Goal: Transaction & Acquisition: Purchase product/service

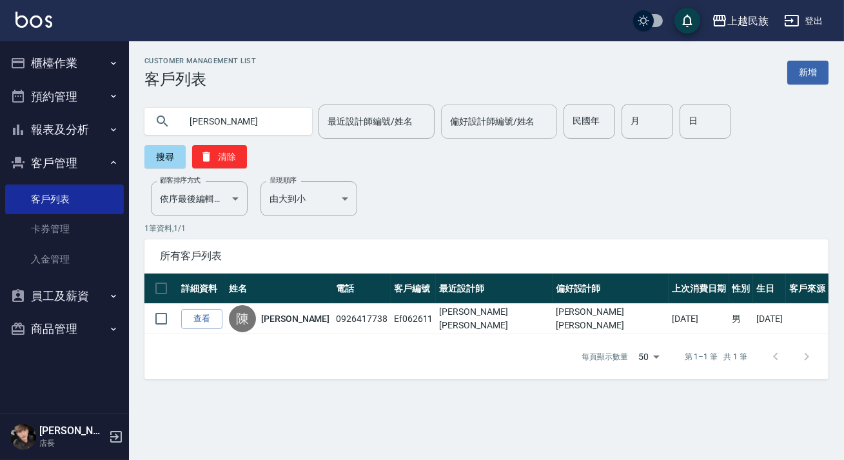
type input "[PERSON_NAME]"
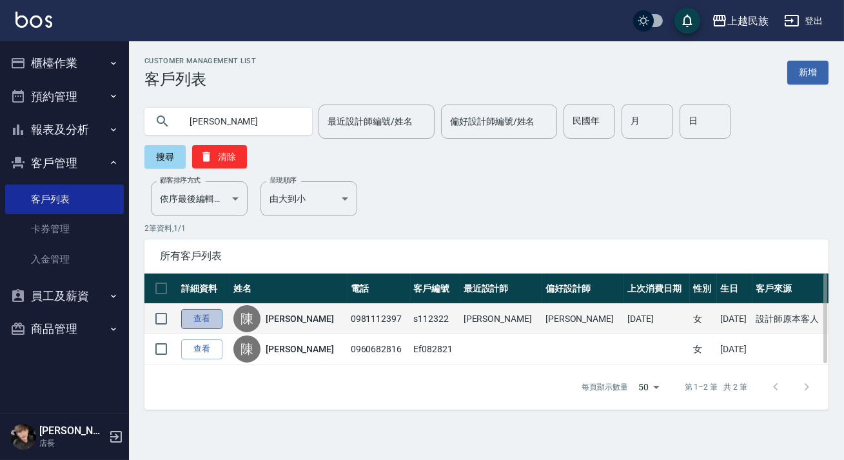
click at [193, 309] on link "查看" at bounding box center [201, 319] width 41 height 20
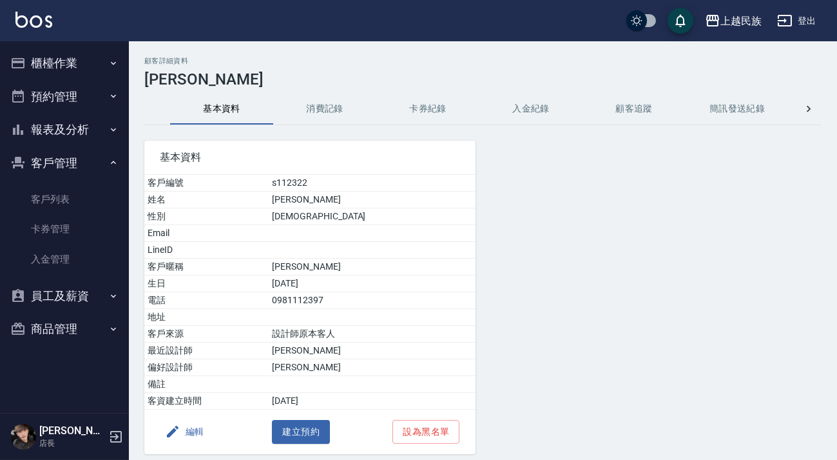
click at [340, 101] on button "消費記錄" at bounding box center [324, 108] width 103 height 31
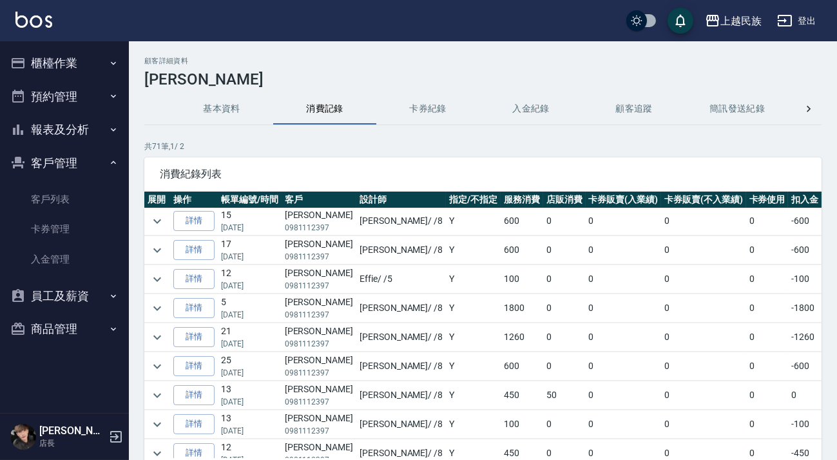
scroll to position [234, 0]
click at [162, 389] on icon "expand row" at bounding box center [157, 394] width 15 height 15
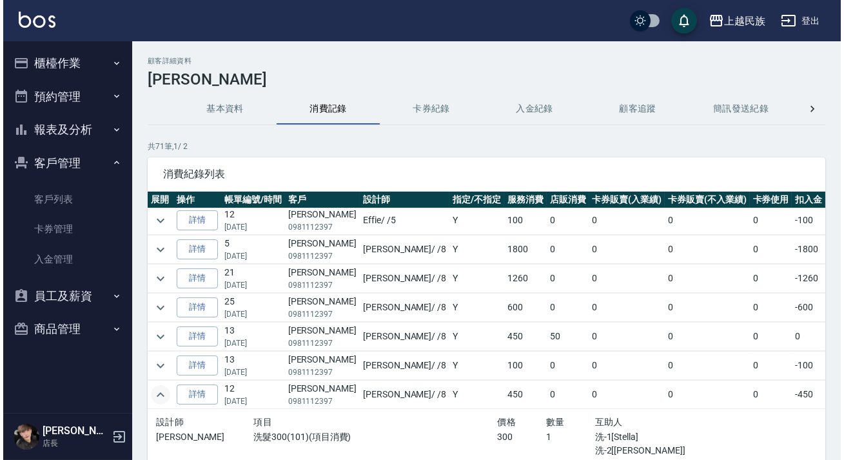
scroll to position [410, 0]
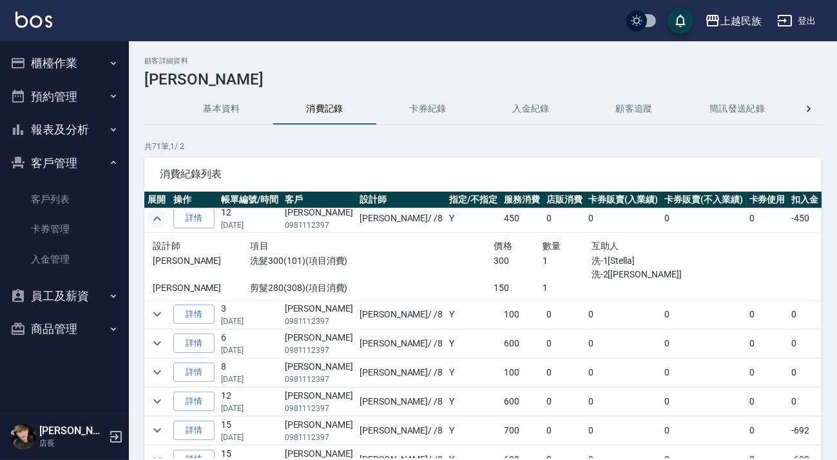
click at [153, 219] on icon "expand row" at bounding box center [157, 218] width 15 height 15
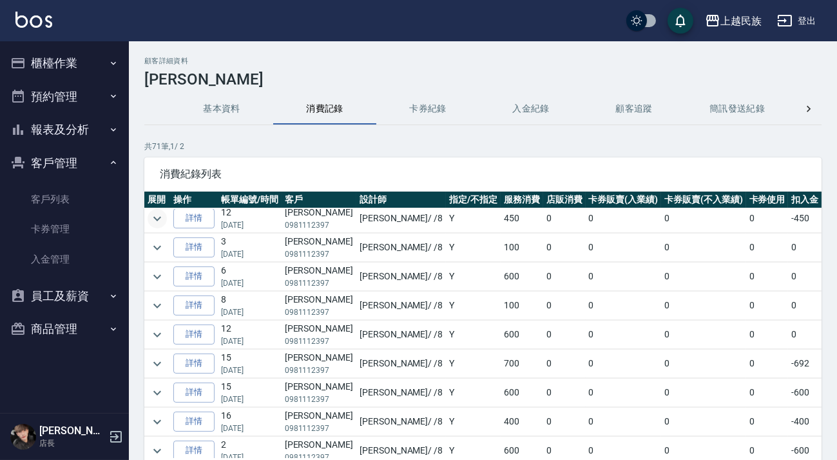
click at [220, 113] on button "基本資料" at bounding box center [221, 108] width 103 height 31
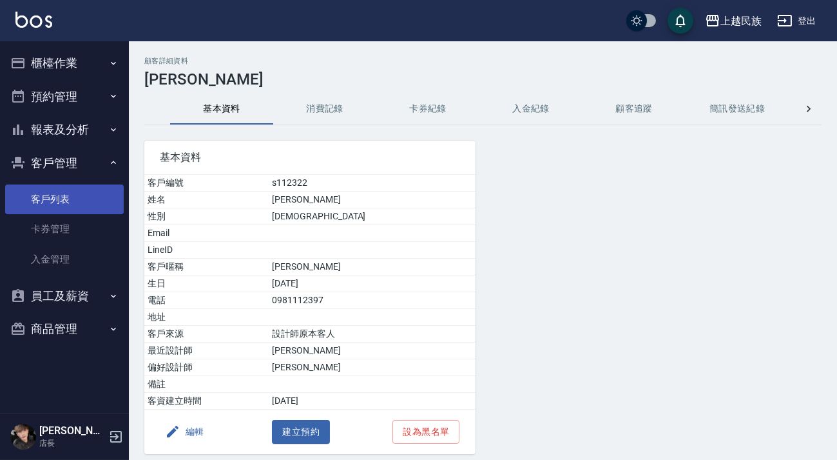
click at [63, 194] on link "客戶列表" at bounding box center [64, 199] width 119 height 30
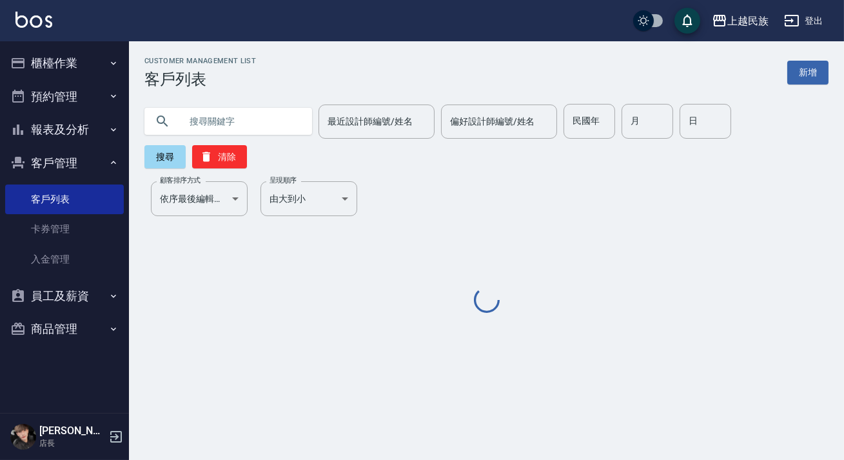
click at [264, 119] on input "text" at bounding box center [240, 121] width 121 height 35
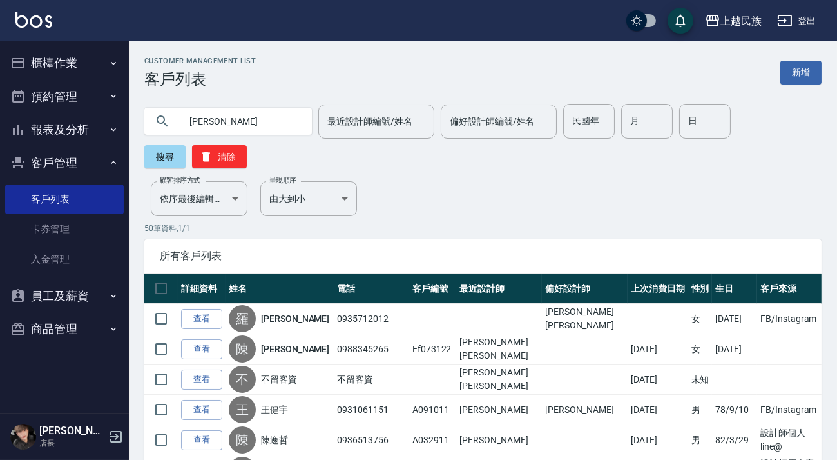
type input "[PERSON_NAME]"
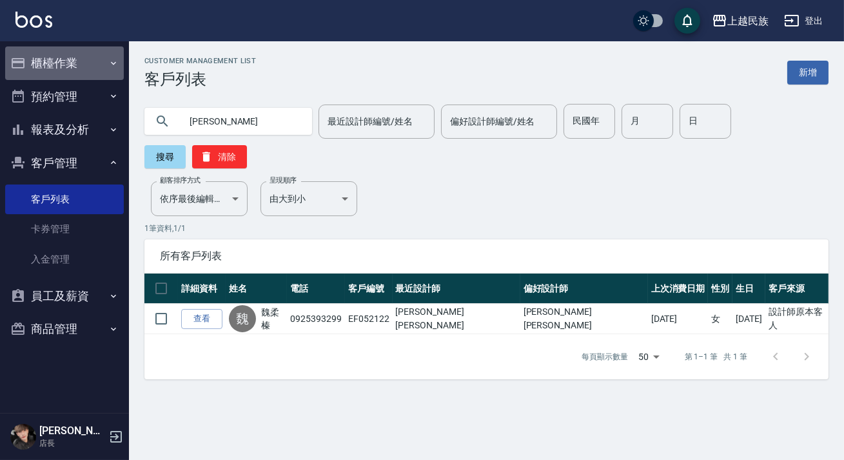
click at [75, 52] on button "櫃檯作業" at bounding box center [64, 63] width 119 height 34
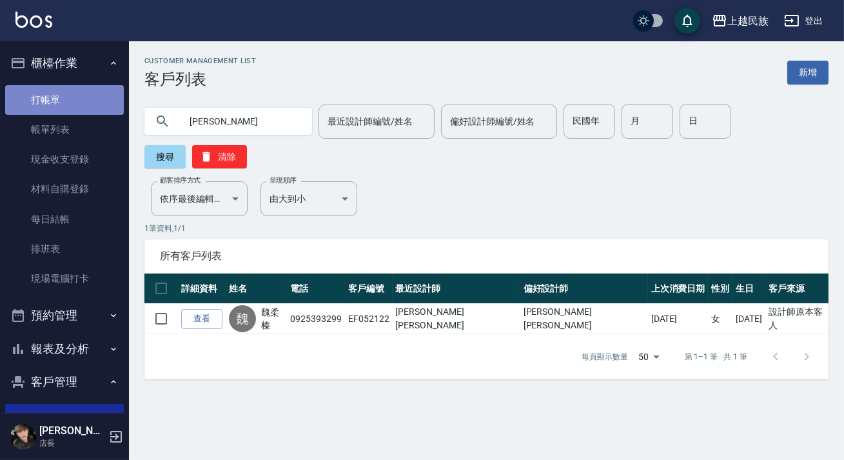
click at [84, 85] on link "打帳單" at bounding box center [64, 100] width 119 height 30
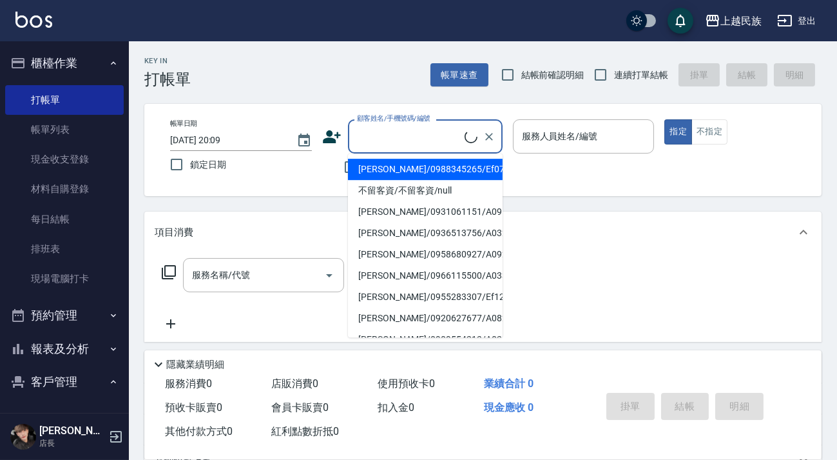
click at [415, 142] on input "顧客姓名/手機號碼/編號" at bounding box center [409, 136] width 111 height 23
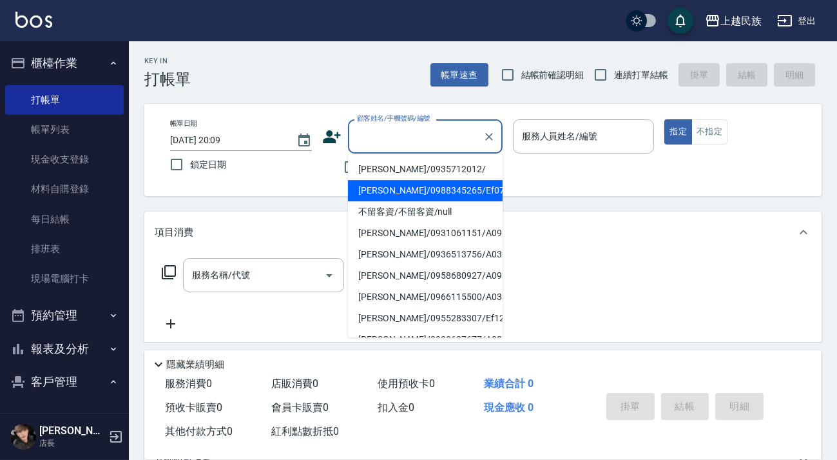
click at [423, 165] on li "[PERSON_NAME]/0935712012/" at bounding box center [425, 169] width 155 height 21
type input "[PERSON_NAME]/0935712012/"
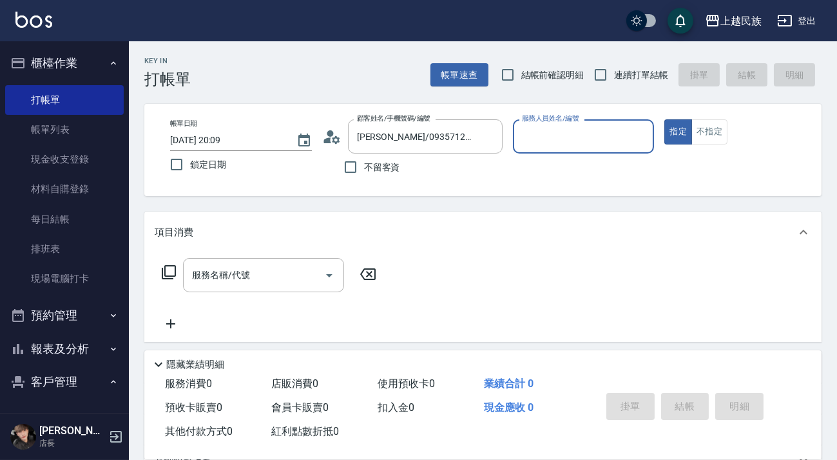
type input "Effie-5"
click at [665, 119] on button "指定" at bounding box center [679, 131] width 28 height 25
type button "true"
click at [618, 90] on div "Key In 打帳單 帳單速查 結帳前確認明細 連續打單結帳 掛單 結帳 明細 帳單日期 [DATE] 20:09 鎖定日期 顧客姓名/手機號碼/編號 [PE…" at bounding box center [483, 334] width 708 height 587
click at [618, 75] on span "連續打單結帳" at bounding box center [641, 75] width 54 height 14
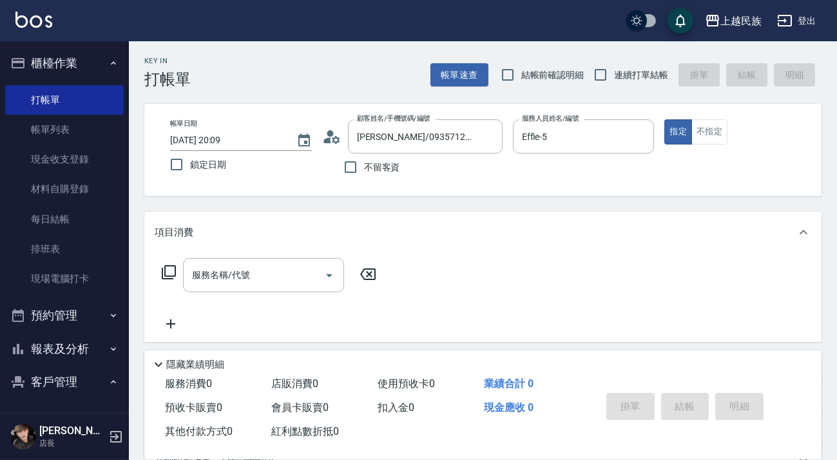
click at [614, 75] on input "連續打單結帳" at bounding box center [600, 74] width 27 height 27
checkbox input "true"
drag, startPoint x: 178, startPoint y: 278, endPoint x: 168, endPoint y: 273, distance: 11.3
click at [174, 277] on div "服務名稱/代號 服務名稱/代號" at bounding box center [269, 275] width 229 height 34
click at [168, 273] on icon at bounding box center [168, 271] width 15 height 15
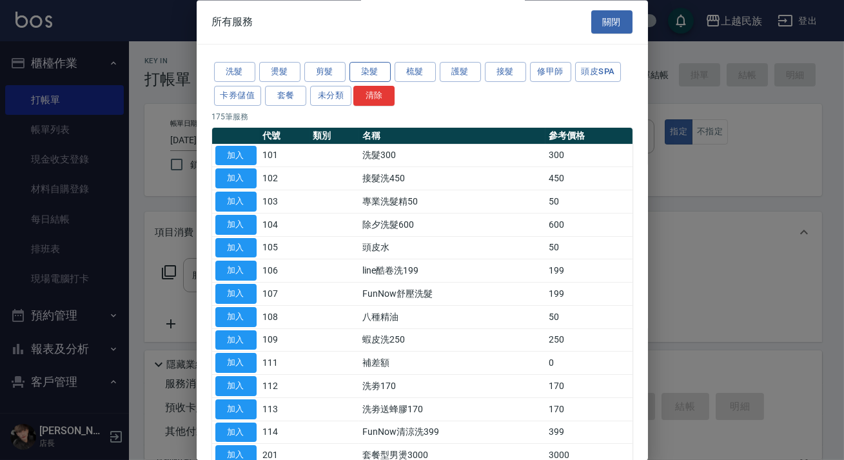
click at [375, 70] on button "染髮" at bounding box center [369, 73] width 41 height 20
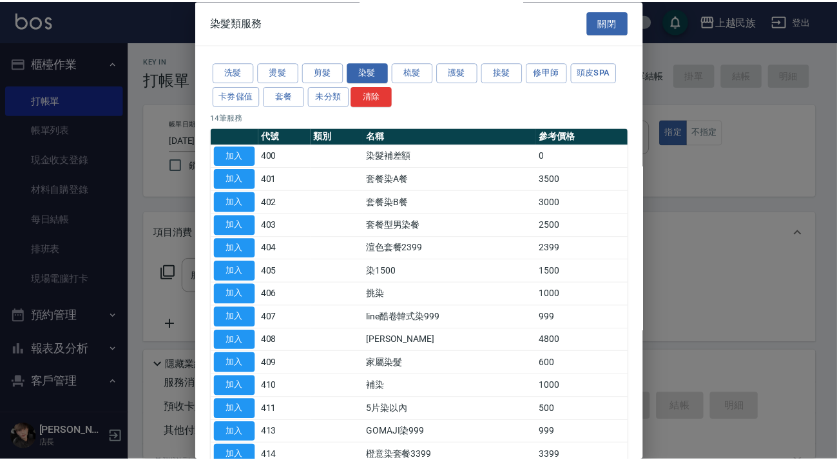
scroll to position [77, 0]
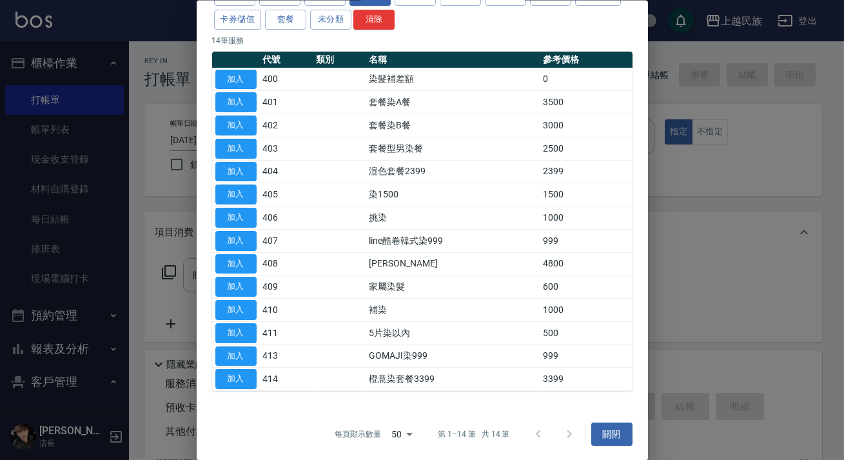
click at [247, 190] on button "加入" at bounding box center [235, 194] width 41 height 20
type input "染1500(405)"
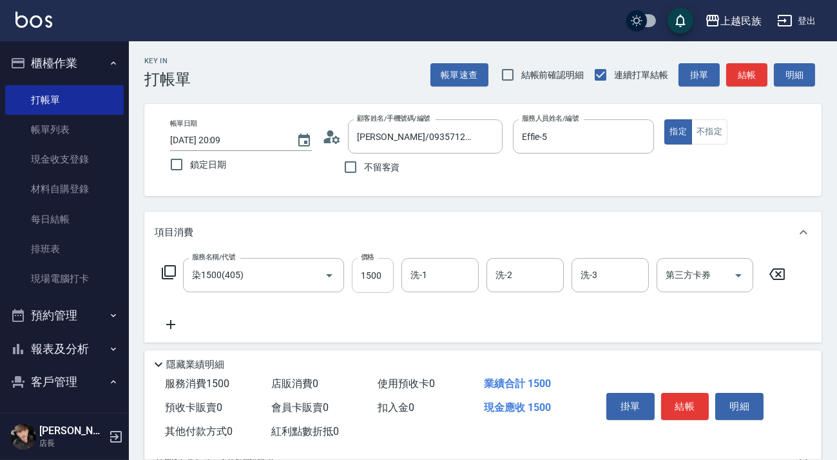
click at [365, 262] on input "1500" at bounding box center [373, 275] width 42 height 35
type input "1599"
type input "Ula-10"
type input "Effie-5"
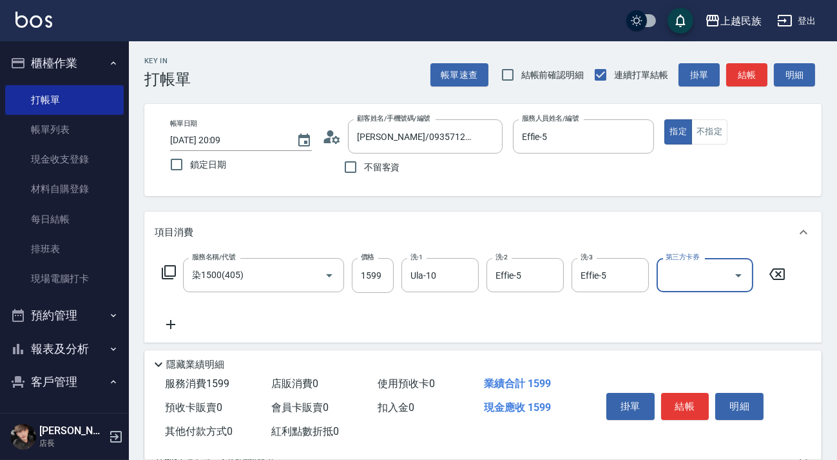
scroll to position [58, 0]
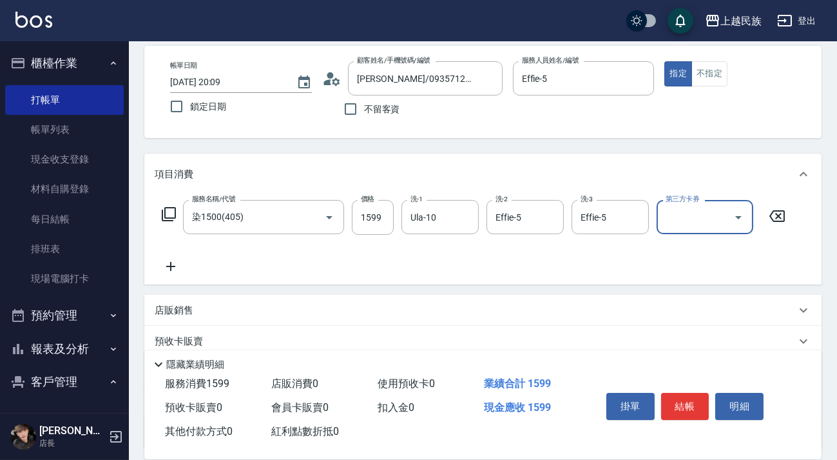
click at [168, 304] on p "店販銷售" at bounding box center [174, 311] width 39 height 14
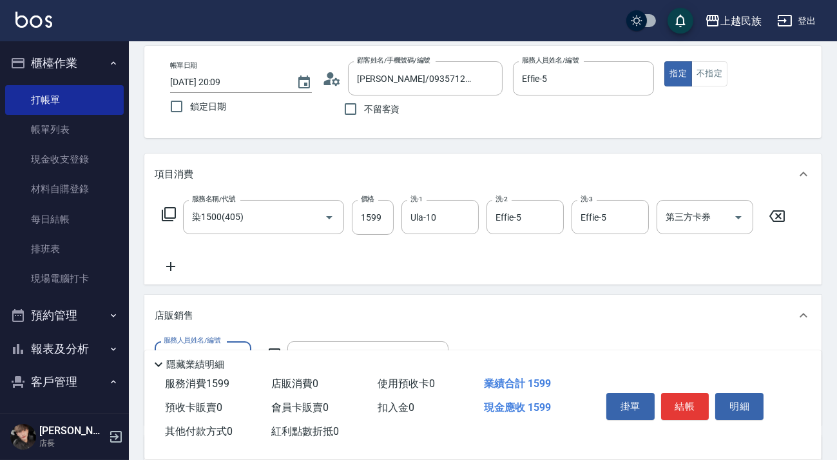
scroll to position [0, 0]
type input "Effie-5"
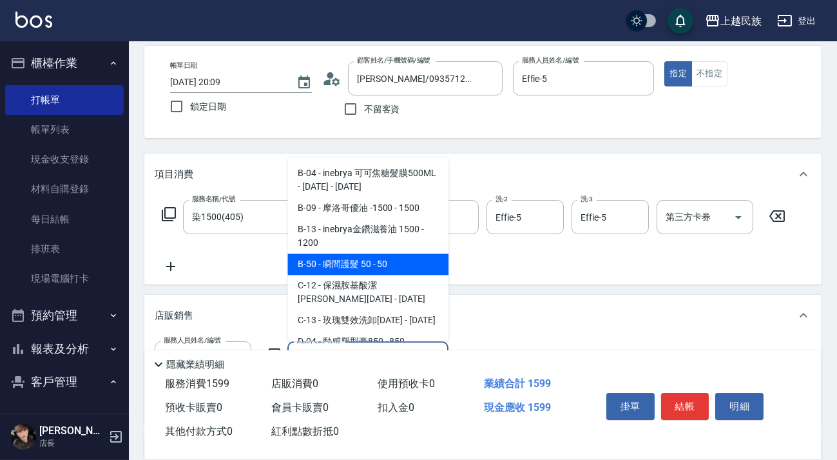
click at [387, 260] on span "B-50 - 瞬間護髮 50 - 50" at bounding box center [367, 263] width 161 height 21
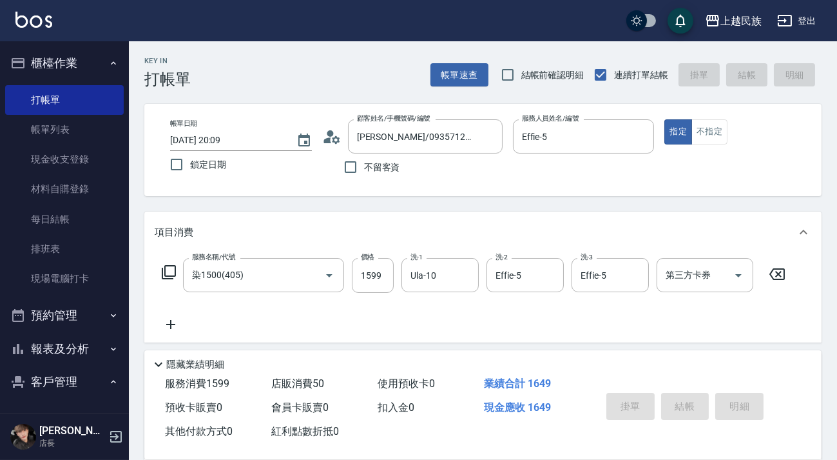
type input "瞬間護髮 50"
type input "[DATE] 20:10"
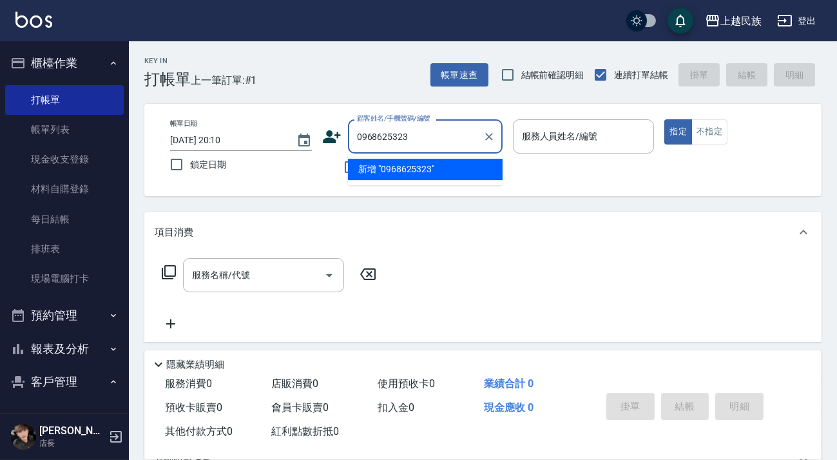
click at [423, 166] on li "新增 "0968625323"" at bounding box center [425, 169] width 155 height 21
type input "0968625323"
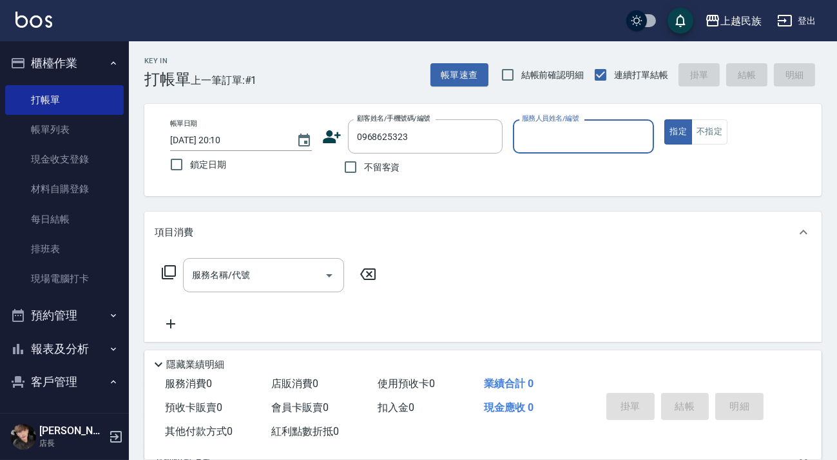
click at [337, 139] on icon at bounding box center [331, 136] width 19 height 19
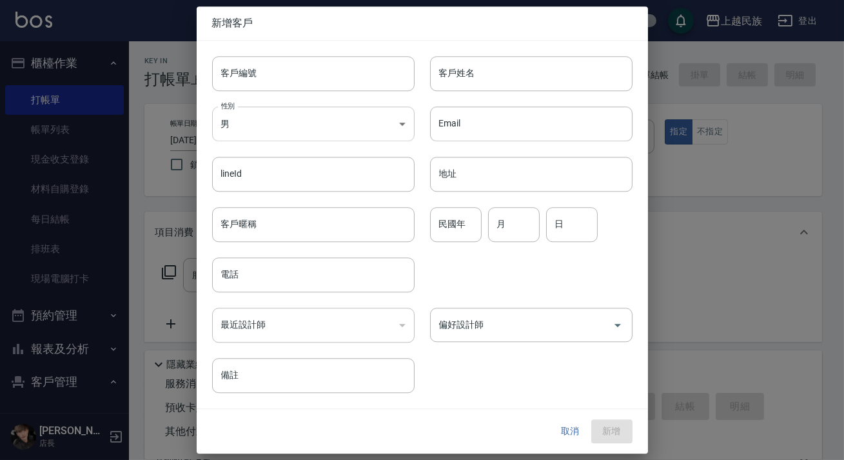
type input "0968625323"
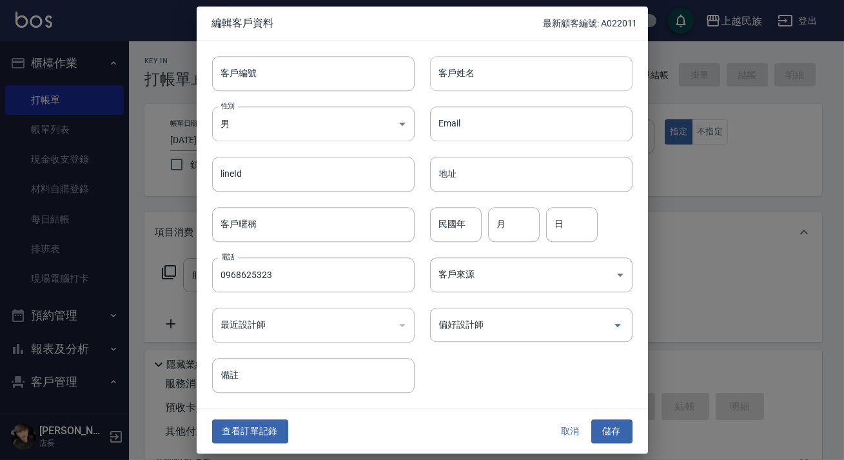
click at [446, 84] on input "客戶姓名" at bounding box center [531, 73] width 202 height 35
type input "[PERSON_NAME]"
click at [458, 224] on input "民國年" at bounding box center [456, 224] width 52 height 35
type input "96"
type input "03"
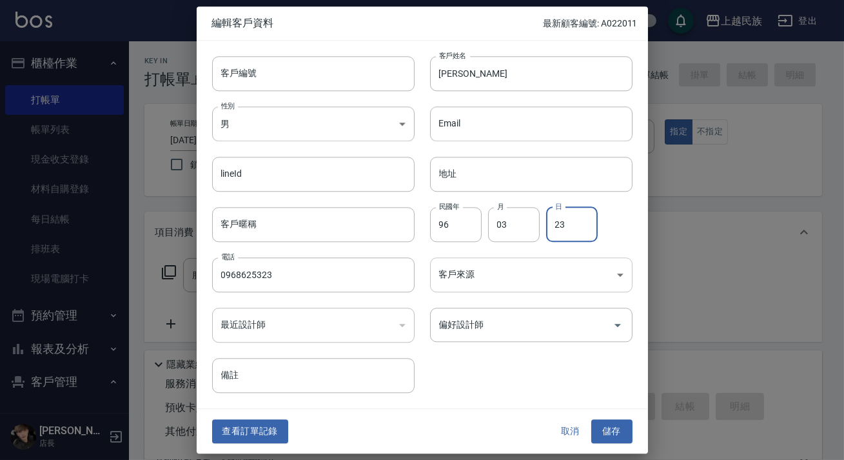
type input "23"
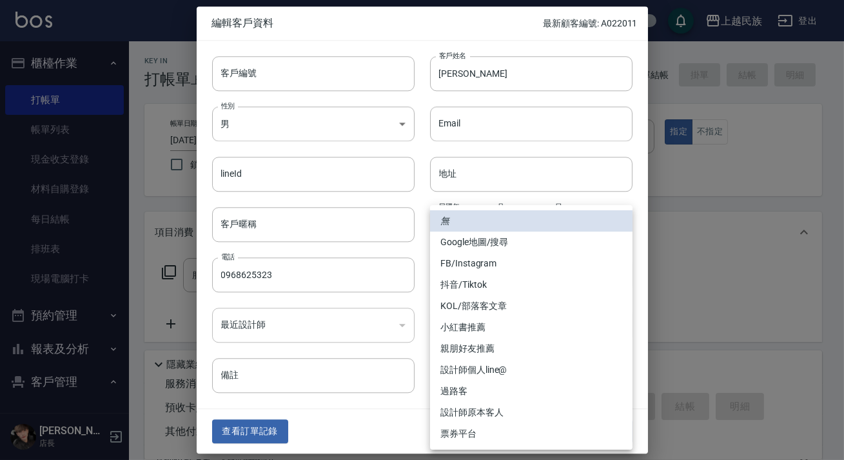
click at [538, 285] on body "上越民族 登出 櫃檯作業 打帳單 帳單列表 現金收支登錄 材料自購登錄 每日結帳 排班表 現場電腦打卡 預約管理 預約管理 單日預約紀錄 單週預約紀錄 報表及…" at bounding box center [422, 314] width 844 height 628
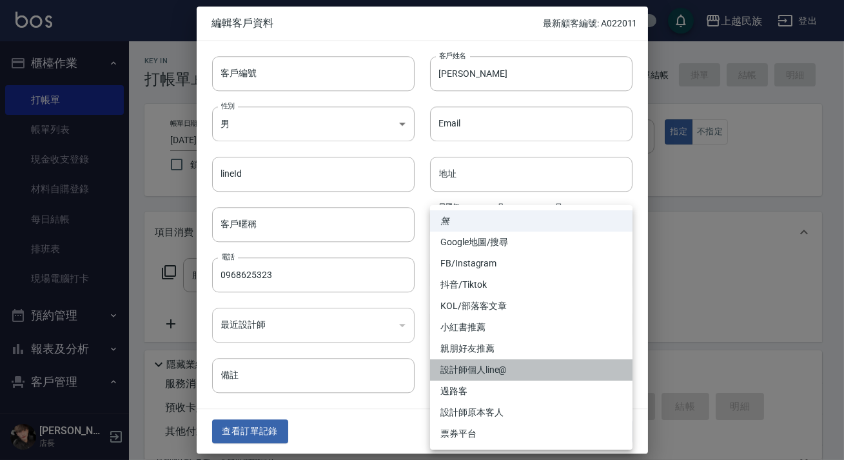
click at [510, 372] on li "設計師個人line@" at bounding box center [531, 369] width 202 height 21
type input "設計師個人line@"
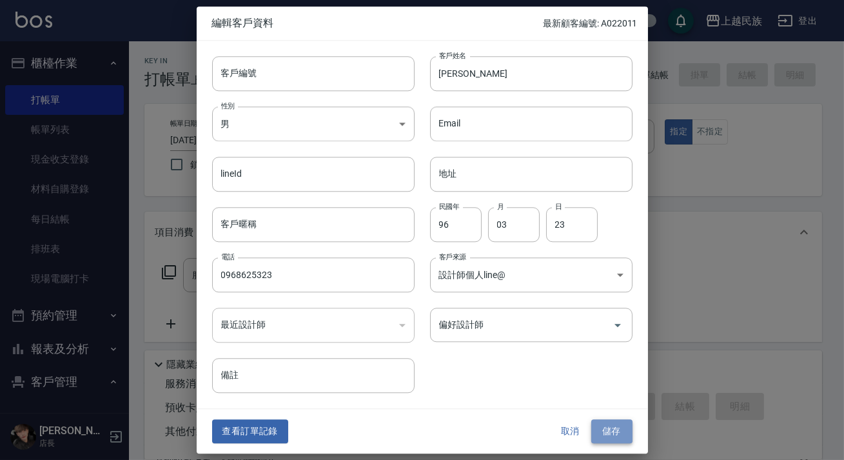
click at [619, 427] on button "儲存" at bounding box center [611, 432] width 41 height 24
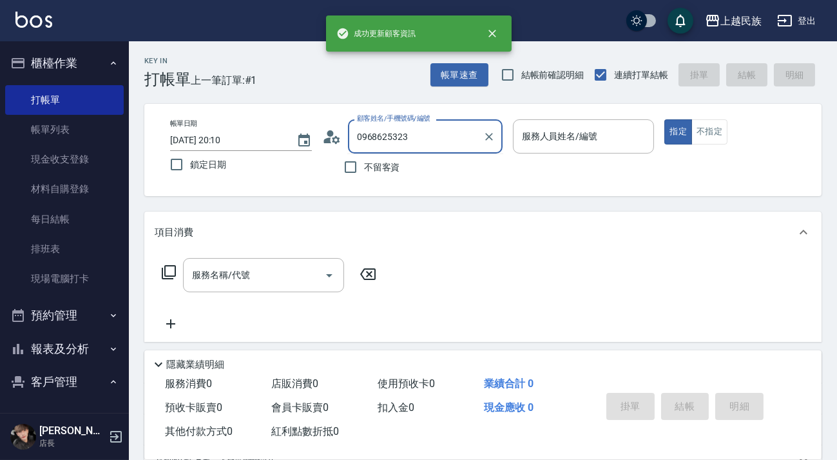
click at [442, 135] on input "0968625323" at bounding box center [416, 136] width 124 height 23
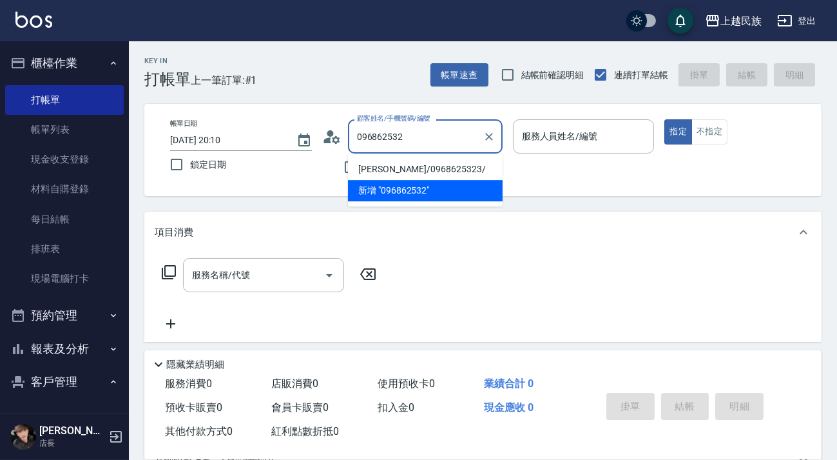
click at [440, 170] on li "[PERSON_NAME]/0968625323/" at bounding box center [425, 169] width 155 height 21
type input "[PERSON_NAME]/0968625323/"
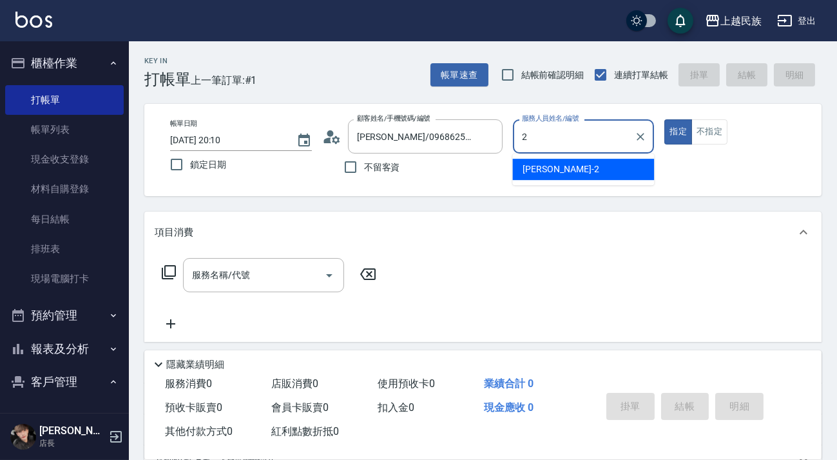
type input "[PERSON_NAME]-2"
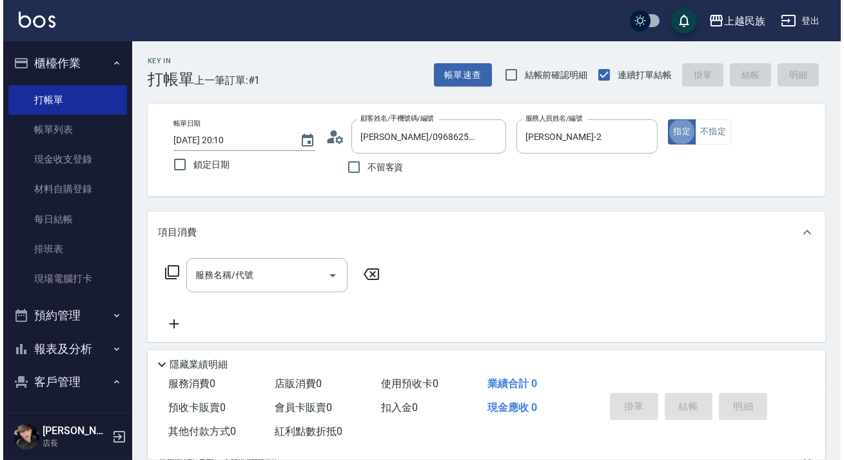
scroll to position [168, 0]
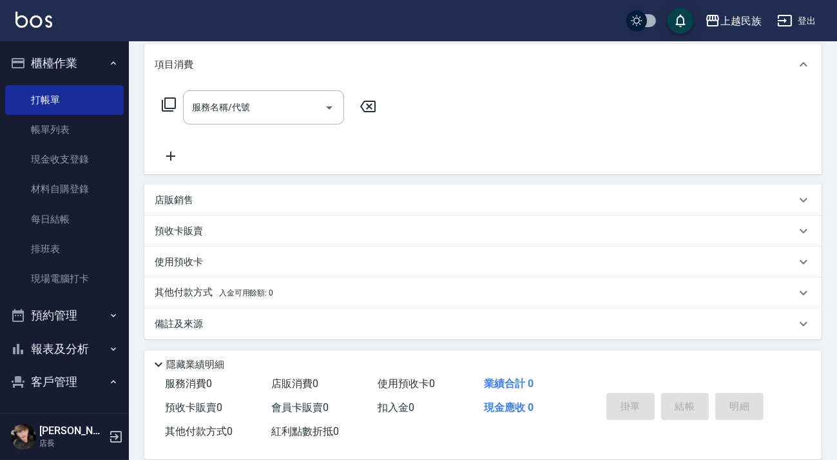
click at [168, 104] on icon at bounding box center [168, 104] width 15 height 15
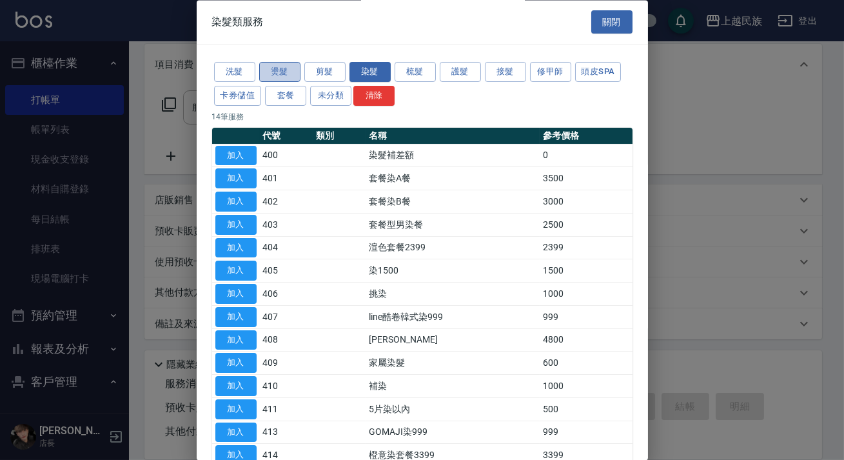
click at [281, 70] on button "燙髮" at bounding box center [279, 73] width 41 height 20
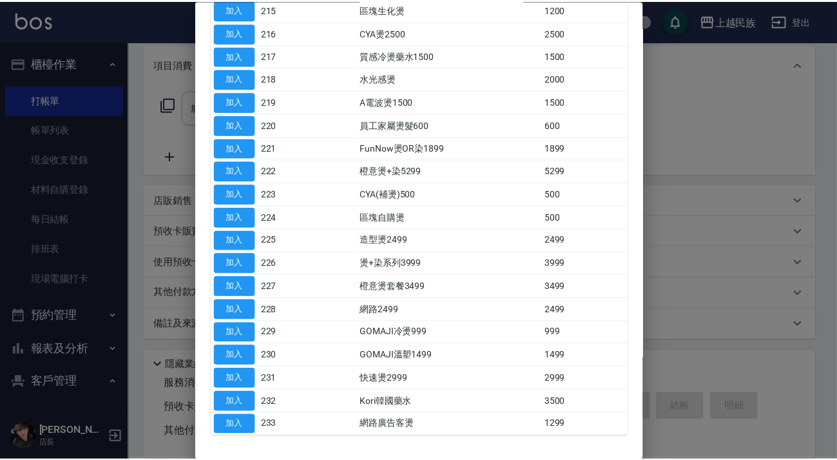
scroll to position [293, 0]
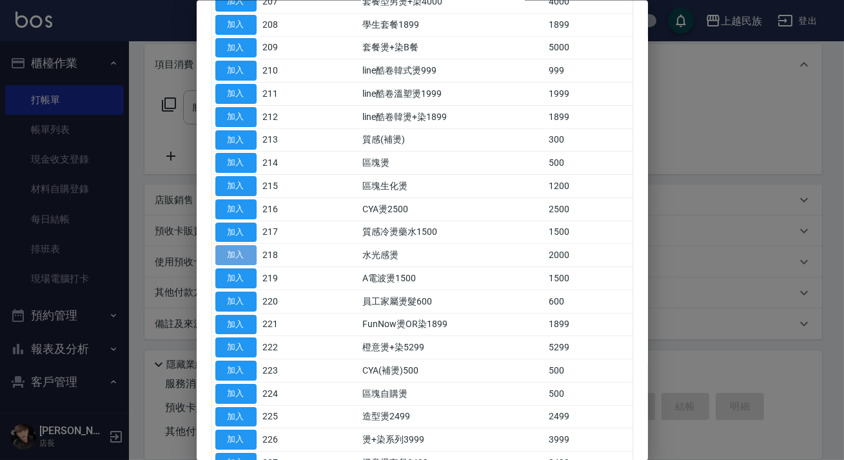
click at [242, 251] on button "加入" at bounding box center [235, 255] width 41 height 20
type input "水光感燙(218)"
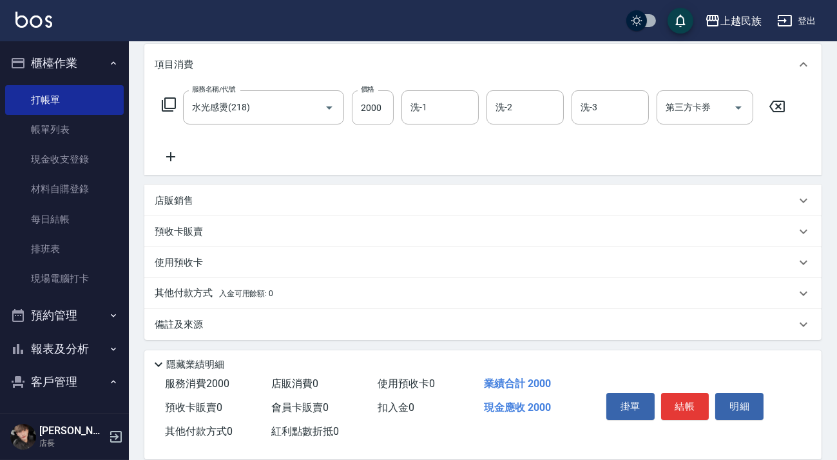
scroll to position [110, 0]
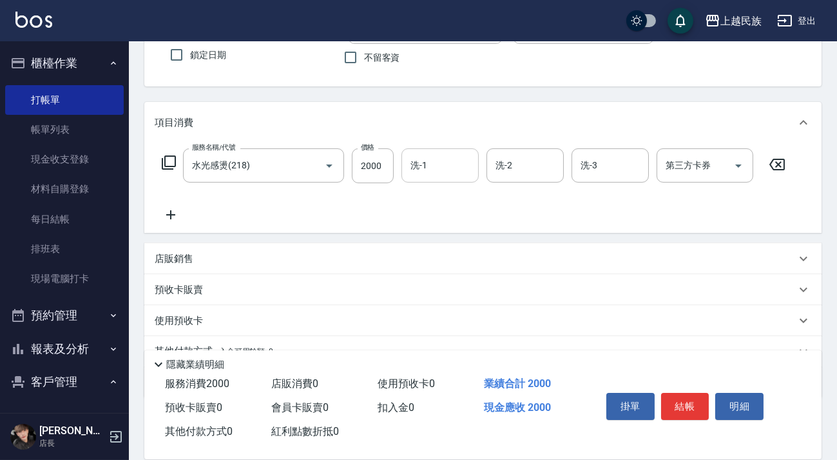
click at [429, 165] on input "洗-1" at bounding box center [440, 165] width 66 height 23
type input "Ula-10"
type input "[PERSON_NAME]-2"
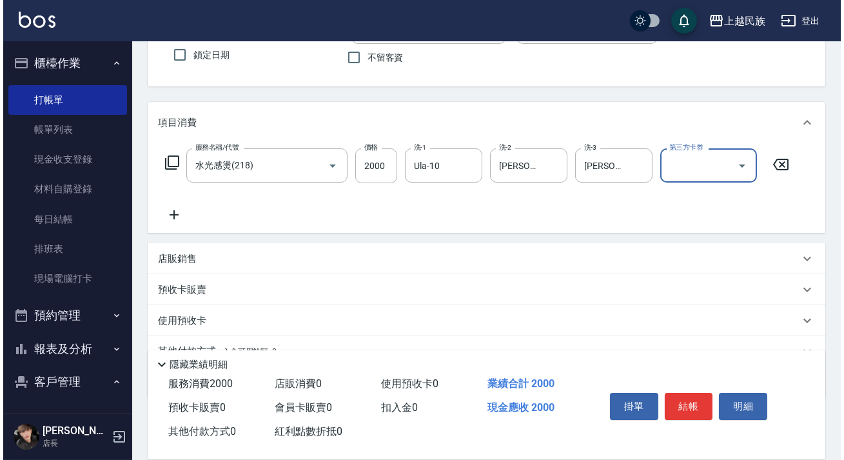
scroll to position [0, 0]
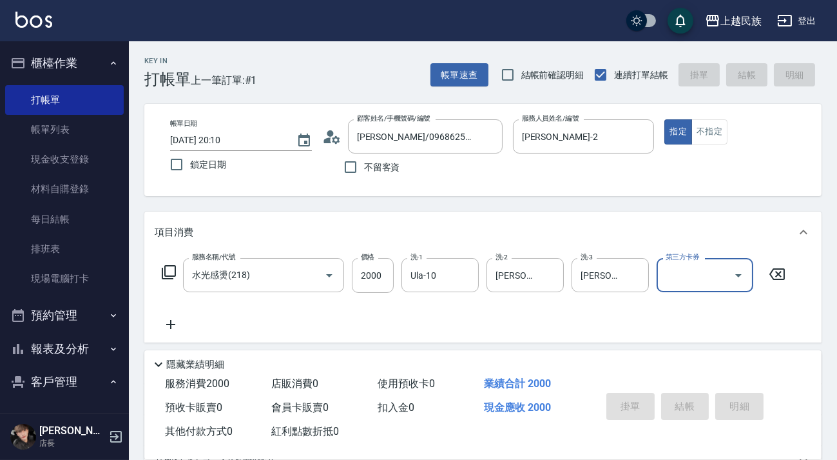
type input "[DATE] 20:11"
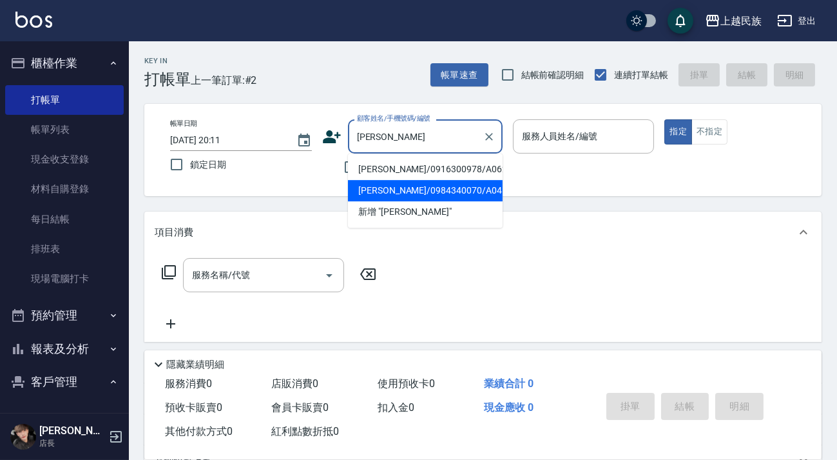
click at [436, 191] on li "[PERSON_NAME]/0984340070/A041121" at bounding box center [425, 190] width 155 height 21
type input "[PERSON_NAME]/0984340070/A041121"
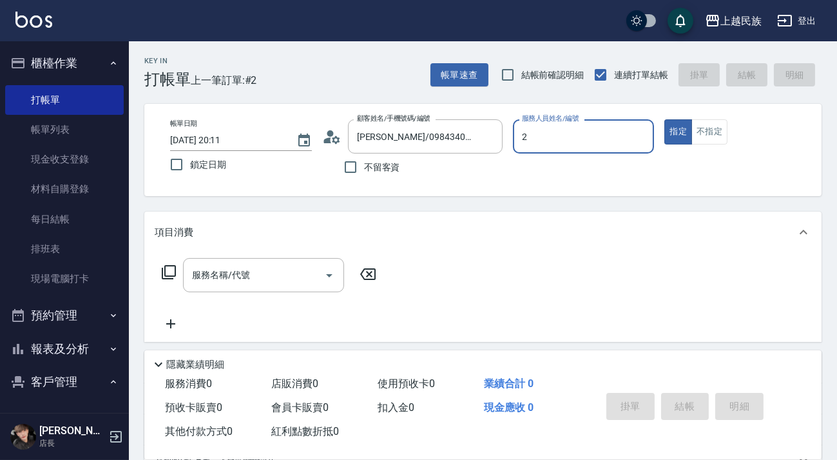
type input "[PERSON_NAME]-2"
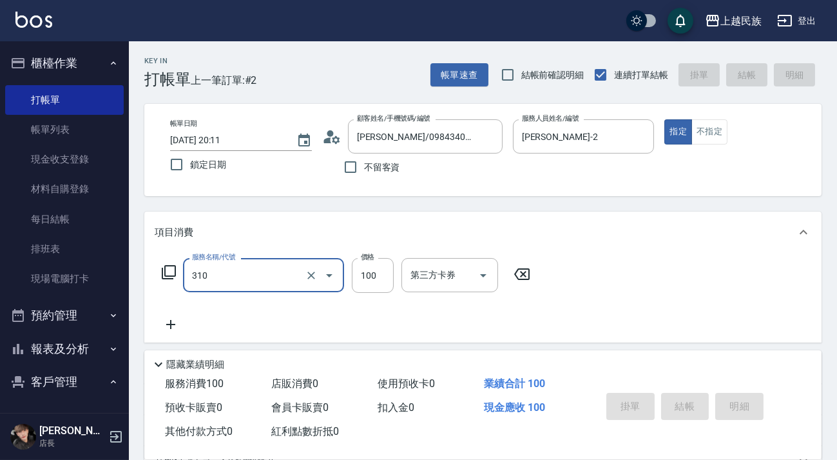
type input "310"
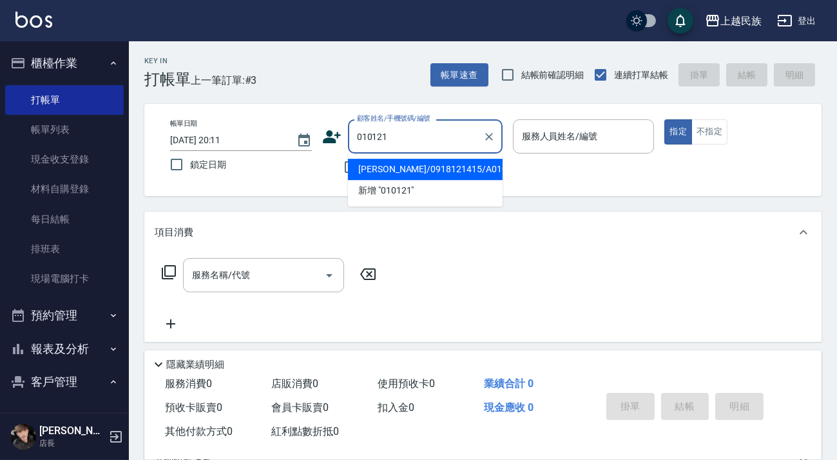
click at [422, 165] on li "[PERSON_NAME]/0918121415/A010121" at bounding box center [425, 169] width 155 height 21
type input "[PERSON_NAME]/0918121415/A010121"
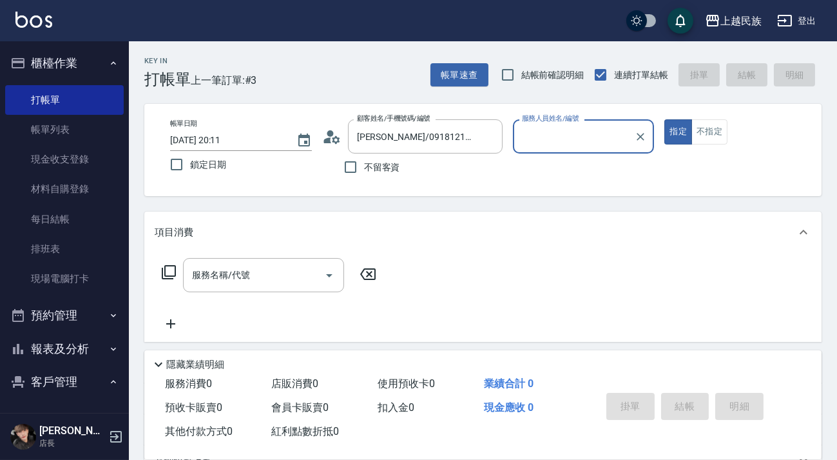
type input "[PERSON_NAME]-2"
click at [665, 119] on button "指定" at bounding box center [679, 131] width 28 height 25
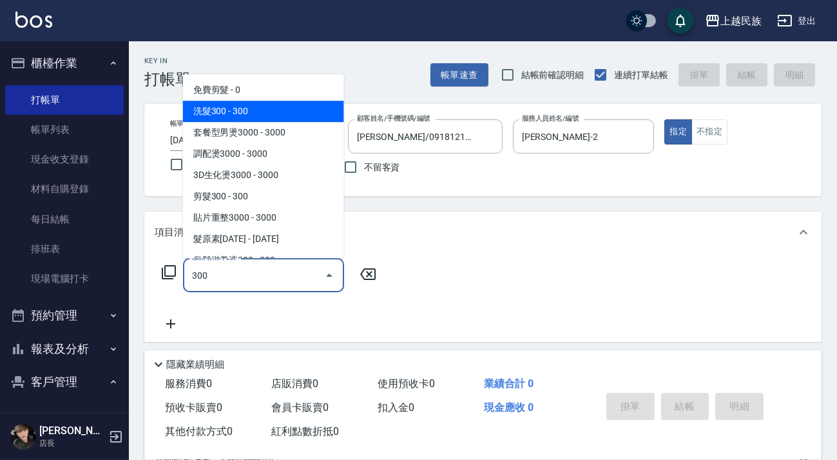
click at [315, 113] on span "洗髮300 - 300" at bounding box center [263, 111] width 161 height 21
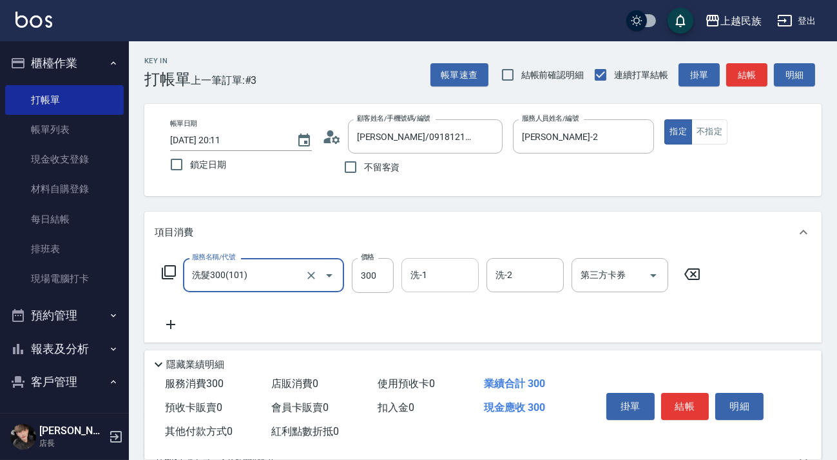
click at [459, 289] on div "洗-1" at bounding box center [440, 275] width 77 height 34
type input "洗髮300(101)"
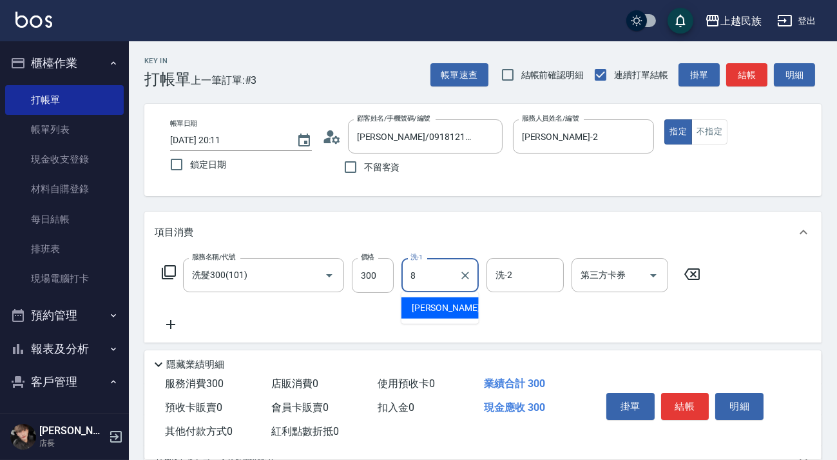
type input "Stella-8"
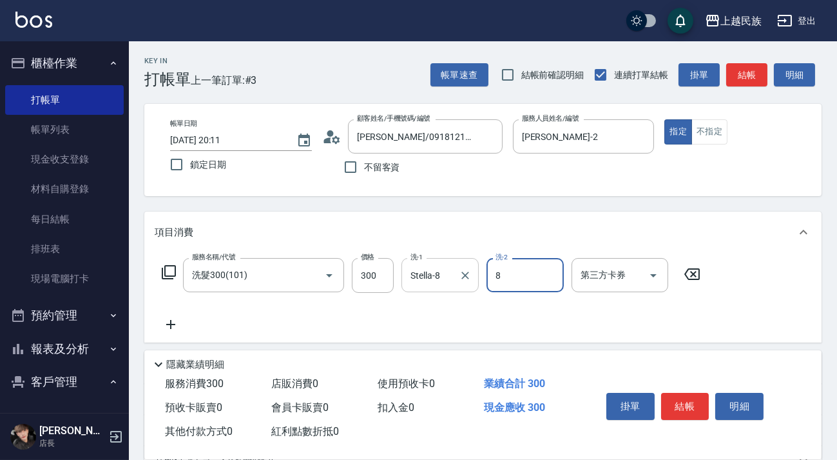
type input "Stella-8"
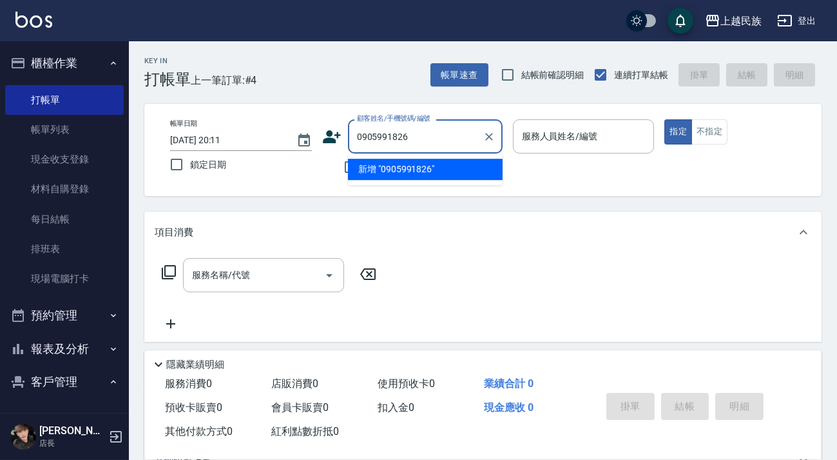
click at [430, 172] on li "新增 "0905991826"" at bounding box center [425, 169] width 155 height 21
type input "0905991826"
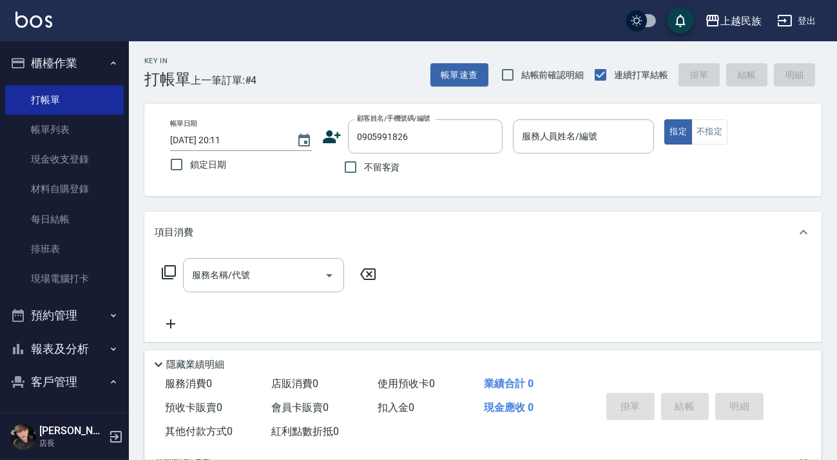
click at [328, 136] on icon at bounding box center [331, 136] width 19 height 19
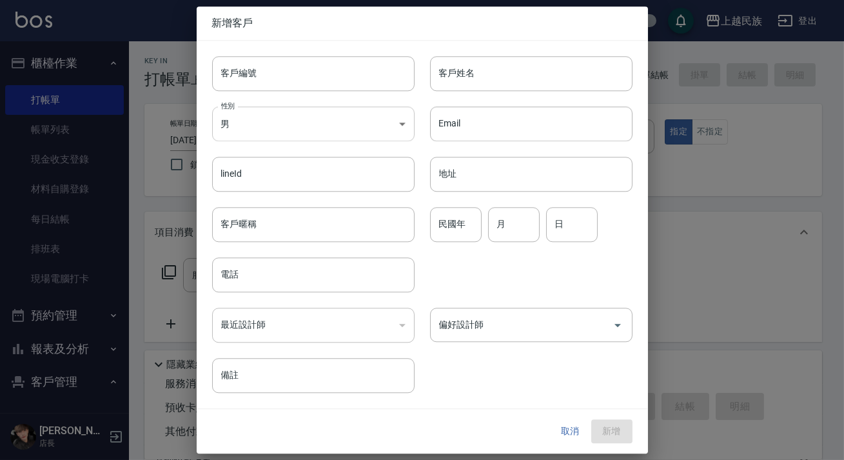
type input "0905991826"
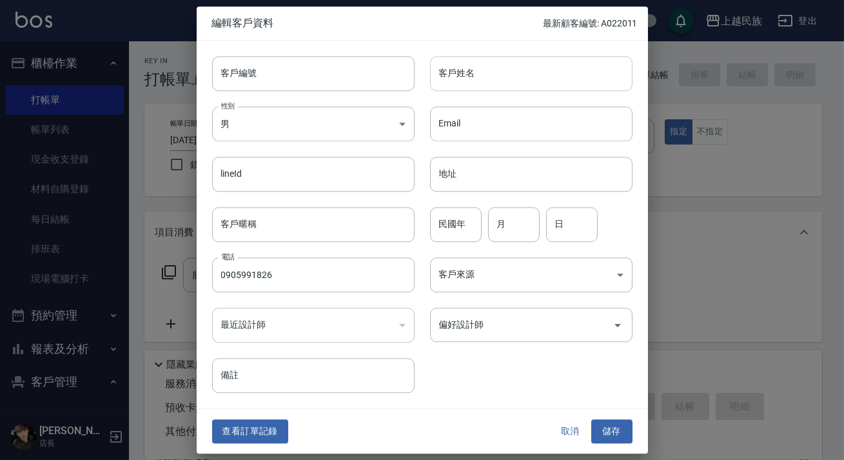
click at [458, 84] on input "客戶姓名" at bounding box center [531, 73] width 202 height 35
type input "[PERSON_NAME]"
click at [529, 282] on body "上越民族 登出 櫃檯作業 打帳單 帳單列表 現金收支登錄 材料自購登錄 每日結帳 排班表 現場電腦打卡 預約管理 預約管理 單日預約紀錄 單週預約紀錄 報表及…" at bounding box center [422, 314] width 844 height 628
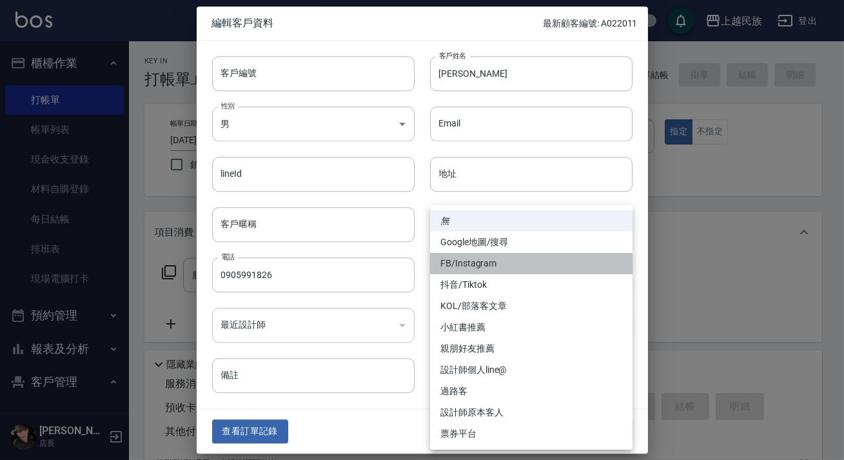
click at [527, 264] on li "FB/Instagram" at bounding box center [531, 263] width 202 height 21
type input "FB/Instagram"
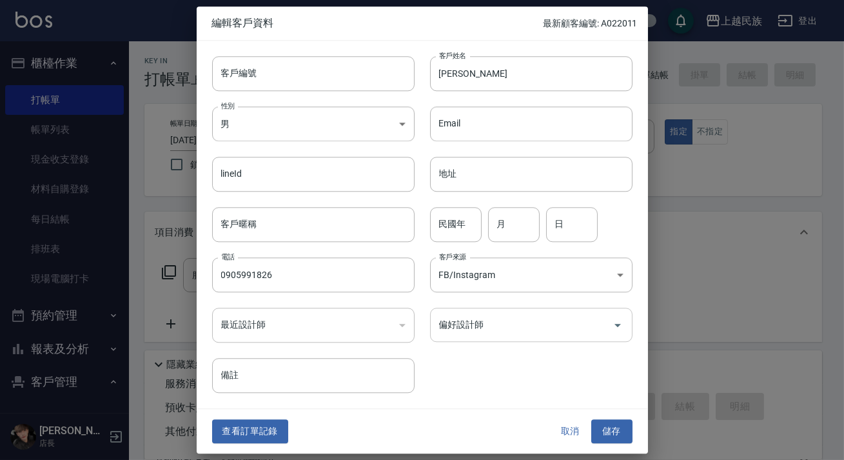
click at [599, 330] on input "偏好設計師" at bounding box center [521, 324] width 171 height 23
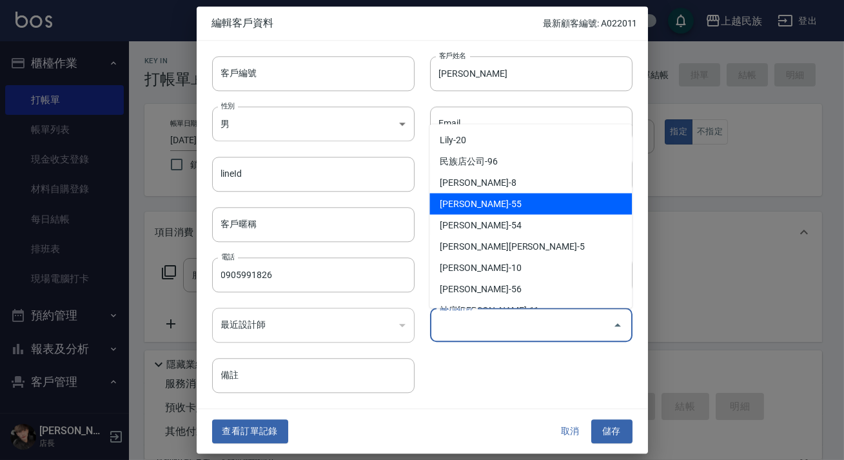
scroll to position [124, 0]
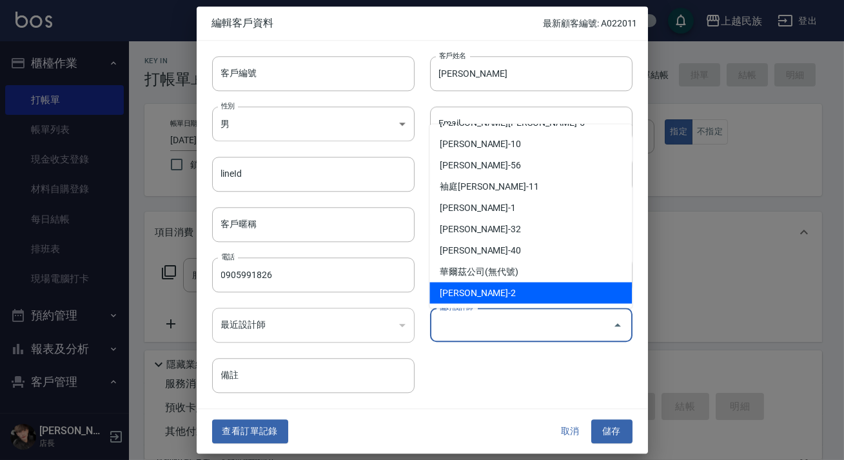
click at [530, 289] on li "[PERSON_NAME]-2" at bounding box center [530, 292] width 202 height 21
type input "[PERSON_NAME]"
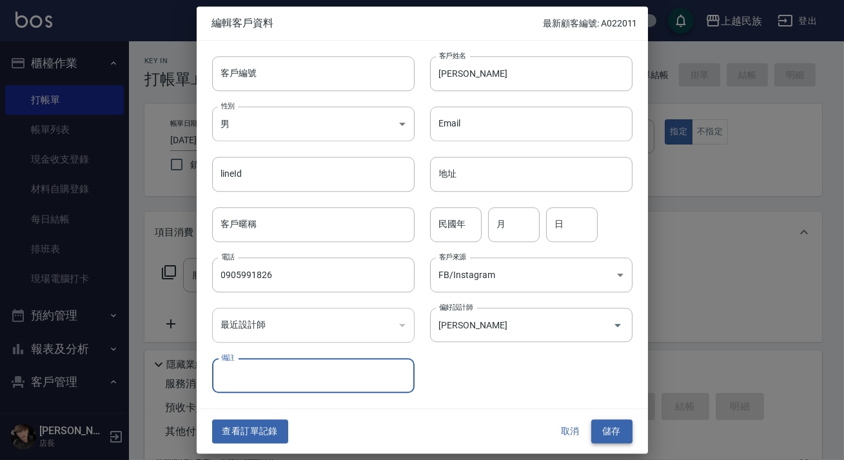
click at [612, 422] on button "儲存" at bounding box center [611, 432] width 41 height 24
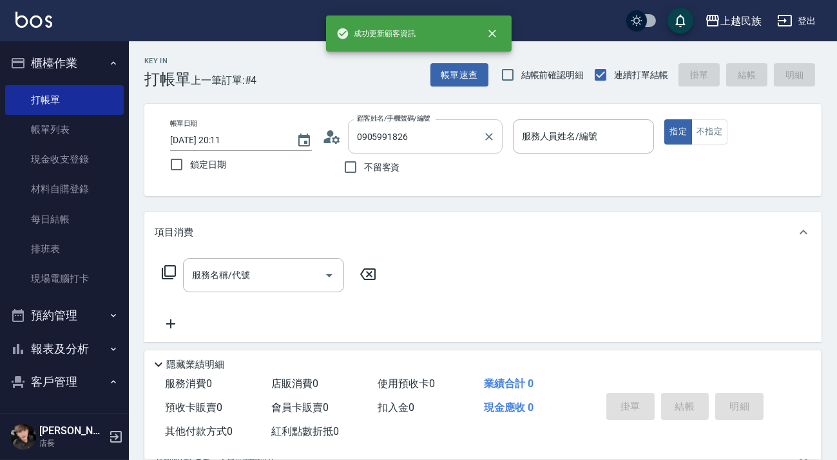
click at [420, 137] on input "0905991826" at bounding box center [416, 136] width 124 height 23
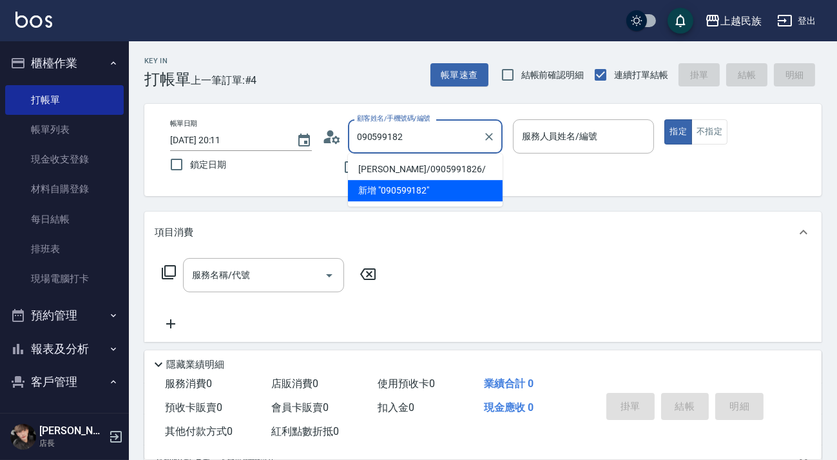
click at [443, 168] on li "[PERSON_NAME]/0905991826/" at bounding box center [425, 169] width 155 height 21
type input "[PERSON_NAME]/0905991826/"
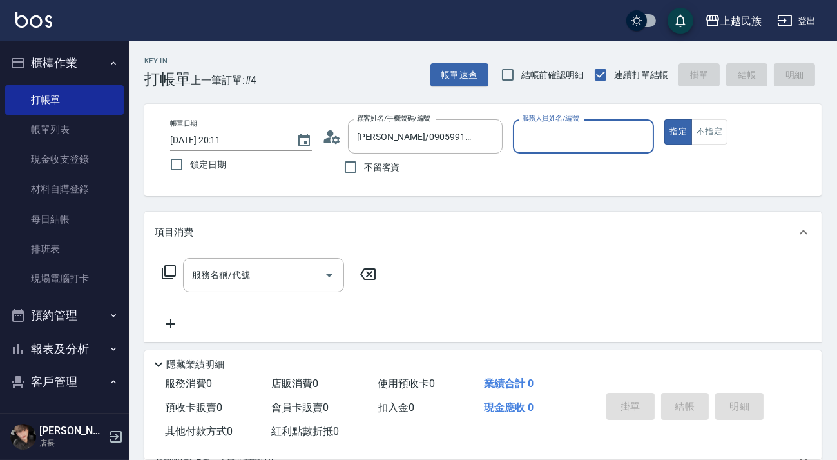
type input "[PERSON_NAME]-2"
click at [665, 119] on button "指定" at bounding box center [679, 131] width 28 height 25
click at [168, 271] on icon at bounding box center [168, 271] width 15 height 15
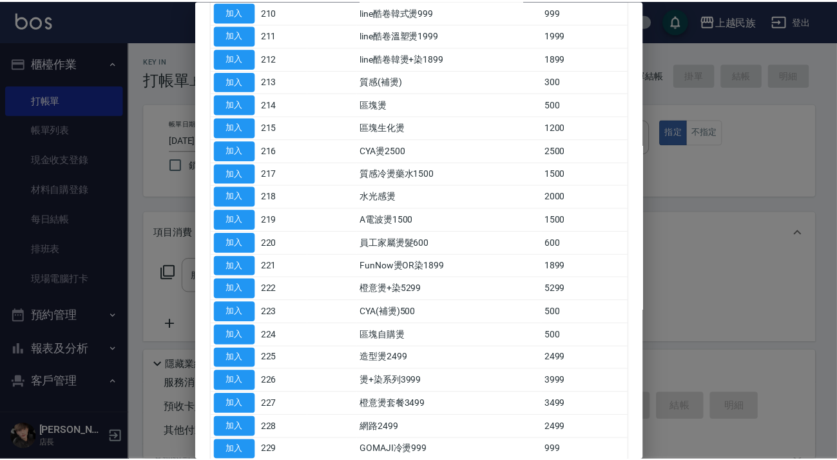
scroll to position [469, 0]
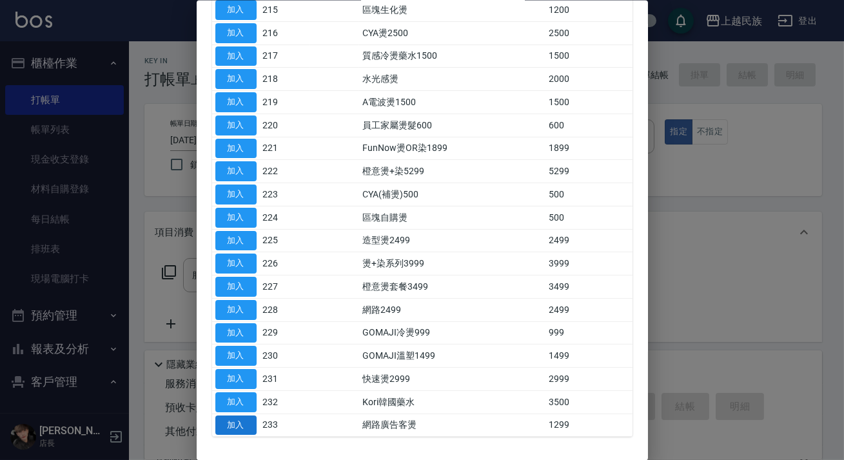
click at [246, 423] on button "加入" at bounding box center [235, 424] width 41 height 20
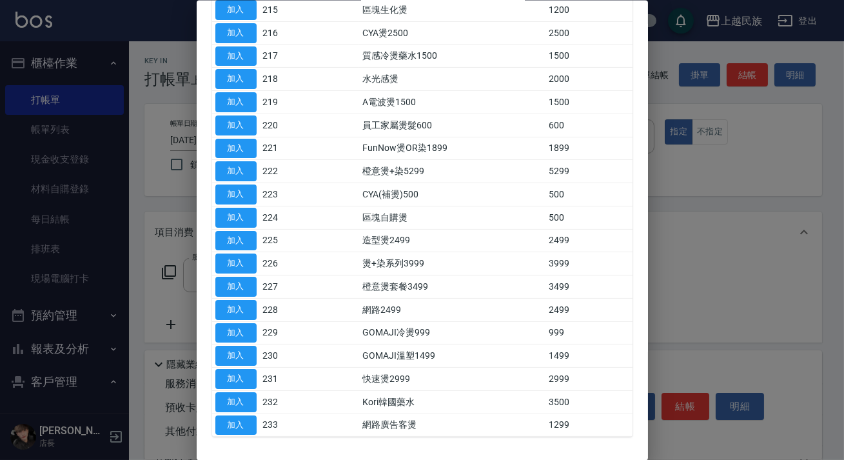
type input "網路廣告客燙(233)"
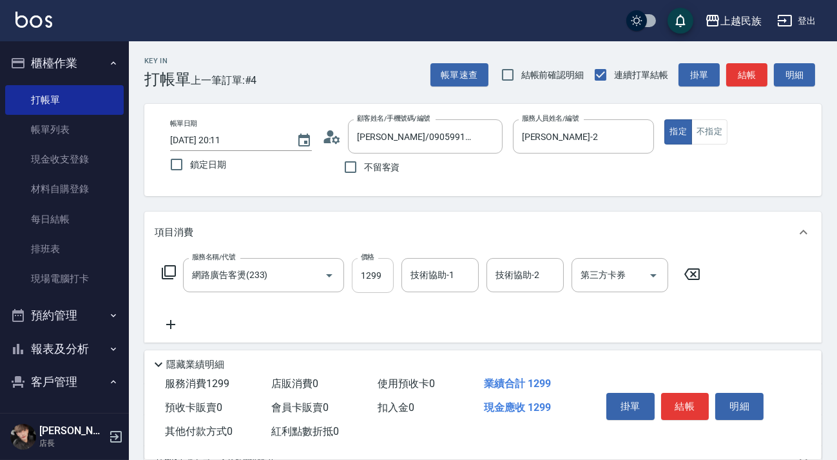
click at [377, 272] on input "1299" at bounding box center [373, 275] width 42 height 35
type input "1200"
type input "Ula-10"
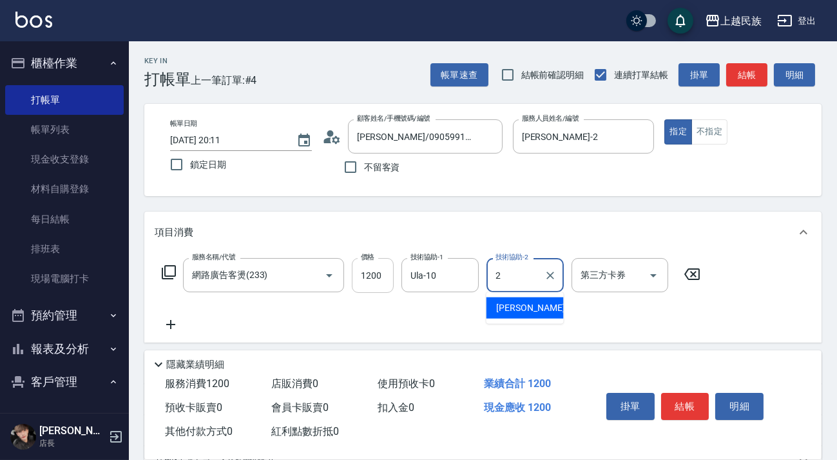
type input "[PERSON_NAME]-2"
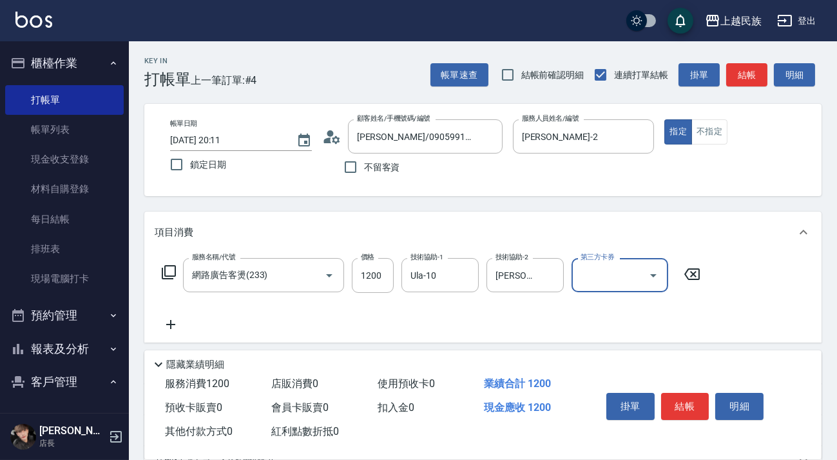
scroll to position [169, 0]
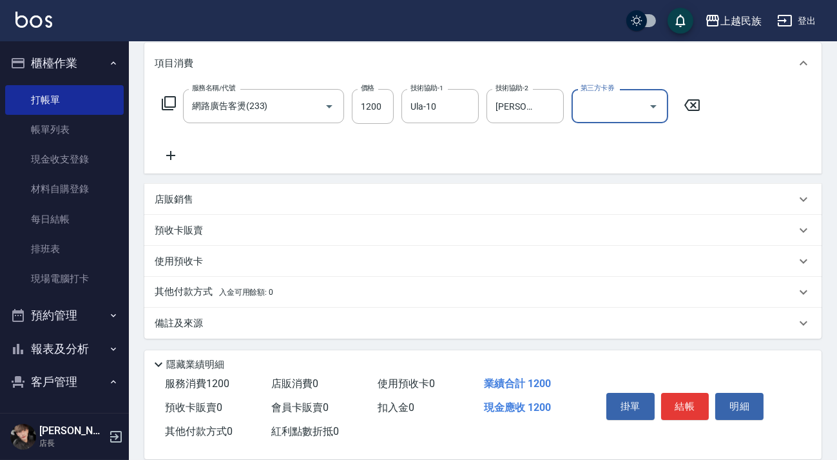
click at [229, 200] on div "店販銷售" at bounding box center [475, 200] width 641 height 14
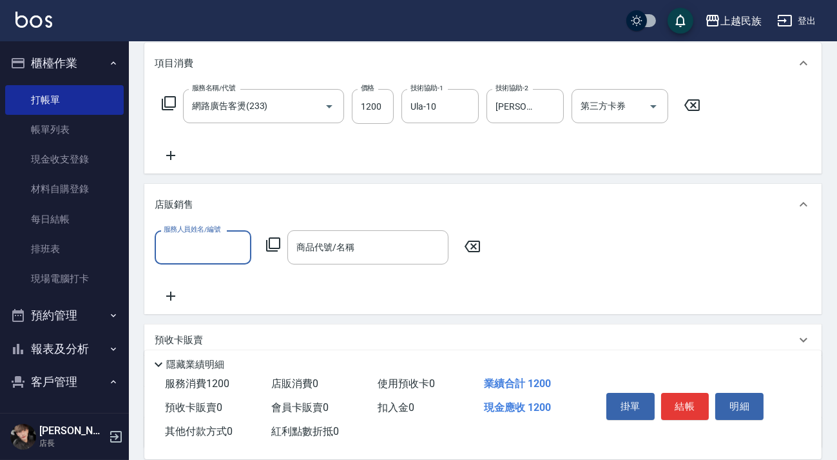
scroll to position [0, 0]
type input "Ula-10"
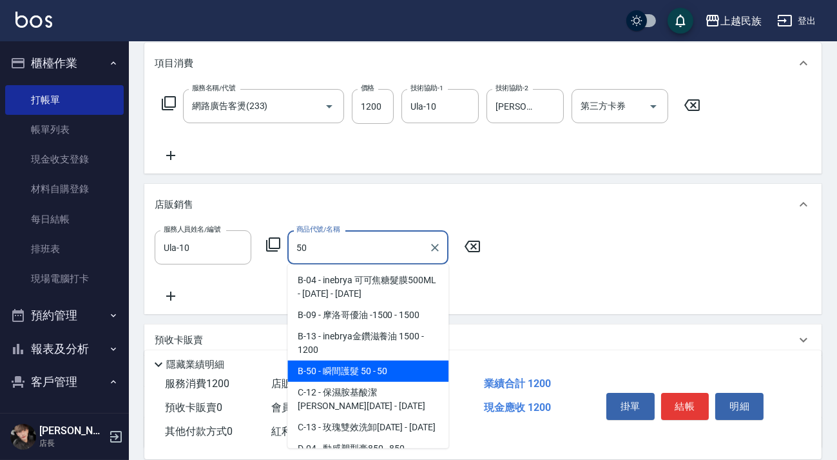
click at [355, 371] on span "B-50 - 瞬間護髮 50 - 50" at bounding box center [367, 370] width 161 height 21
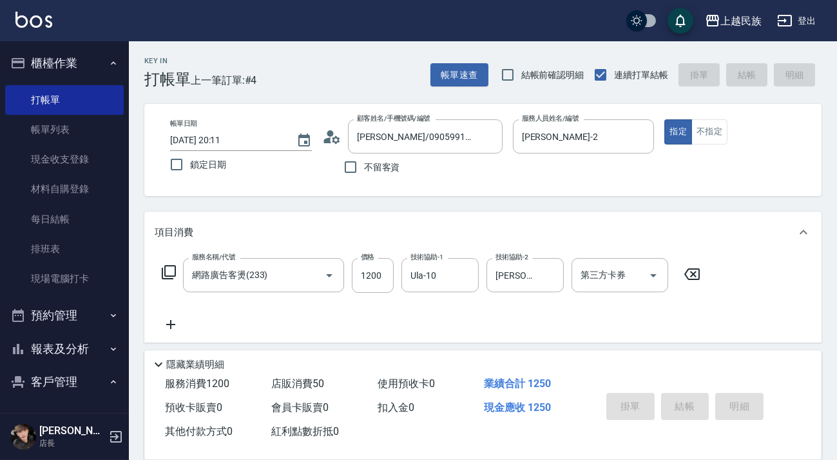
type input "瞬間護髮 50"
type input "[DATE] 20:12"
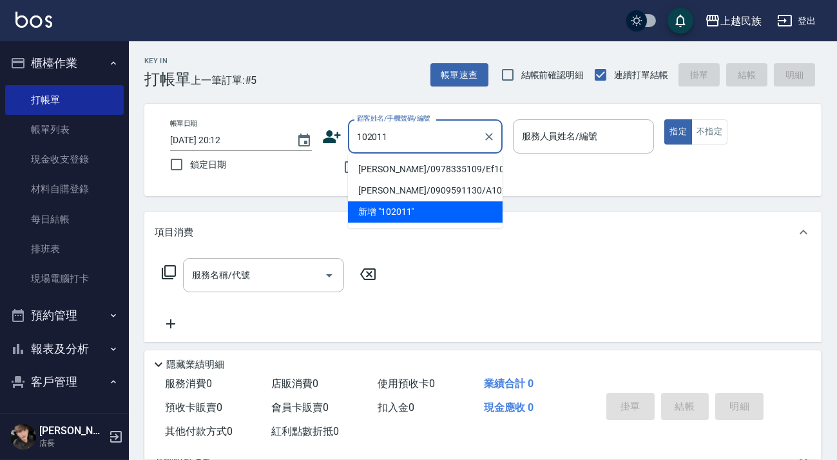
drag, startPoint x: 451, startPoint y: 173, endPoint x: 503, endPoint y: 162, distance: 53.3
click at [452, 173] on li "[PERSON_NAME]/0978335109/Ef102011" at bounding box center [425, 169] width 155 height 21
type input "[PERSON_NAME]/0978335109/Ef102011"
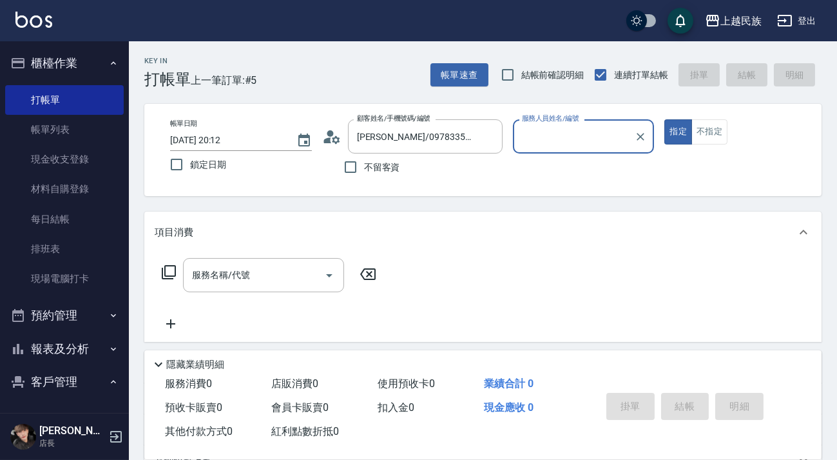
type input "Effie-5"
click at [665, 119] on button "指定" at bounding box center [679, 131] width 28 height 25
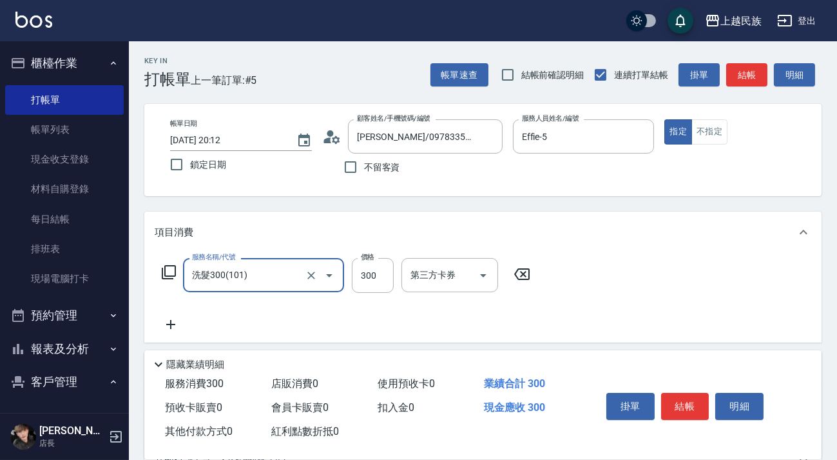
type input "洗髮300(101)"
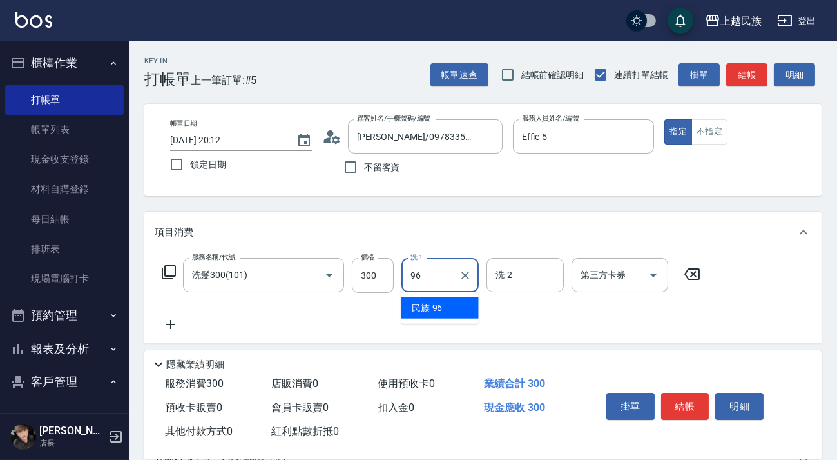
type input "民族-96"
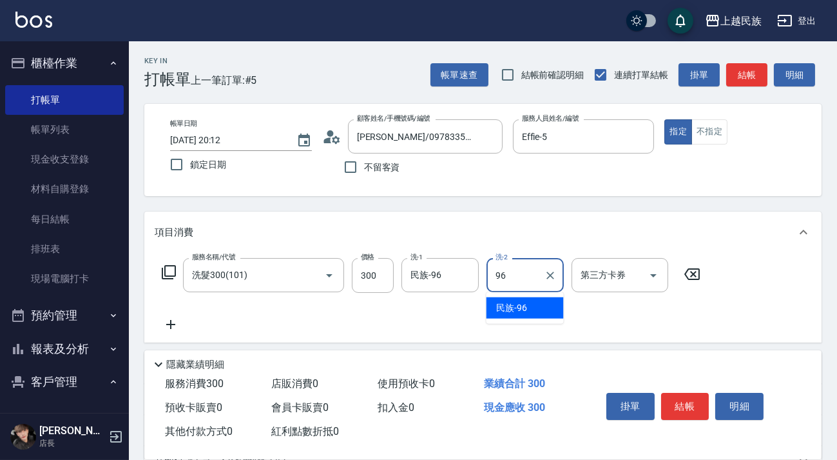
type input "民族-96"
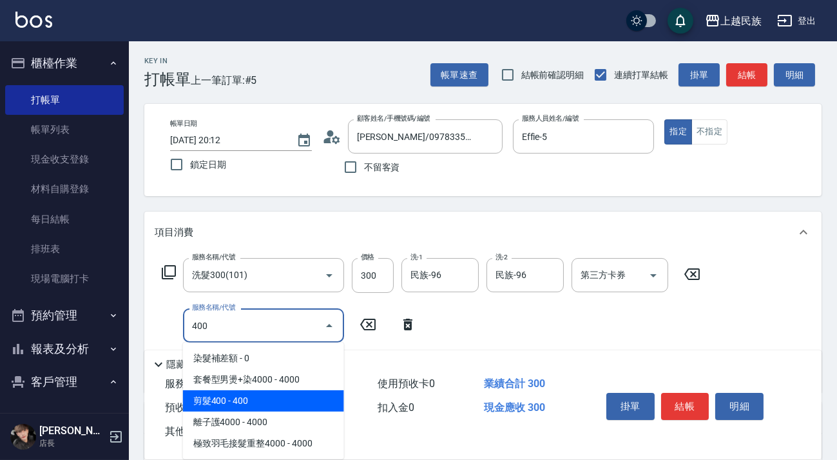
click at [283, 395] on span "剪髮400 - 400" at bounding box center [263, 400] width 161 height 21
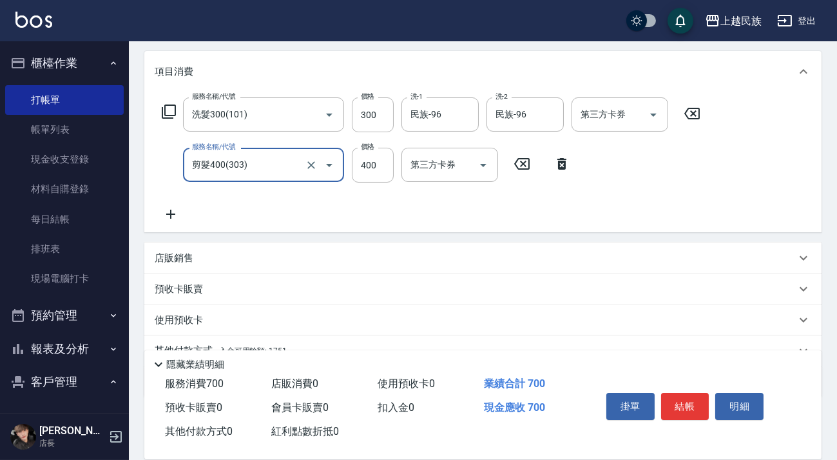
scroll to position [219, 0]
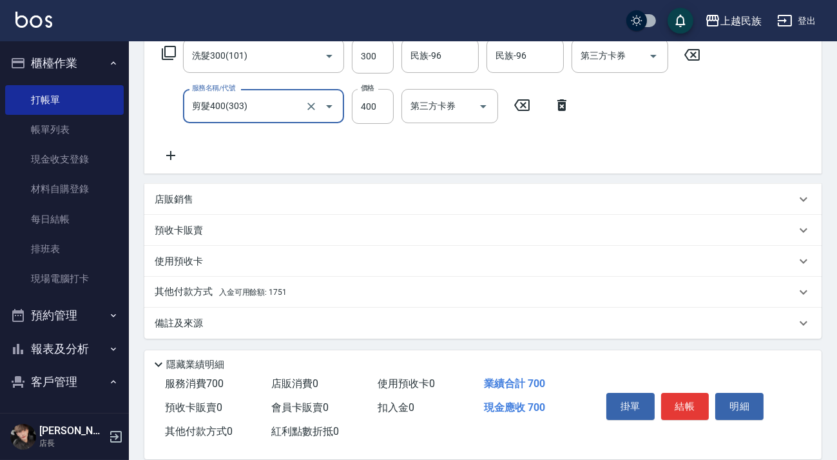
type input "剪髮400(303)"
click at [348, 297] on div "其他付款方式 入金可用餘額: 1751" at bounding box center [475, 292] width 641 height 14
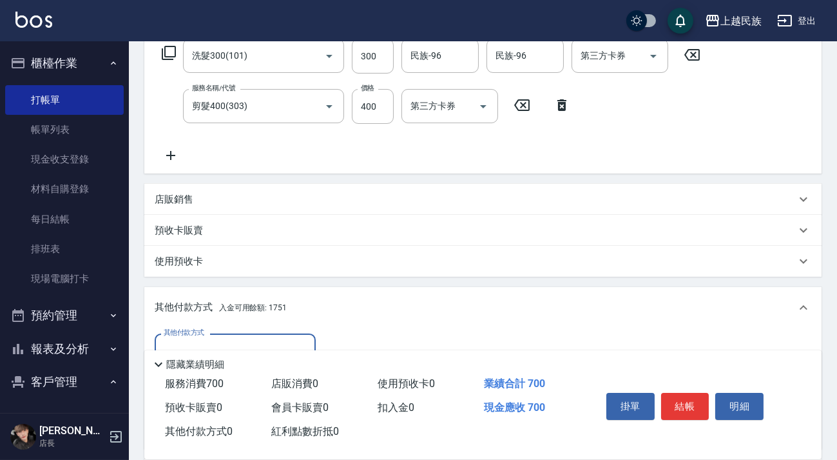
scroll to position [371, 0]
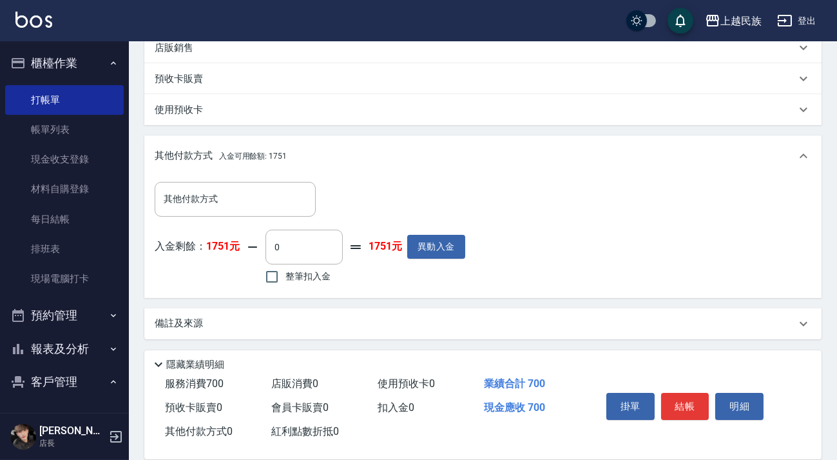
click at [302, 270] on span "整筆扣入金" at bounding box center [308, 276] width 45 height 14
click at [286, 270] on input "整筆扣入金" at bounding box center [271, 276] width 27 height 27
checkbox input "true"
type input "700"
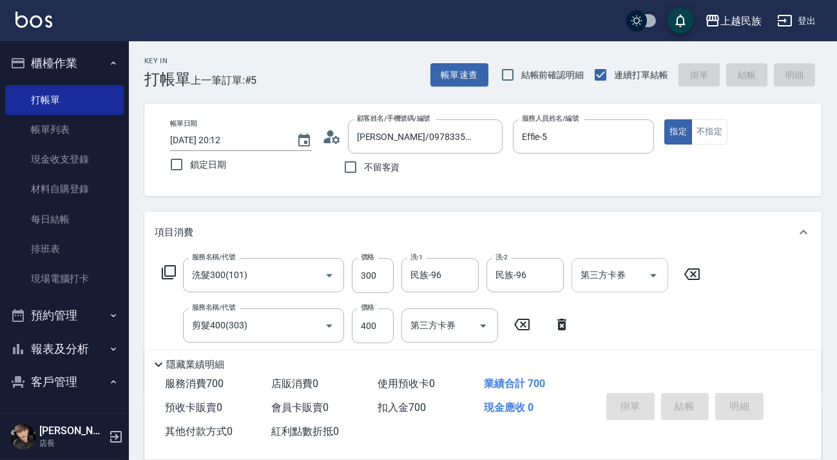
type input "[DATE] 20:13"
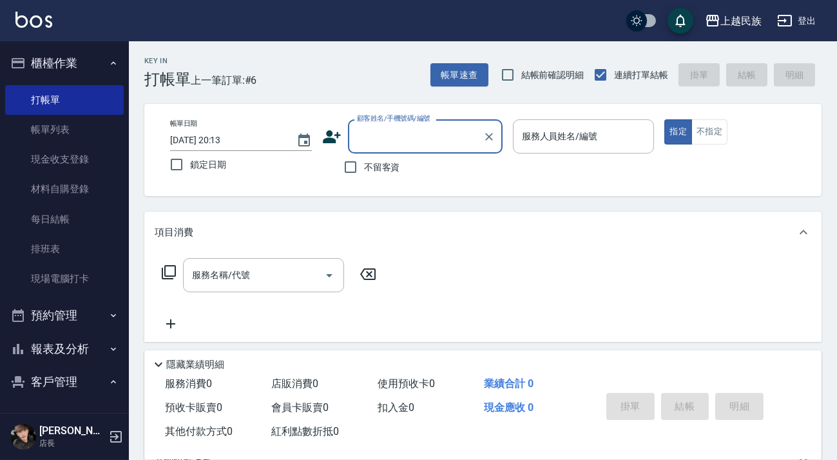
click at [373, 163] on span "不留客資" at bounding box center [382, 168] width 36 height 14
click at [364, 163] on input "不留客資" at bounding box center [350, 166] width 27 height 27
checkbox input "true"
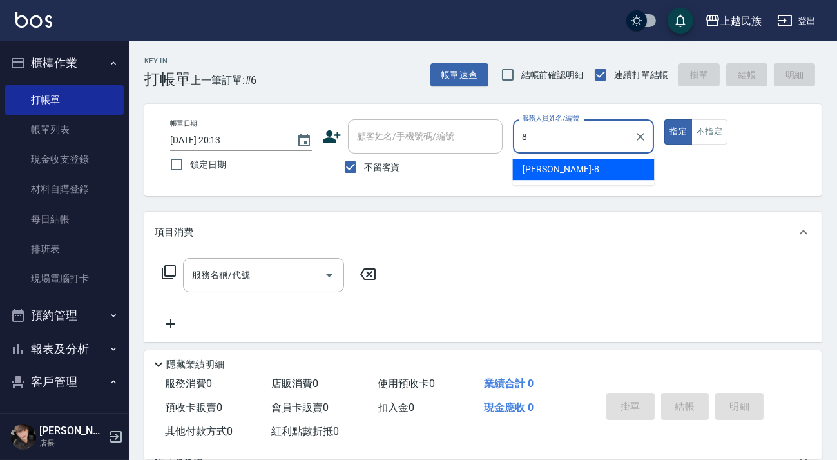
type input "Stella-8"
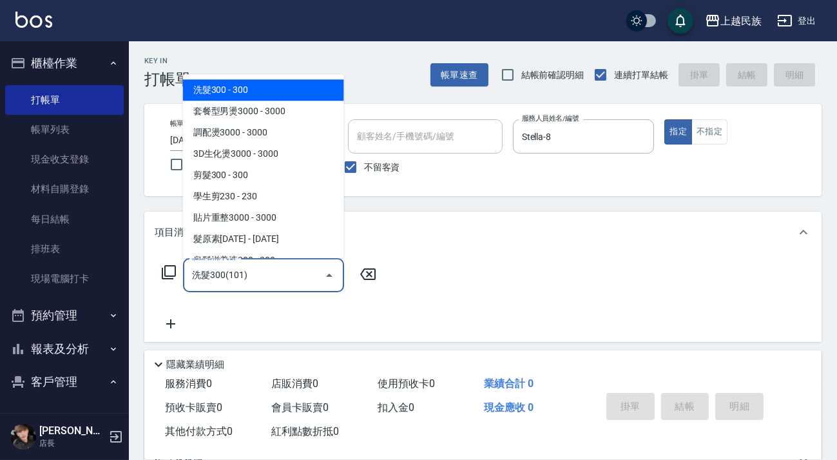
type input "洗髮300(101)"
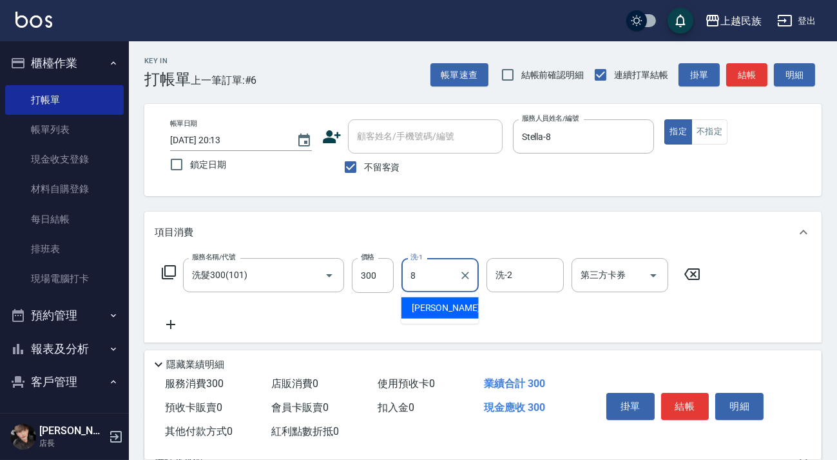
type input "Stella-8"
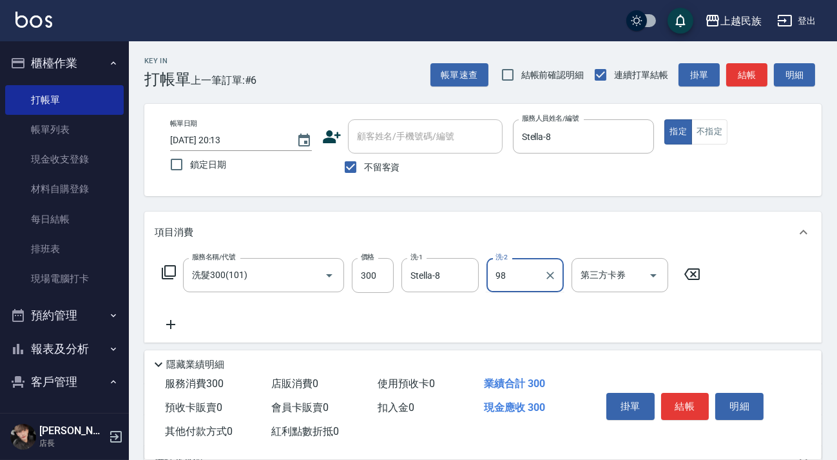
type input "98"
click at [519, 277] on input "洗-2" at bounding box center [525, 275] width 66 height 23
type input "Stella-8"
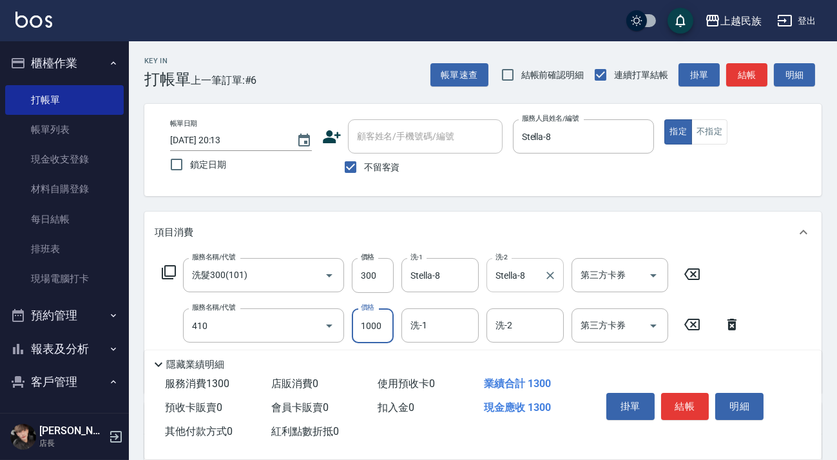
type input "補染(410)"
type input "1500"
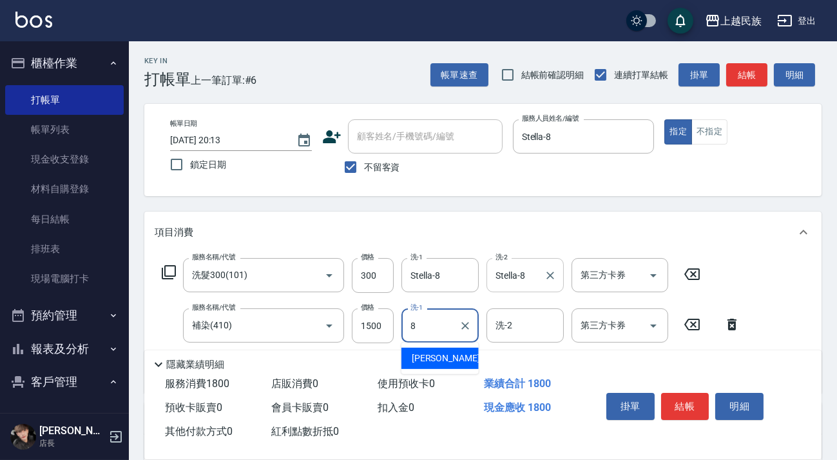
type input "Stella-8"
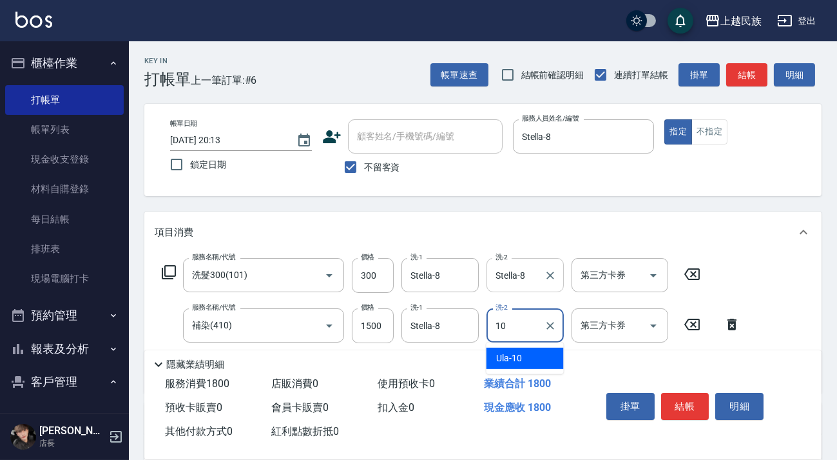
type input "Ula-10"
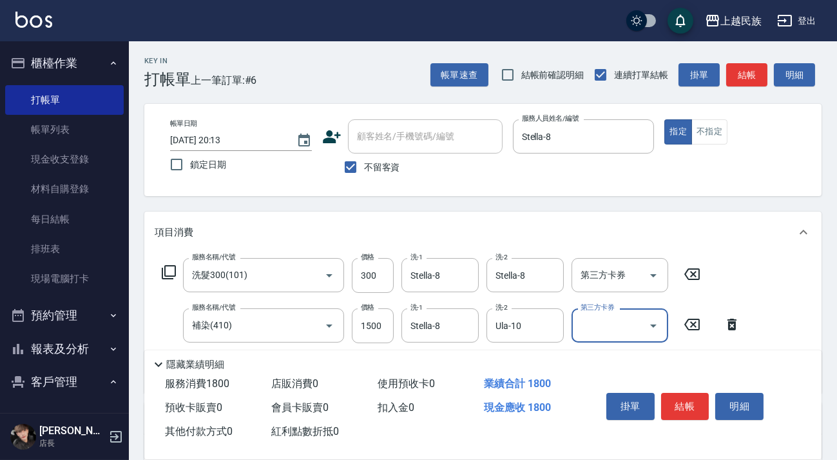
click at [365, 167] on span "不留客資" at bounding box center [382, 168] width 36 height 14
click at [364, 167] on input "不留客資" at bounding box center [350, 166] width 27 height 27
checkbox input "false"
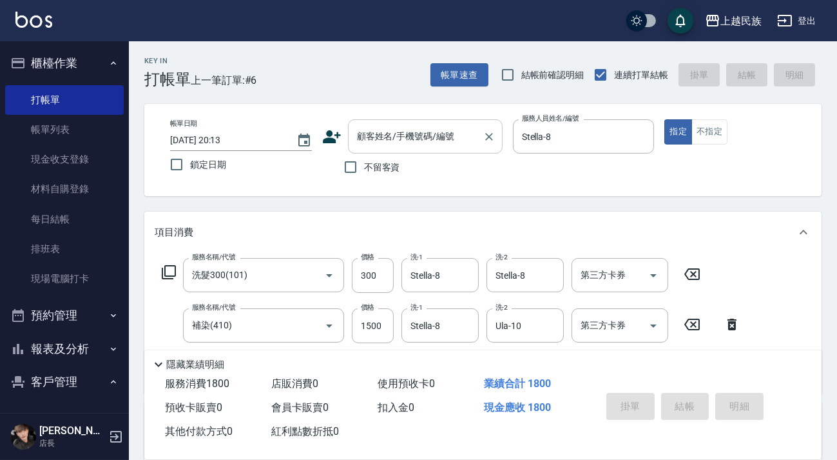
click at [405, 140] on input "顧客姓名/手機號碼/編號" at bounding box center [416, 136] width 124 height 23
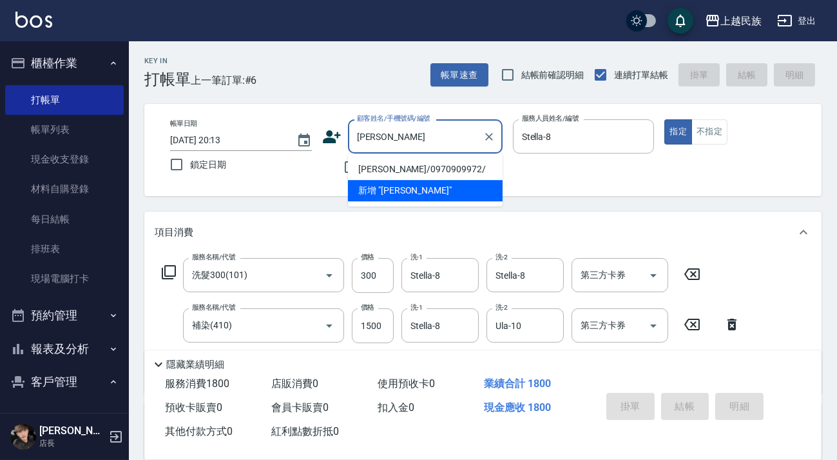
click at [413, 169] on li "[PERSON_NAME]/0970909972/" at bounding box center [425, 169] width 155 height 21
type input "[PERSON_NAME]/0970909972/"
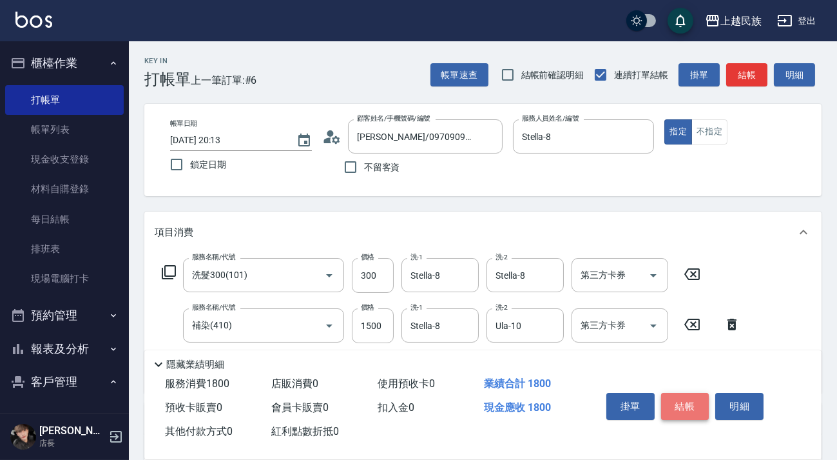
click at [686, 398] on button "結帳" at bounding box center [685, 406] width 48 height 27
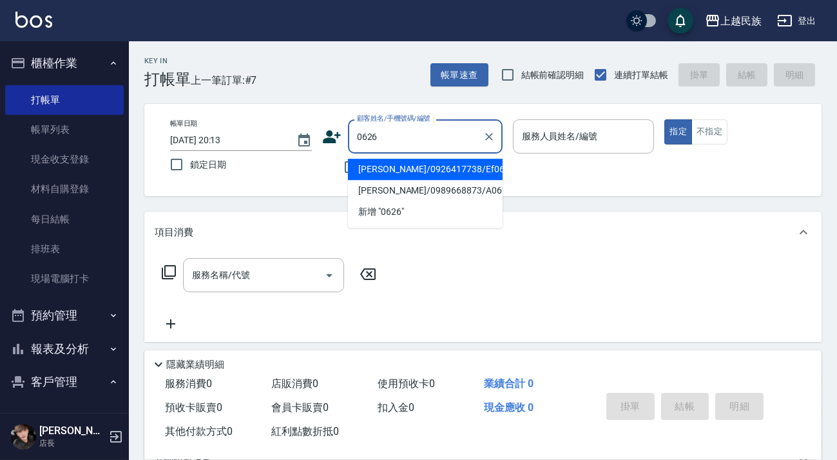
click at [415, 165] on li "[PERSON_NAME]/0926417738/Ef062611" at bounding box center [425, 169] width 155 height 21
type input "[PERSON_NAME]/0926417738/Ef062611"
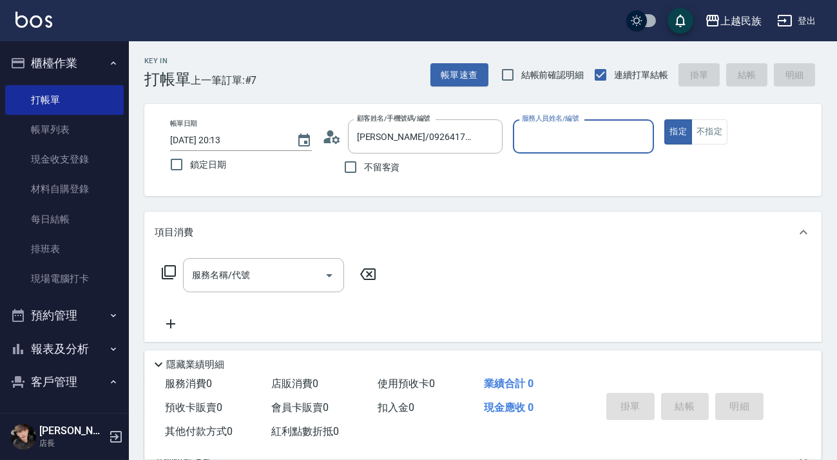
type input "Effie-5"
click at [665, 119] on button "指定" at bounding box center [679, 131] width 28 height 25
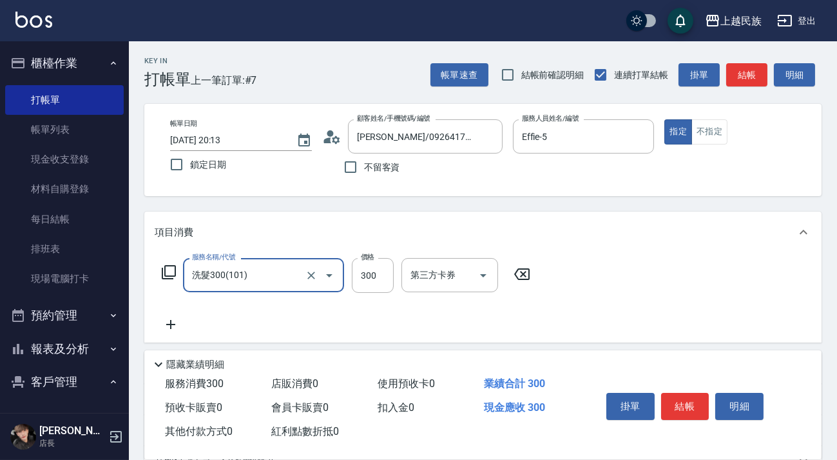
type input "洗髮300(101)"
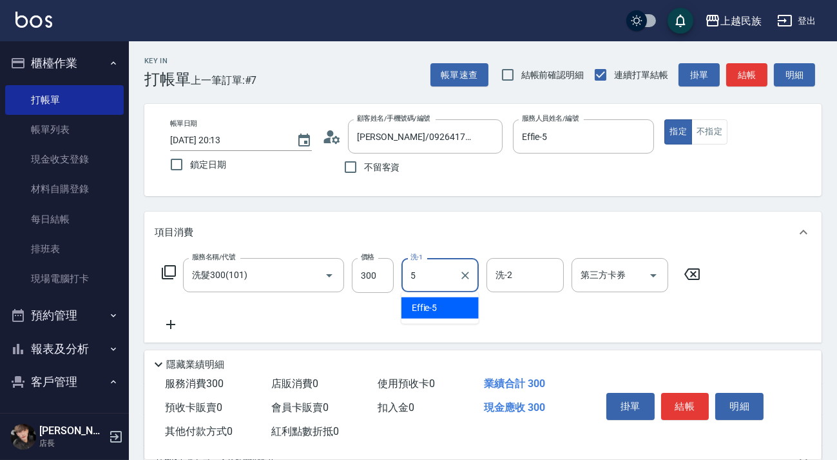
type input "Effie-5"
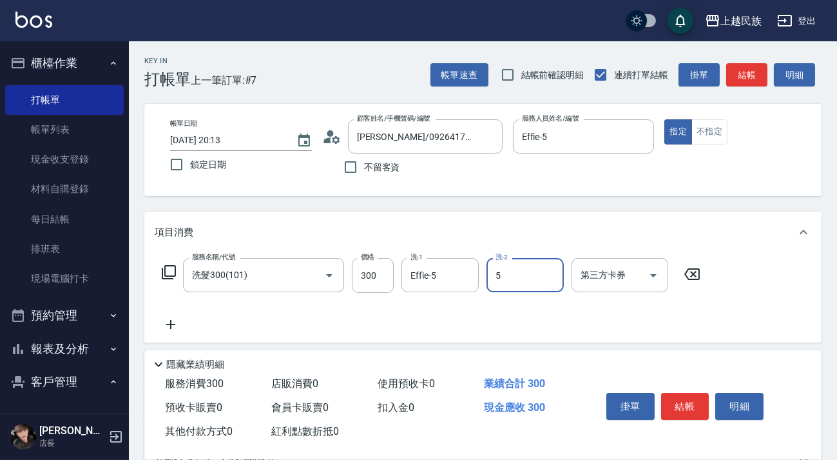
type input "Effie-5"
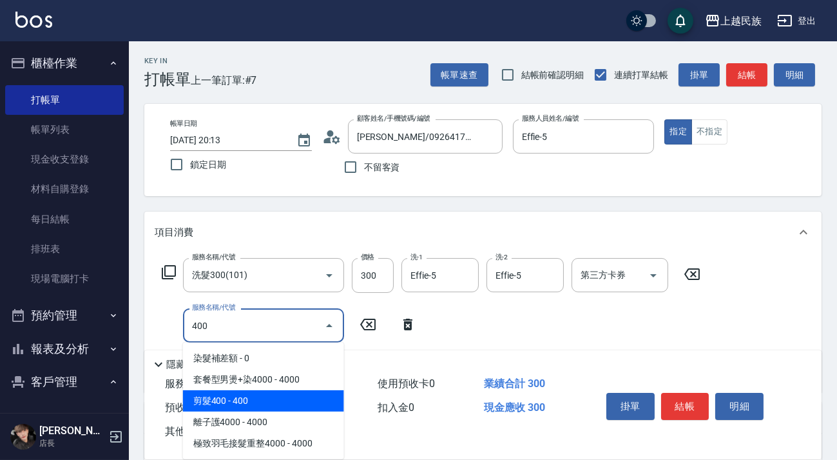
drag, startPoint x: 325, startPoint y: 400, endPoint x: 418, endPoint y: 352, distance: 104.4
click at [326, 400] on span "剪髮400 - 400" at bounding box center [263, 400] width 161 height 21
type input "剪髮400(303)"
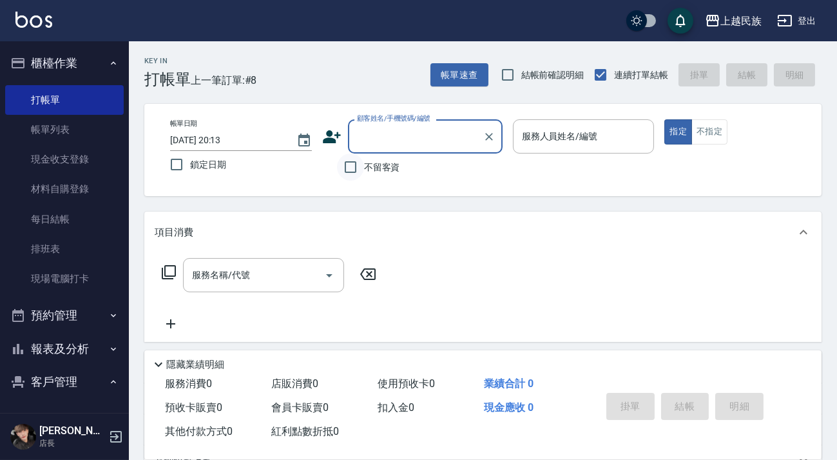
click at [359, 172] on input "不留客資" at bounding box center [350, 166] width 27 height 27
checkbox input "true"
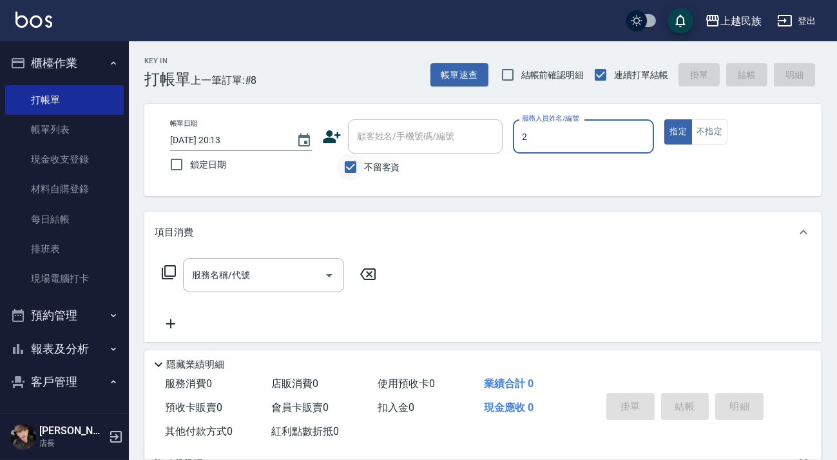
type input "[PERSON_NAME]-2"
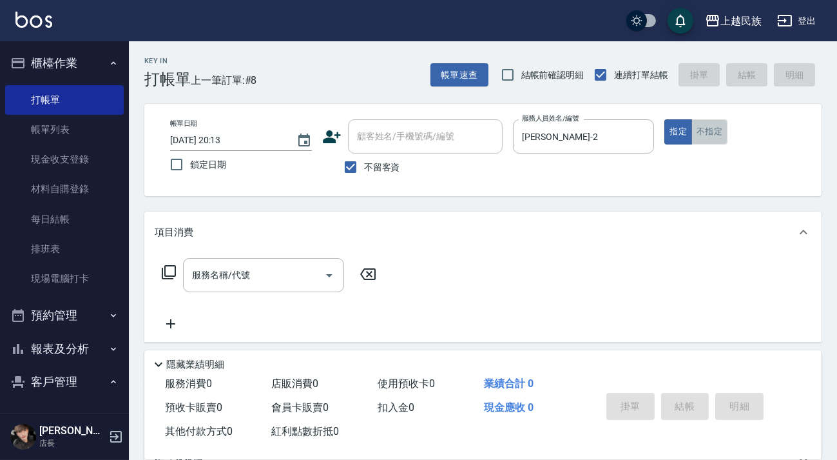
click at [715, 135] on button "不指定" at bounding box center [710, 131] width 36 height 25
click at [634, 135] on icon "Clear" at bounding box center [640, 136] width 13 height 13
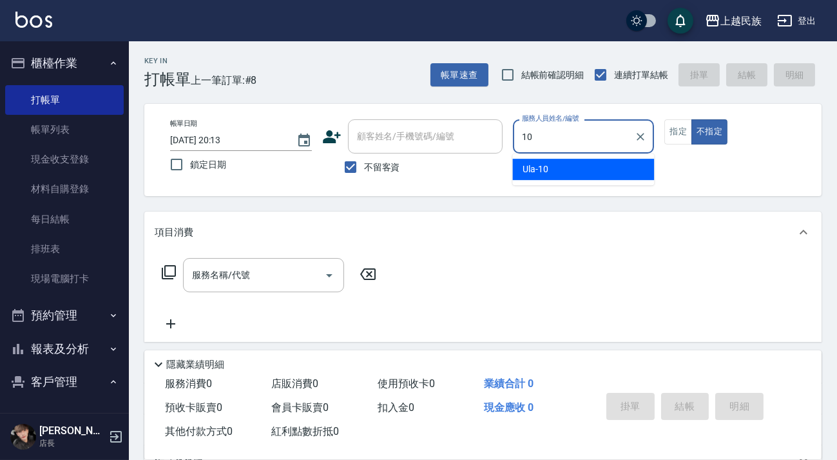
type input "10"
type button "false"
type input "Ula-10"
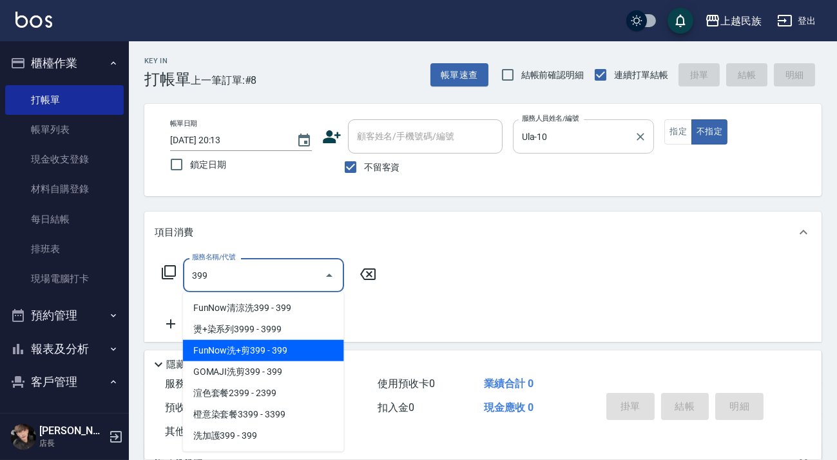
drag, startPoint x: 277, startPoint y: 349, endPoint x: 311, endPoint y: 329, distance: 39.6
click at [277, 348] on span "FunNow洗+剪399 - 399" at bounding box center [263, 350] width 161 height 21
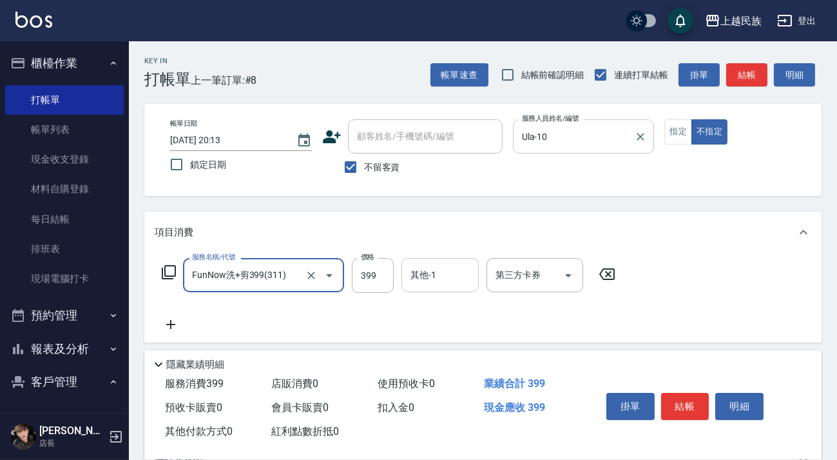
type input "FunNow洗+剪399(311)"
click at [429, 276] on div "其他-1 其他-1" at bounding box center [440, 275] width 77 height 34
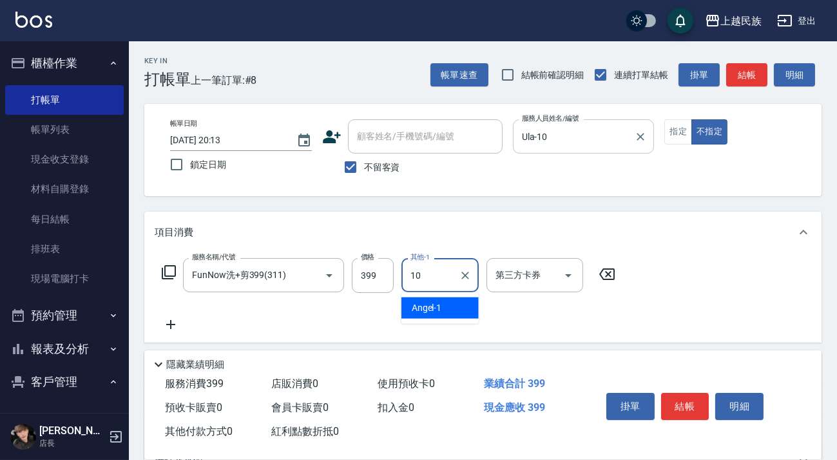
type input "Ula-10"
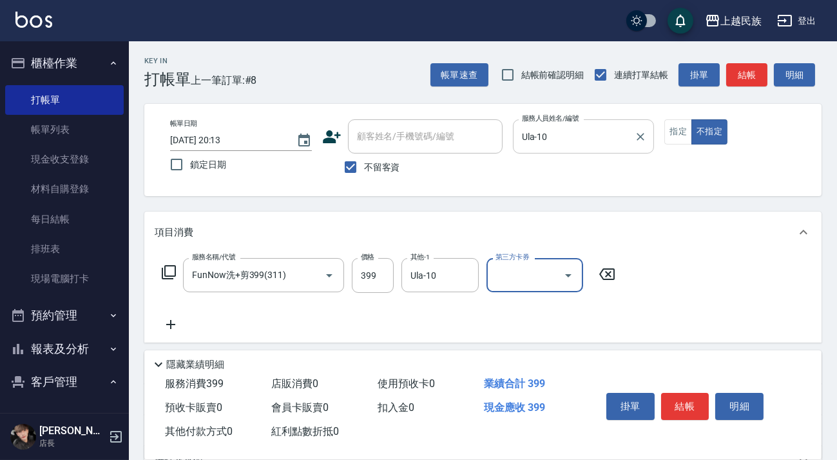
click at [556, 287] on div "第三方卡券" at bounding box center [535, 275] width 97 height 34
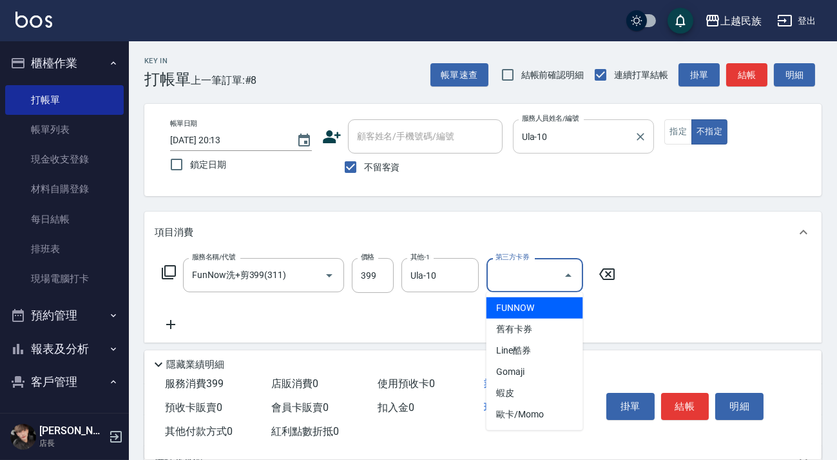
click at [556, 302] on span "FUNNOW" at bounding box center [535, 307] width 97 height 21
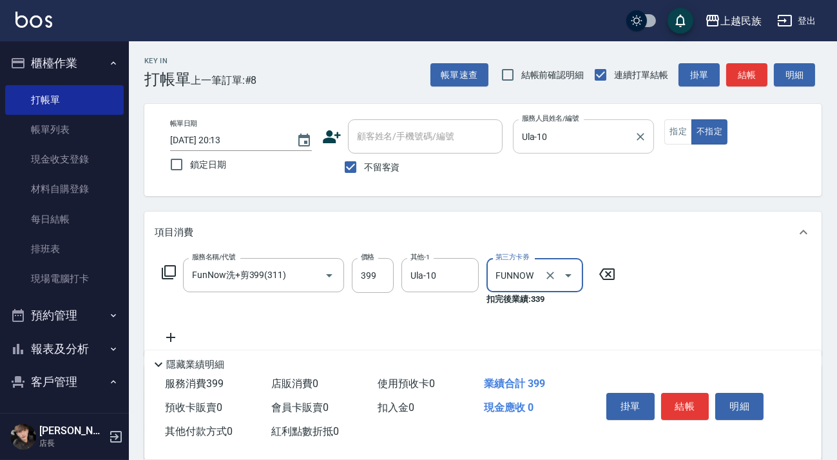
type input "FUNNOW"
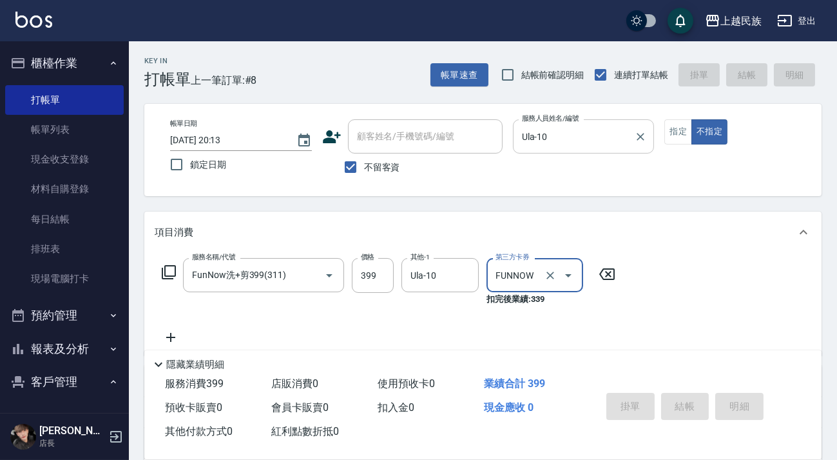
type input "[DATE] 20:14"
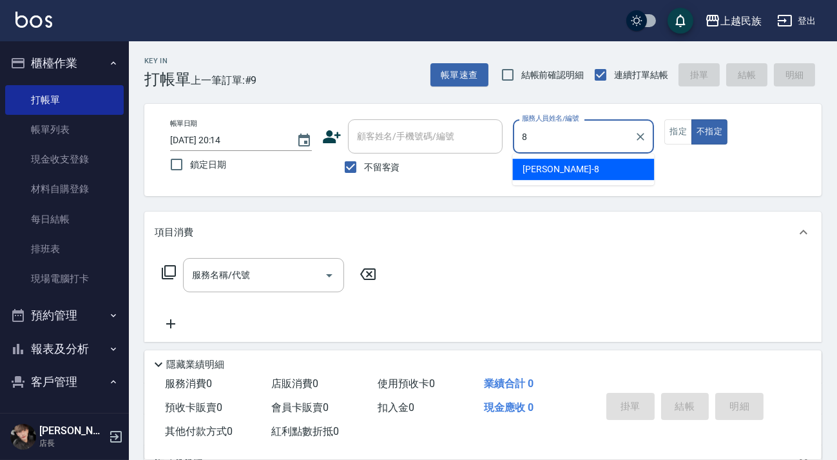
type input "Stella-8"
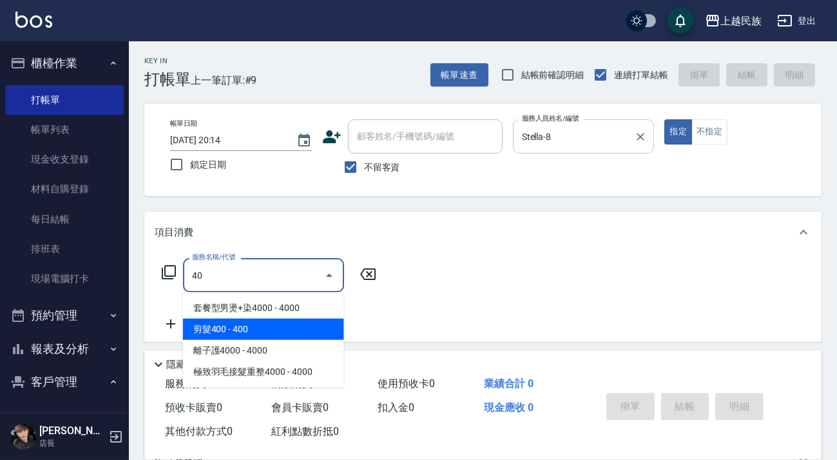
click at [326, 326] on span "剪髮400 - 400" at bounding box center [263, 328] width 161 height 21
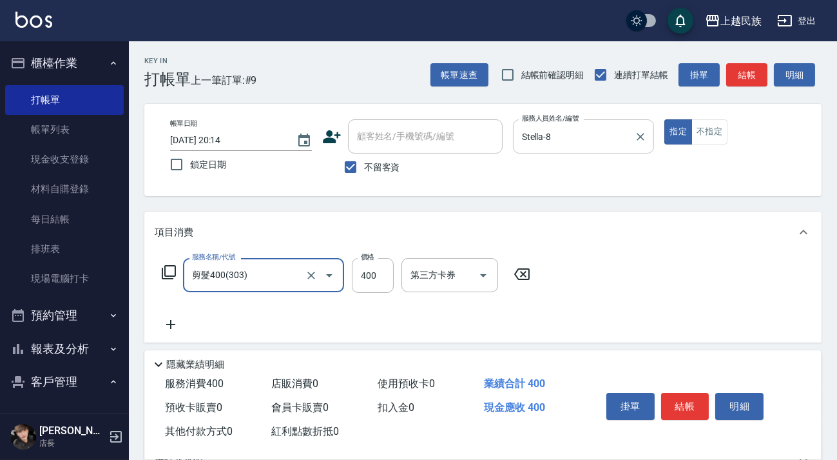
scroll to position [138, 0]
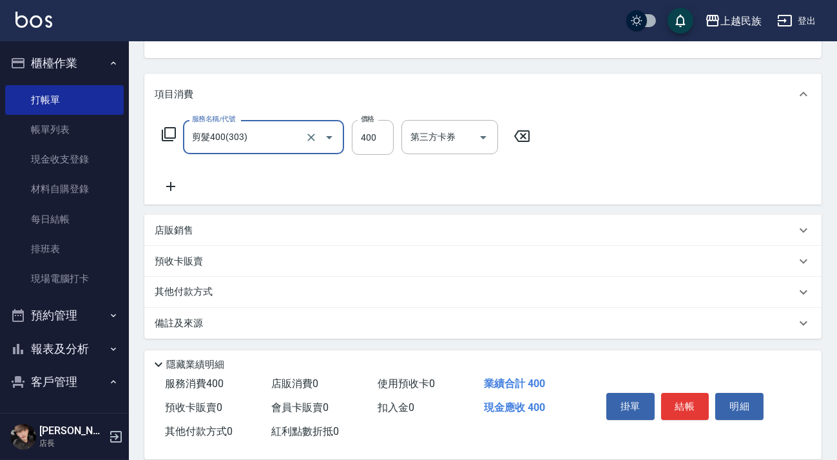
type input "剪髮400(303)"
click at [324, 298] on div "其他付款方式" at bounding box center [475, 292] width 641 height 14
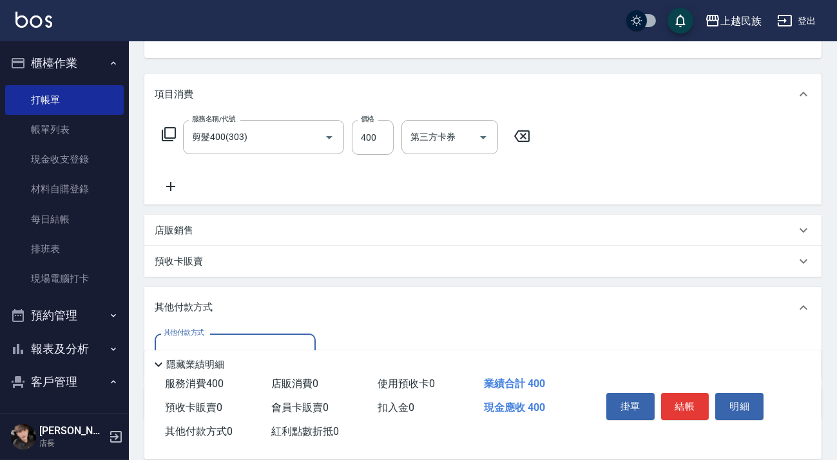
scroll to position [219, 0]
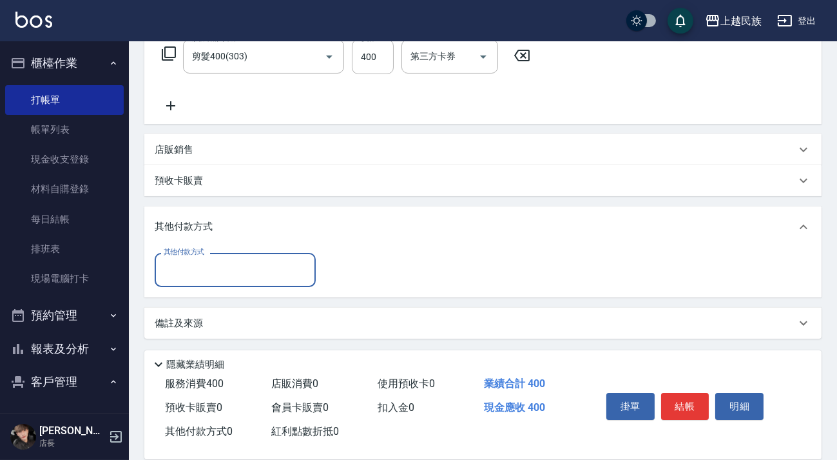
click at [266, 268] on input "其他付款方式" at bounding box center [236, 269] width 150 height 23
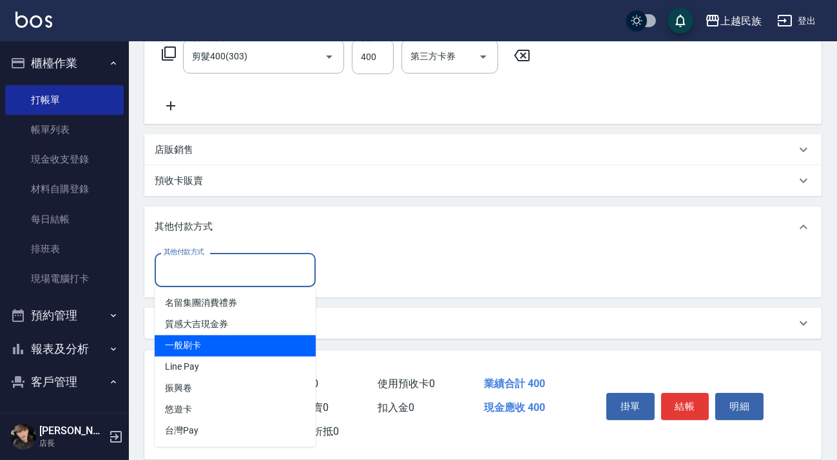
click at [273, 356] on span "Line Pay" at bounding box center [235, 366] width 161 height 21
type input "Line Pay"
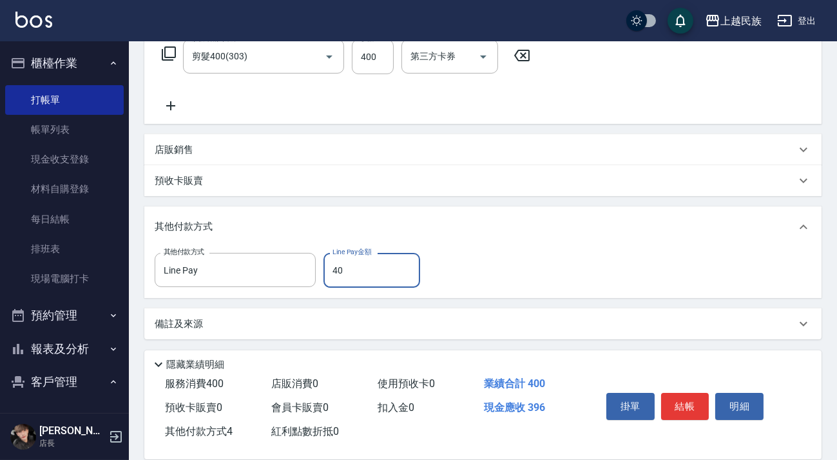
type input "400"
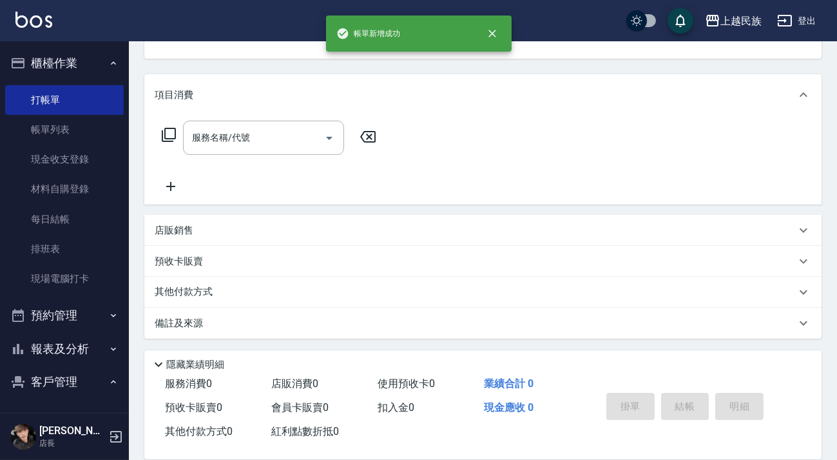
scroll to position [0, 0]
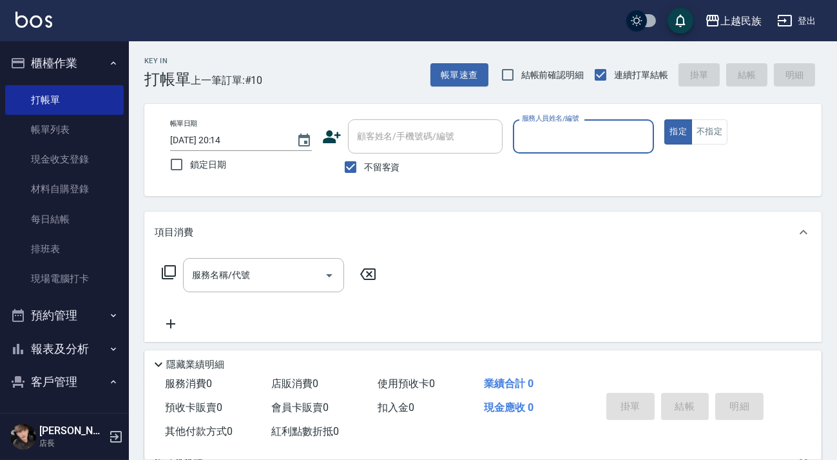
click at [358, 175] on input "不留客資" at bounding box center [350, 166] width 27 height 27
checkbox input "false"
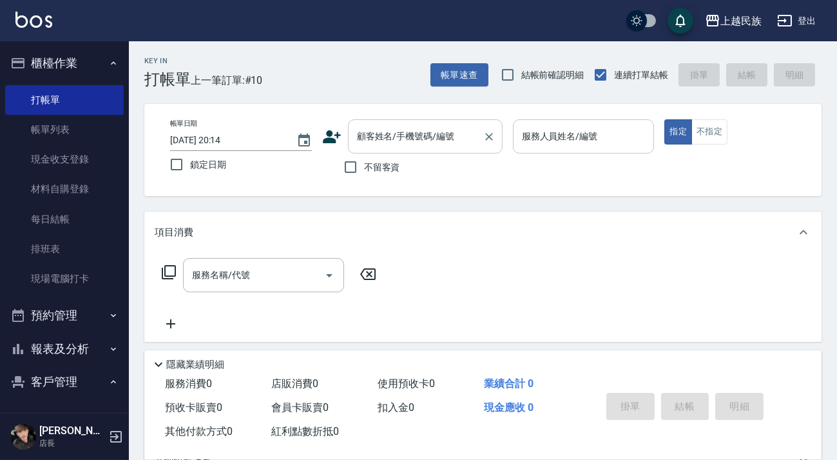
click at [380, 142] on input "顧客姓名/手機號碼/編號" at bounding box center [416, 136] width 124 height 23
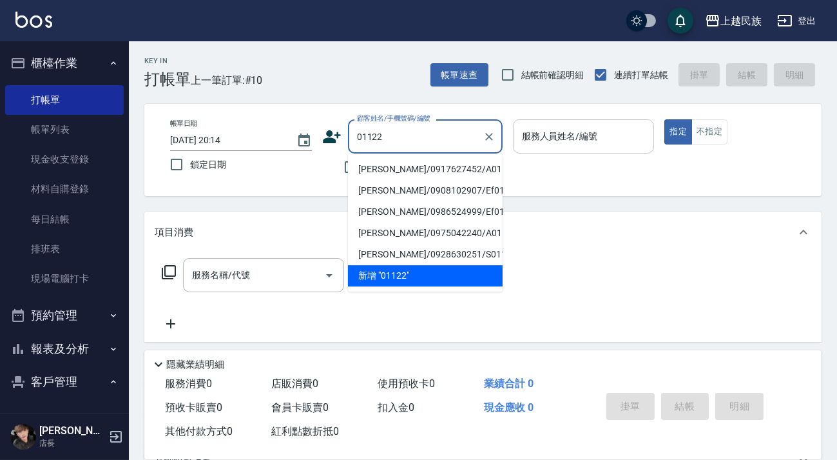
click at [412, 168] on li "[PERSON_NAME]/0917627452/A011223" at bounding box center [425, 169] width 155 height 21
type input "[PERSON_NAME]/0917627452/A011223"
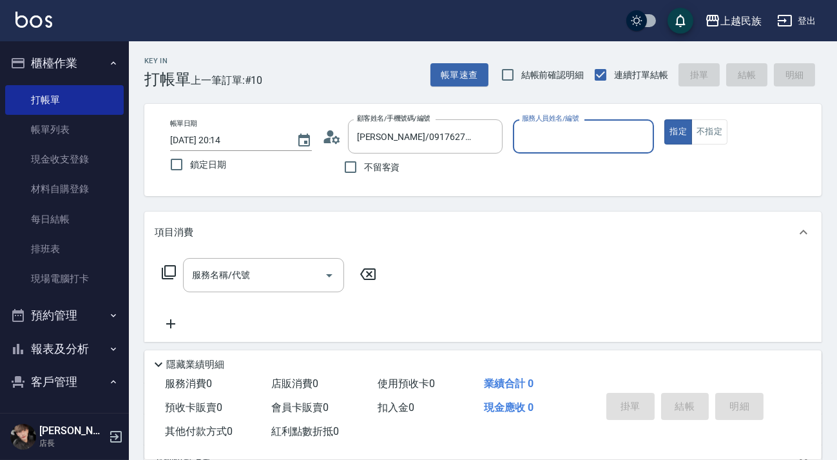
type input "[PERSON_NAME]-2"
click at [665, 119] on button "指定" at bounding box center [679, 131] width 28 height 25
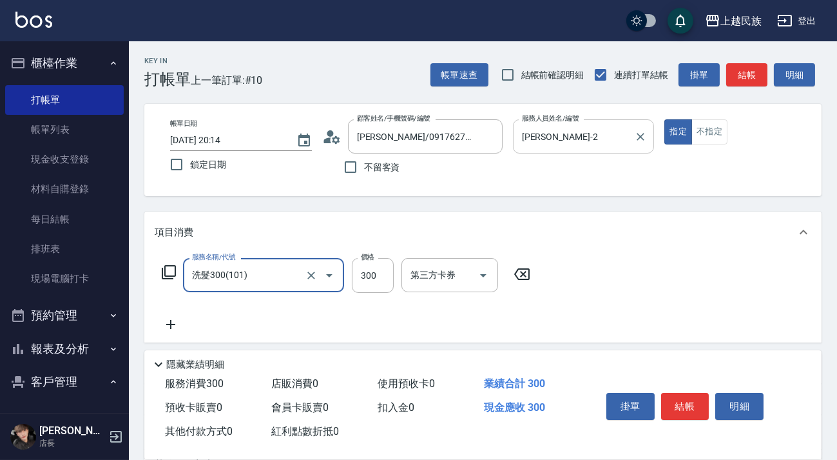
type input "洗髮300(101)"
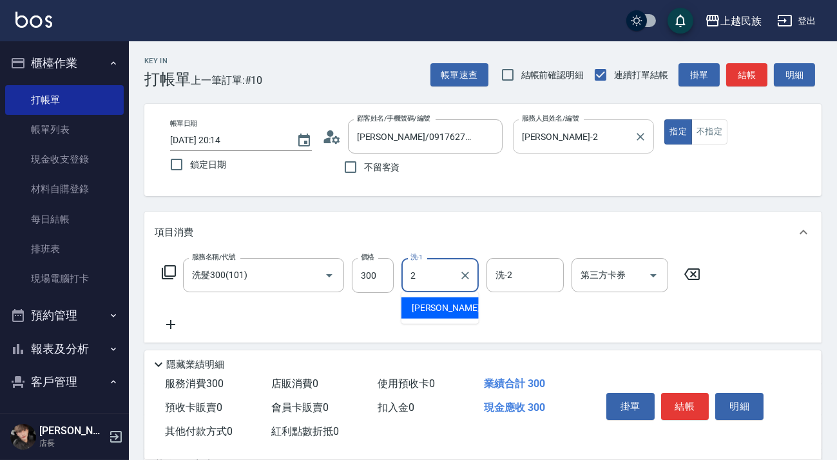
type input "[PERSON_NAME]-2"
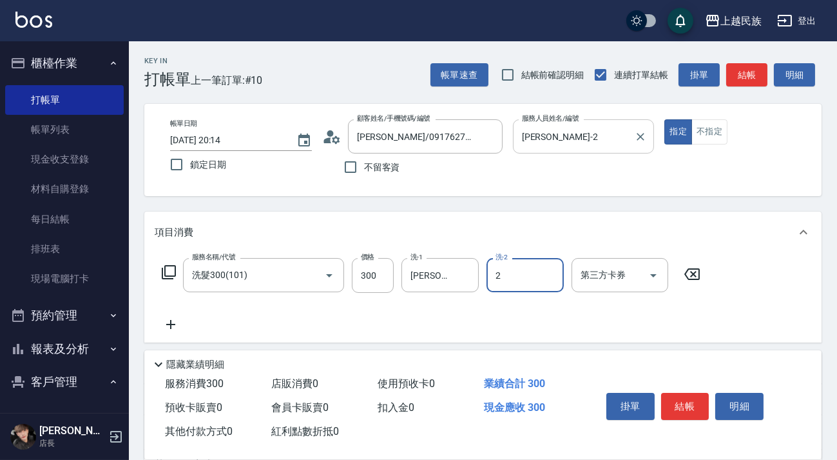
type input "[PERSON_NAME]-2"
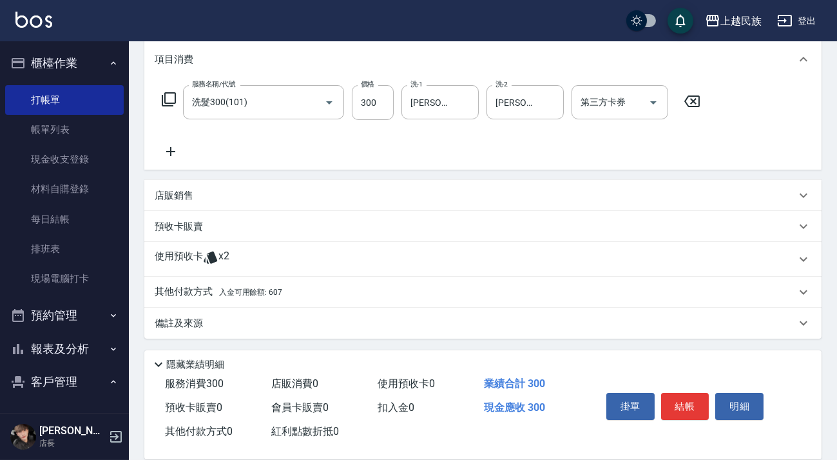
click at [336, 283] on div "其他付款方式 入金可用餘額: 607" at bounding box center [482, 292] width 677 height 31
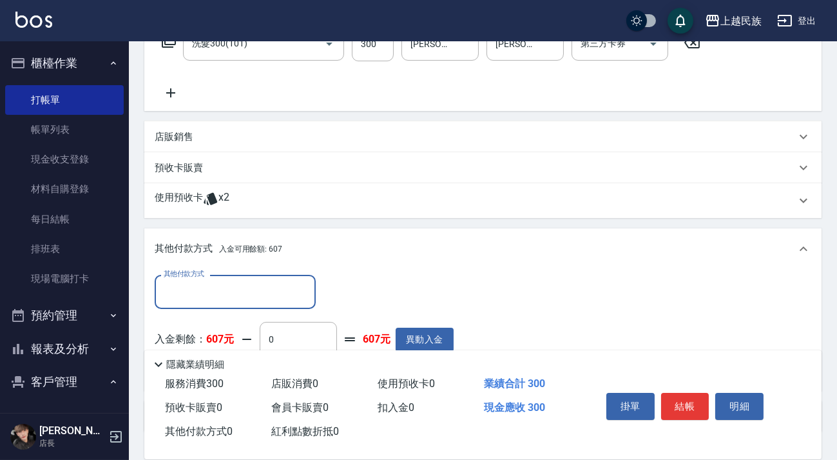
scroll to position [324, 0]
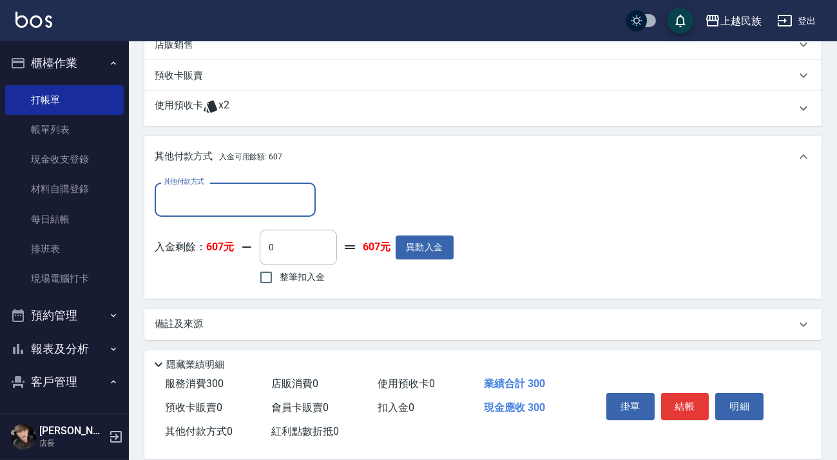
click at [267, 199] on input "其他付款方式" at bounding box center [236, 199] width 150 height 23
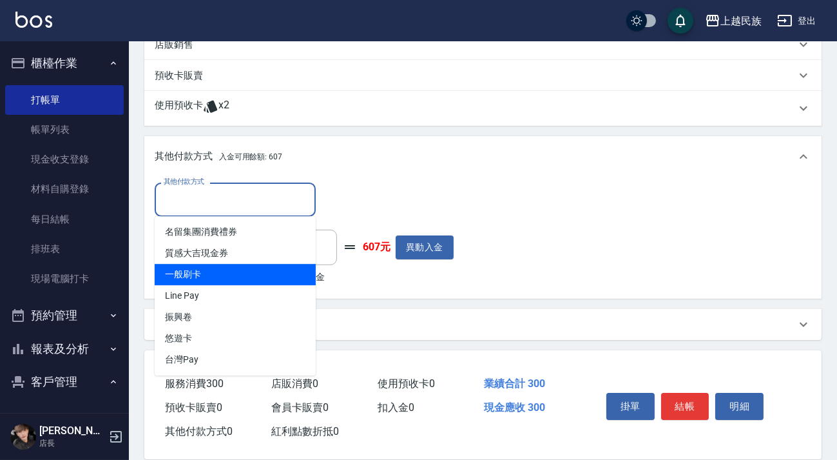
click at [260, 283] on span "一般刷卡" at bounding box center [235, 274] width 161 height 21
type input "一般刷卡"
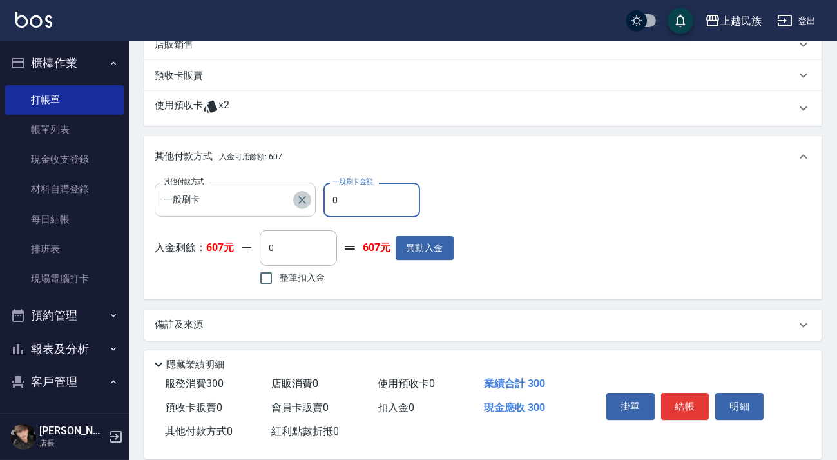
click at [300, 200] on icon "Clear" at bounding box center [302, 200] width 8 height 8
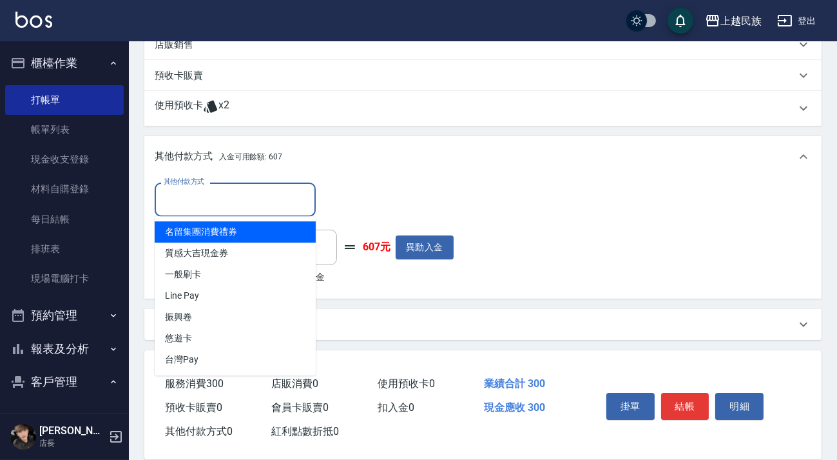
click at [274, 199] on input "其他付款方式" at bounding box center [236, 199] width 150 height 23
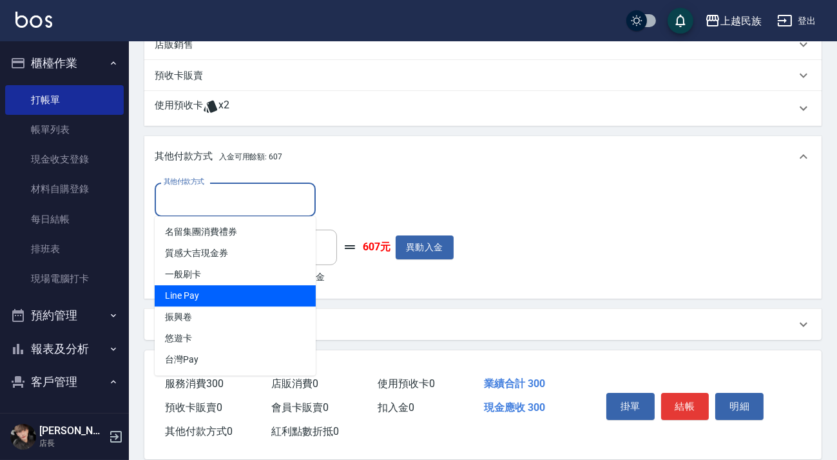
click at [258, 291] on span "Line Pay" at bounding box center [235, 295] width 161 height 21
type input "Line Pay"
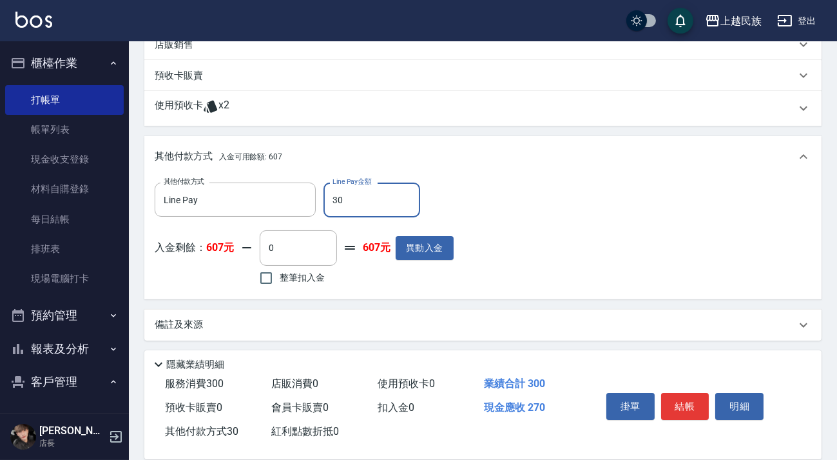
type input "300"
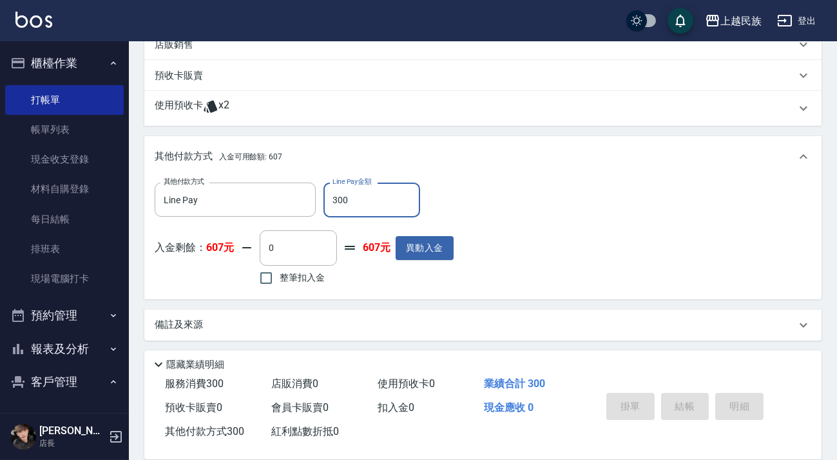
type input "[DATE] 20:15"
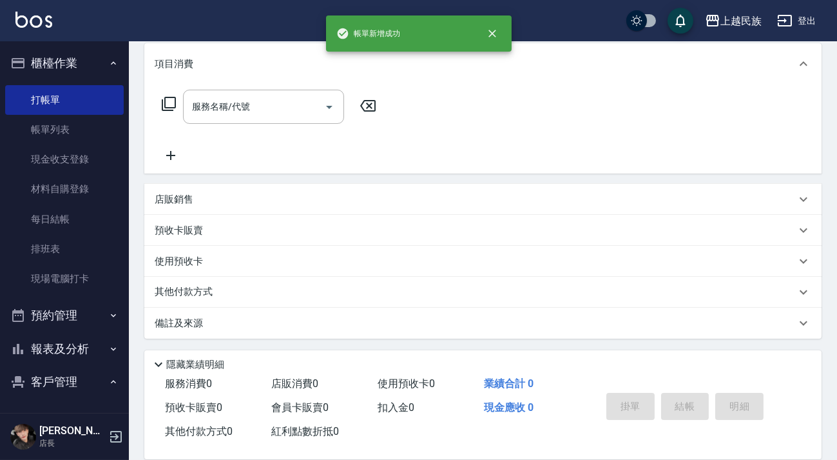
scroll to position [0, 0]
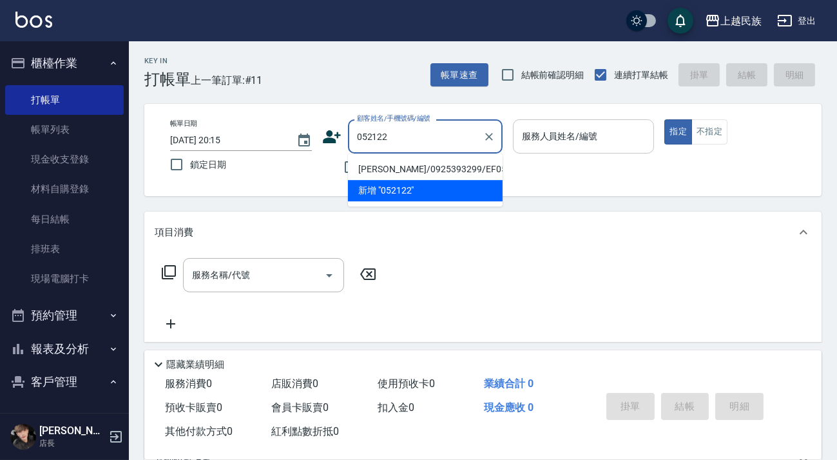
click at [440, 170] on li "[PERSON_NAME]/0925393299/EF052122" at bounding box center [425, 169] width 155 height 21
type input "[PERSON_NAME]/0925393299/EF052122"
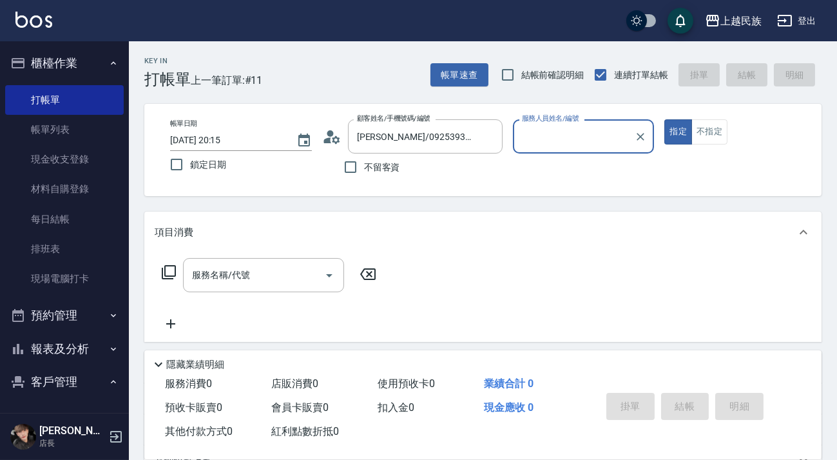
type input "Effie-5"
click at [665, 119] on button "指定" at bounding box center [679, 131] width 28 height 25
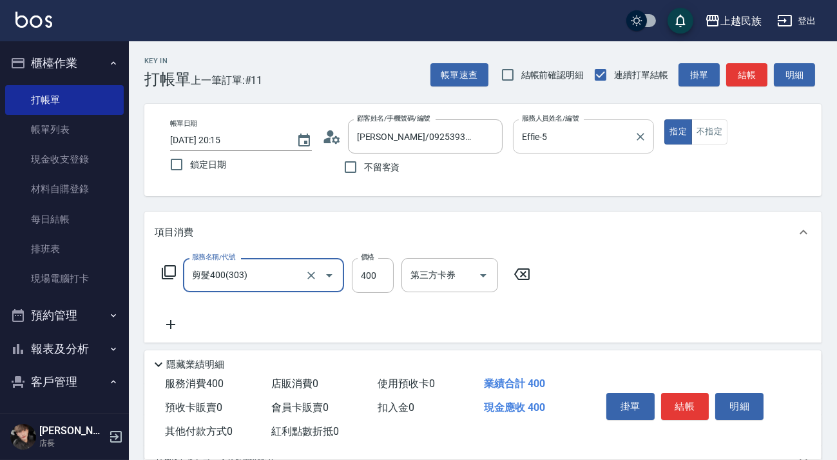
type input "剪髮400(303)"
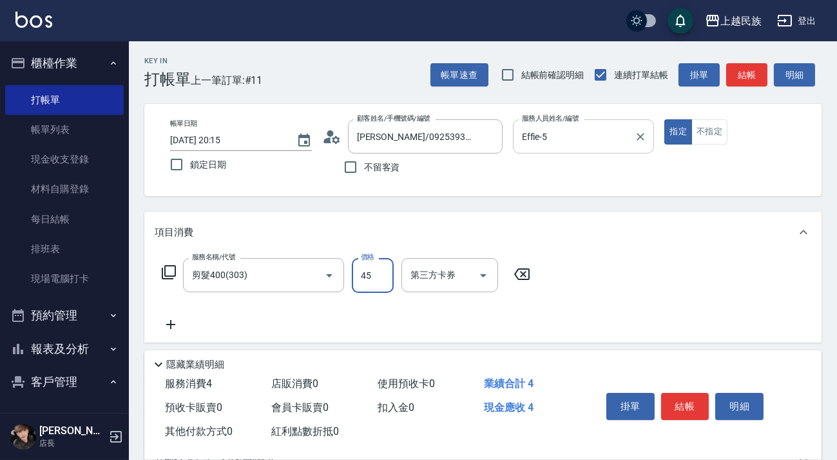
type input "450"
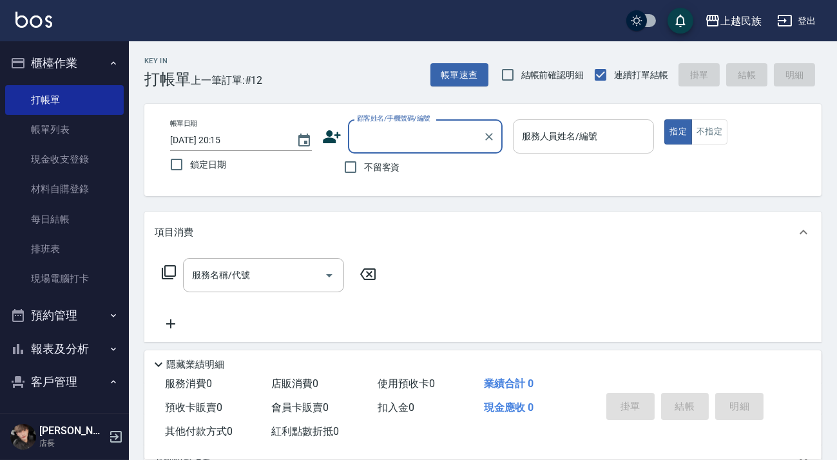
scroll to position [167, 0]
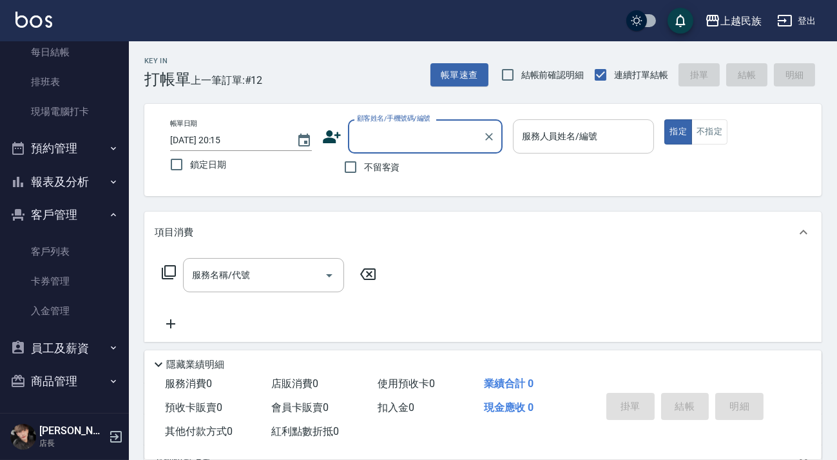
click at [95, 170] on button "報表及分析" at bounding box center [64, 182] width 119 height 34
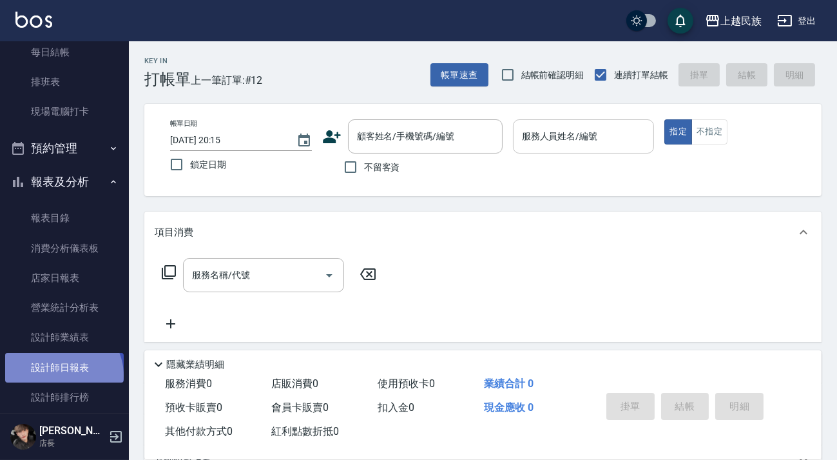
click at [62, 375] on link "設計師日報表" at bounding box center [64, 368] width 119 height 30
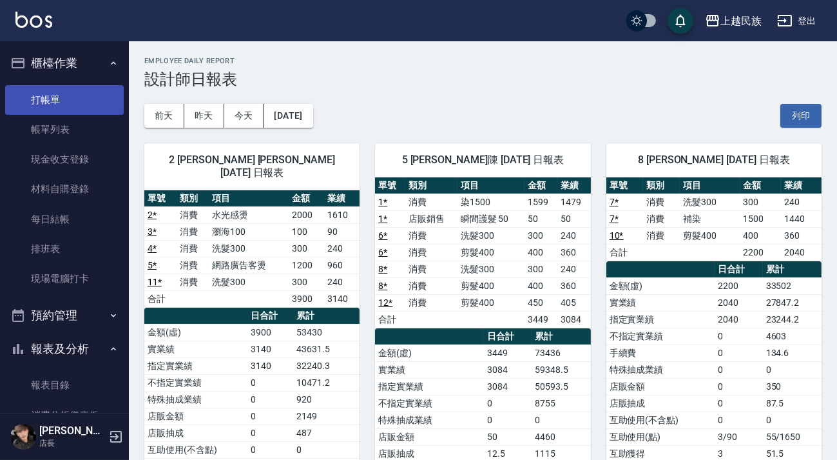
click at [75, 101] on link "打帳單" at bounding box center [64, 100] width 119 height 30
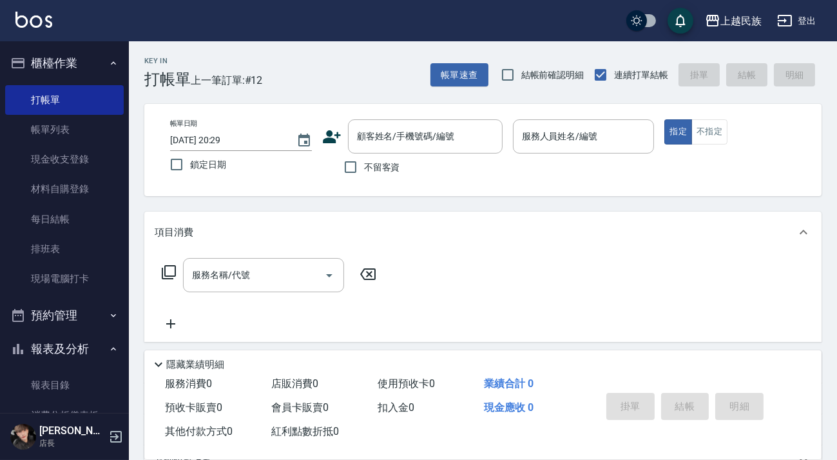
click at [367, 167] on span "不留客資" at bounding box center [382, 168] width 36 height 14
click at [364, 167] on input "不留客資" at bounding box center [350, 166] width 27 height 27
checkbox input "true"
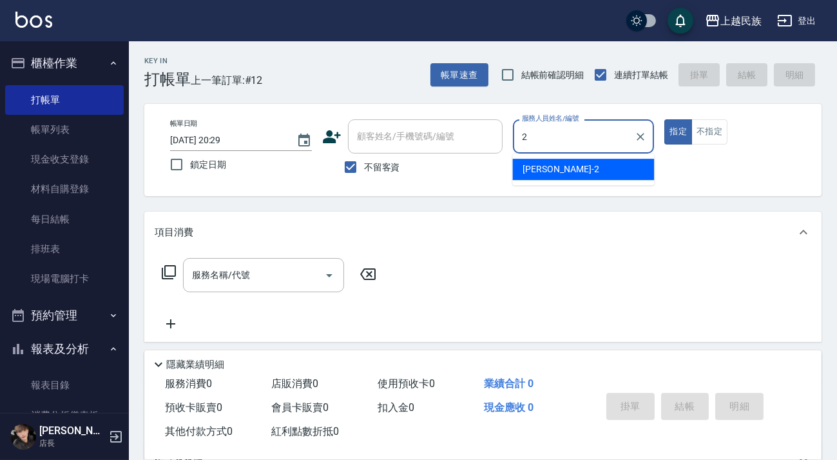
type input "[PERSON_NAME]-2"
type button "true"
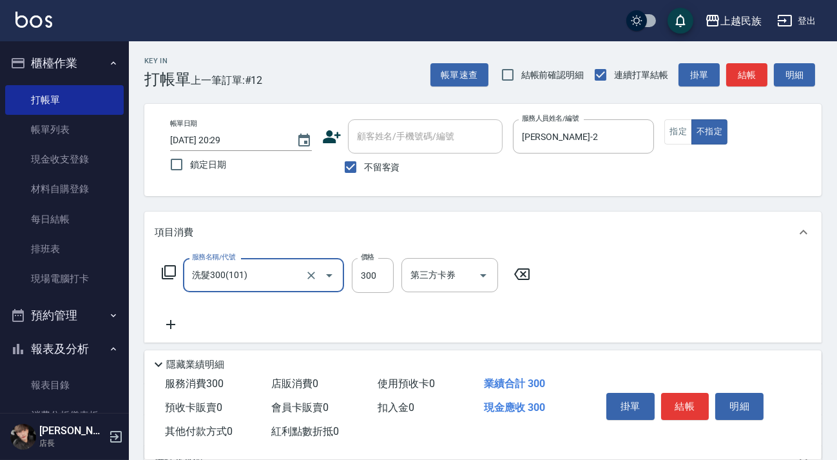
type input "洗髮300(101)"
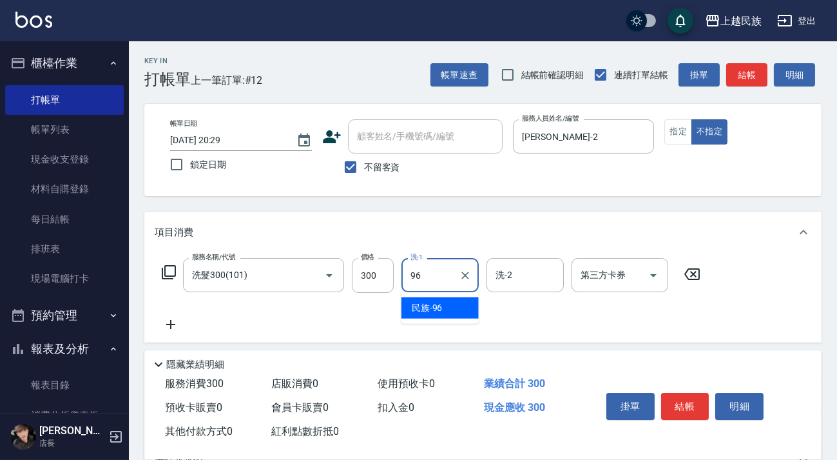
type input "民族-96"
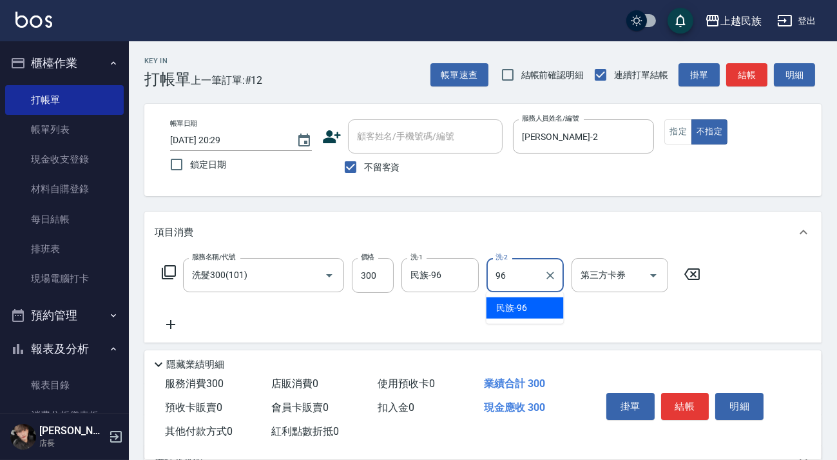
type input "民族-96"
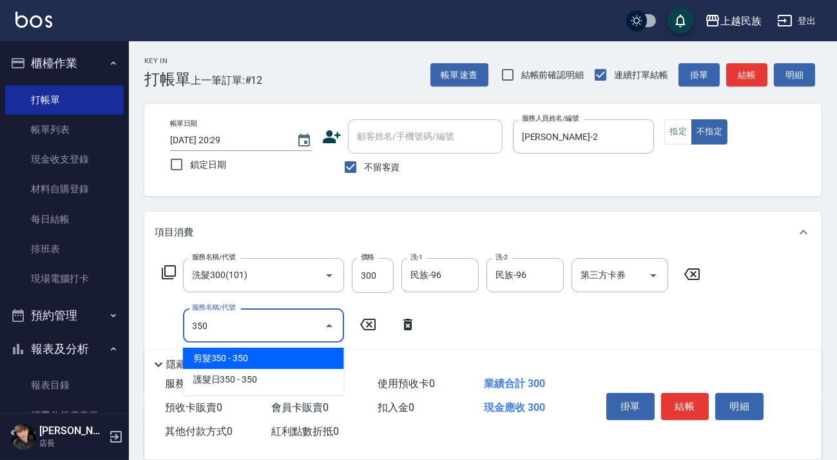
type input "剪髮350(304)"
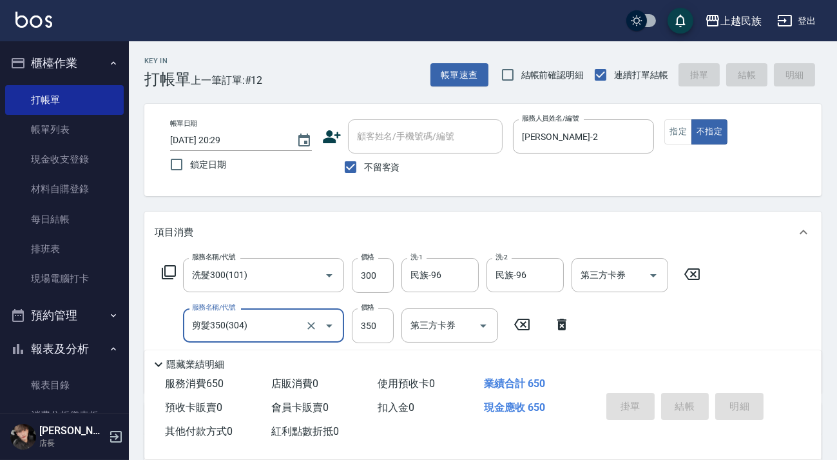
type input "[DATE] 20:32"
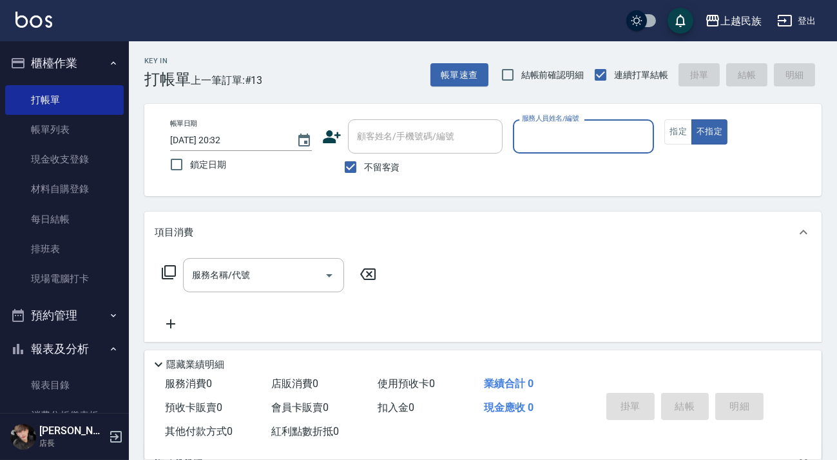
drag, startPoint x: 375, startPoint y: 161, endPoint x: 378, endPoint y: 144, distance: 17.1
click at [373, 162] on span "不留客資" at bounding box center [382, 168] width 36 height 14
click at [364, 162] on input "不留客資" at bounding box center [350, 166] width 27 height 27
checkbox input "false"
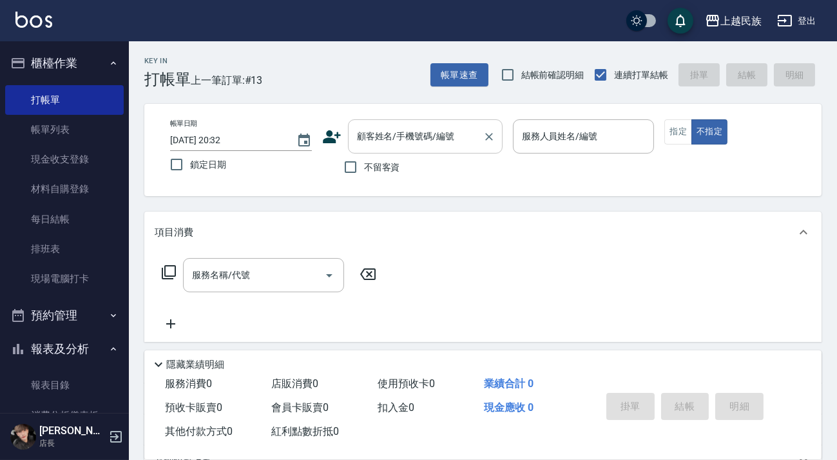
click at [378, 144] on input "顧客姓名/手機號碼/編號" at bounding box center [416, 136] width 124 height 23
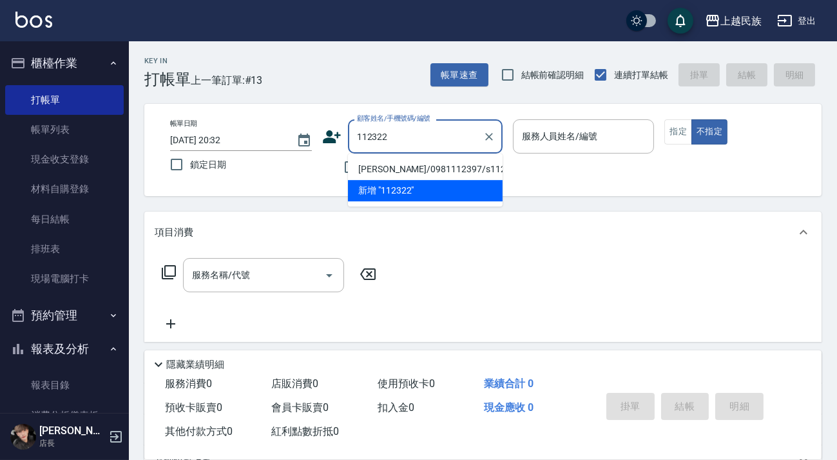
click at [418, 170] on li "[PERSON_NAME]/0981112397/s112322" at bounding box center [425, 169] width 155 height 21
type input "[PERSON_NAME]/0981112397/s112322"
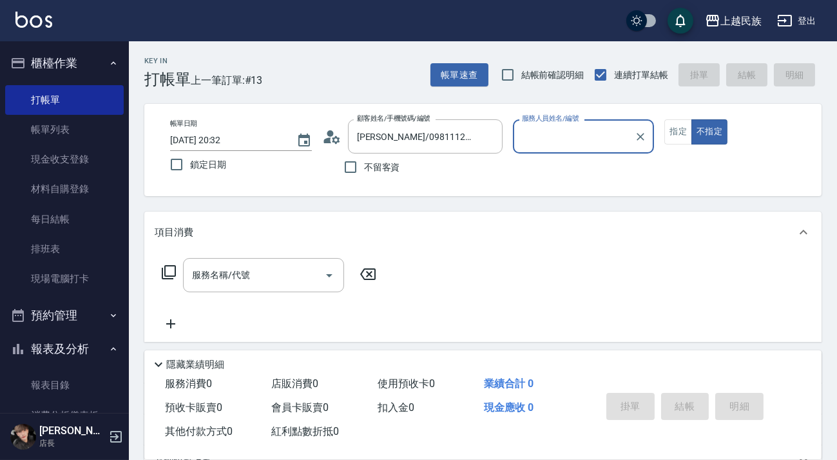
type input "Stella-8"
click at [692, 119] on button "不指定" at bounding box center [710, 131] width 36 height 25
type button "false"
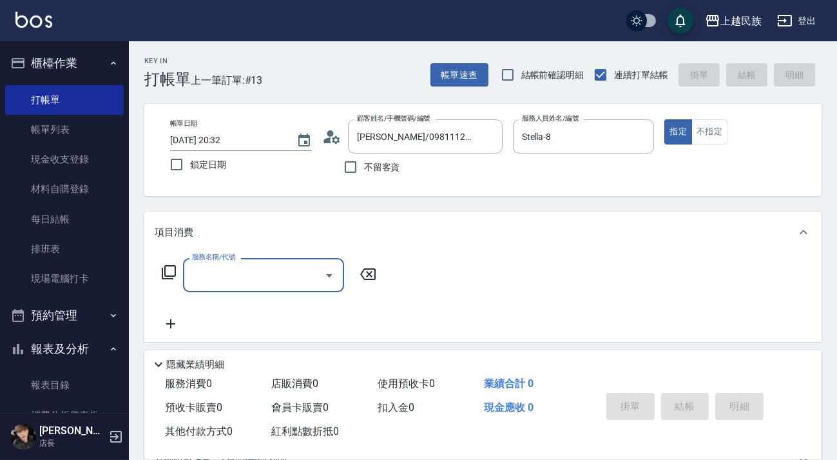
click at [267, 258] on div "服務名稱/代號" at bounding box center [263, 275] width 161 height 34
click at [268, 272] on input "服務名稱/代號" at bounding box center [254, 275] width 130 height 23
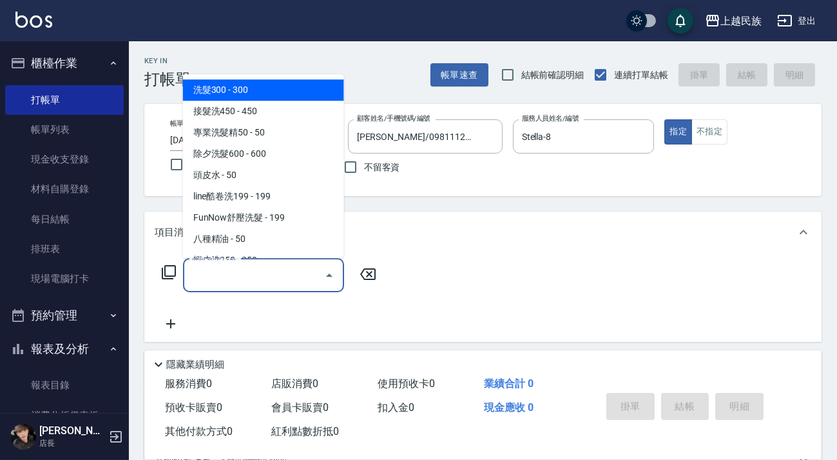
click at [275, 95] on span "洗髮300 - 300" at bounding box center [263, 89] width 161 height 21
type input "洗髮300(101)"
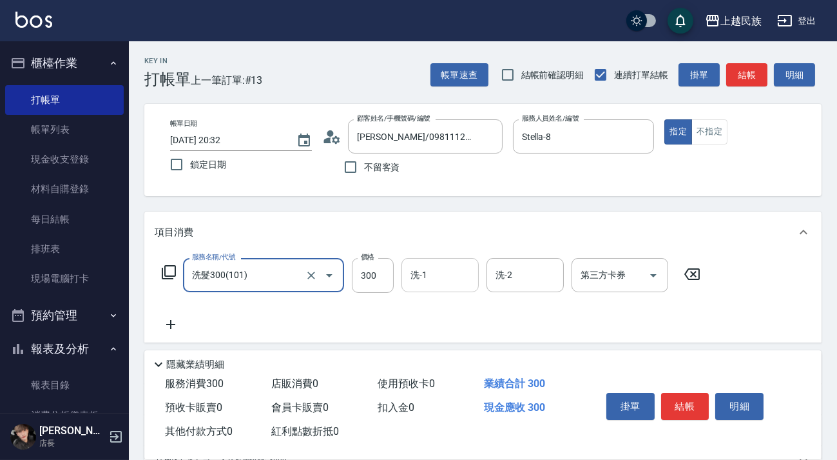
drag, startPoint x: 460, startPoint y: 291, endPoint x: 453, endPoint y: 289, distance: 6.7
click at [458, 291] on div "洗-1" at bounding box center [440, 275] width 77 height 34
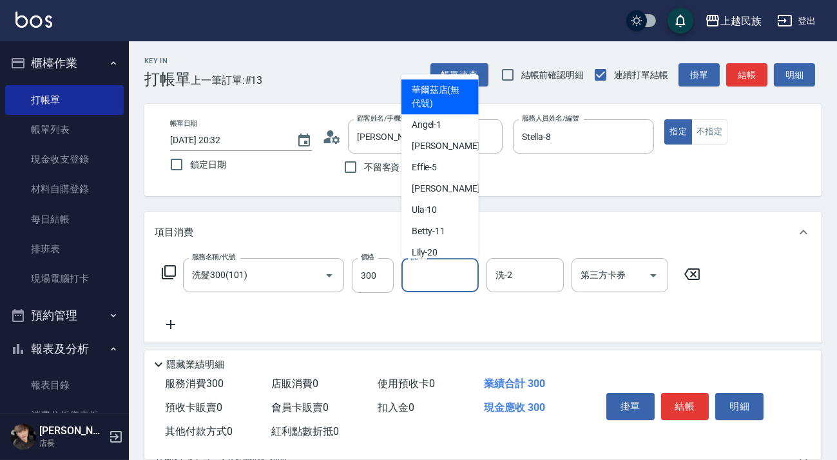
click at [453, 289] on div "洗-1" at bounding box center [440, 275] width 77 height 34
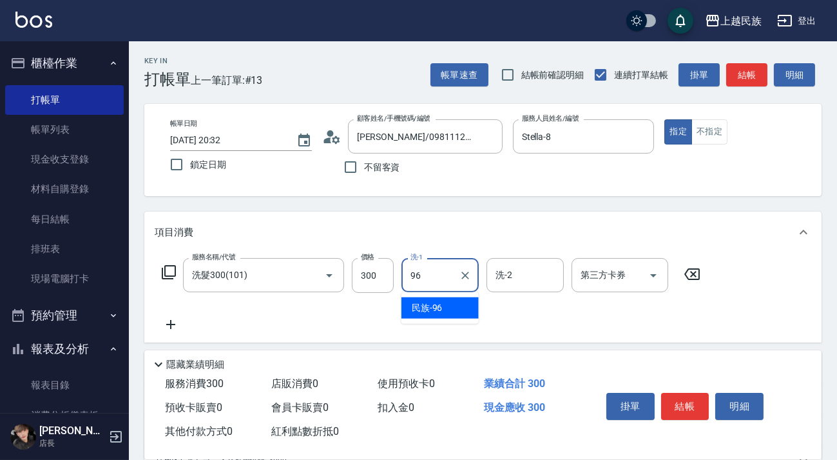
type input "民族-96"
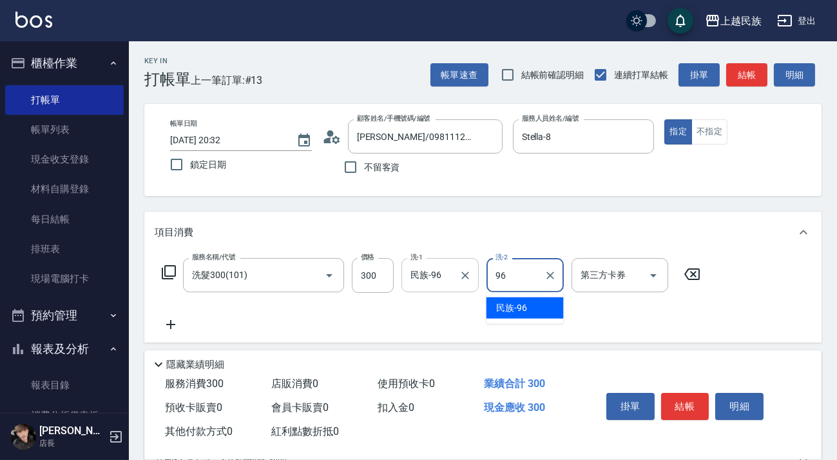
type input "民族-96"
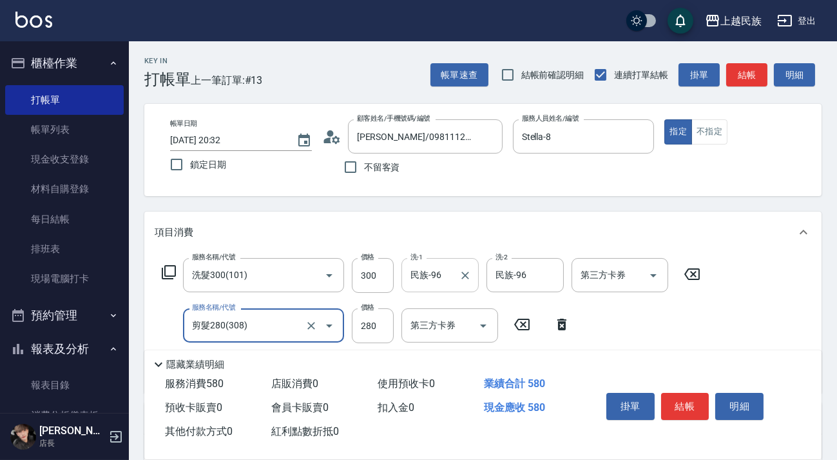
type input "剪髮280(308)"
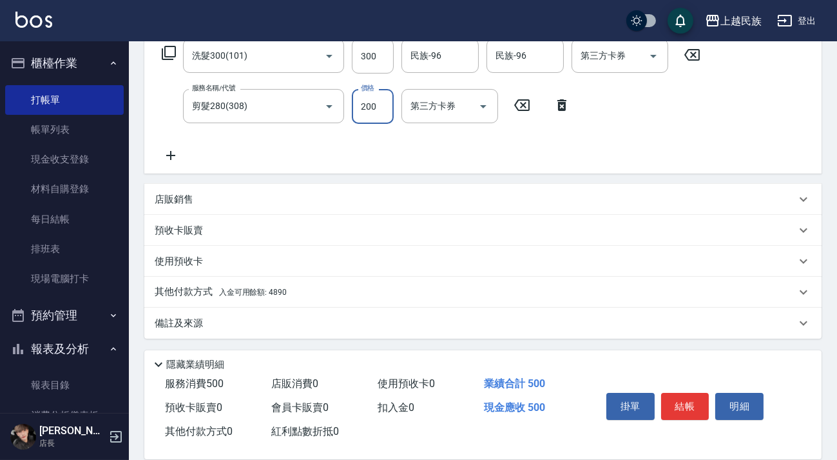
type input "200"
drag, startPoint x: 307, startPoint y: 283, endPoint x: 320, endPoint y: 284, distance: 13.6
click at [309, 285] on div "其他付款方式 入金可用餘額: 4890" at bounding box center [482, 292] width 677 height 31
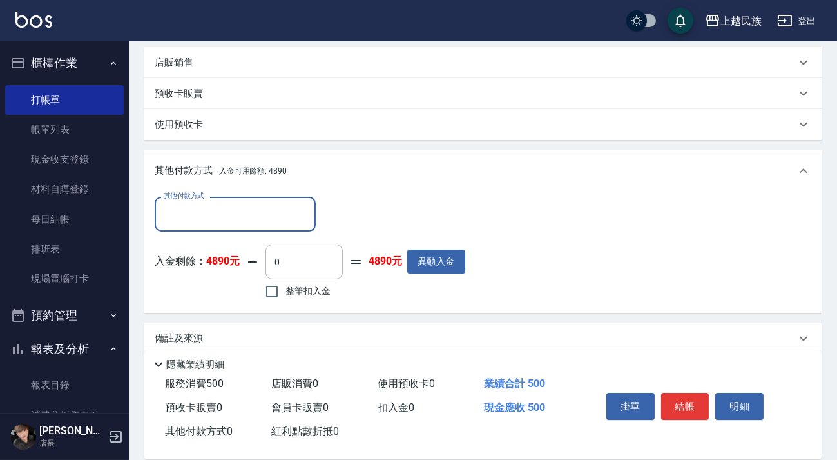
scroll to position [0, 0]
click at [315, 284] on span "整筆扣入金" at bounding box center [308, 291] width 45 height 14
click at [286, 283] on input "整筆扣入金" at bounding box center [271, 291] width 27 height 27
checkbox input "true"
type input "500"
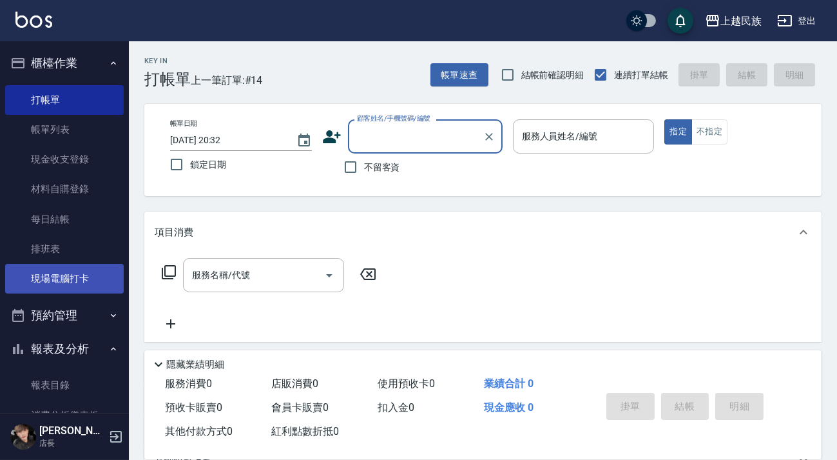
click at [102, 269] on link "現場電腦打卡" at bounding box center [64, 279] width 119 height 30
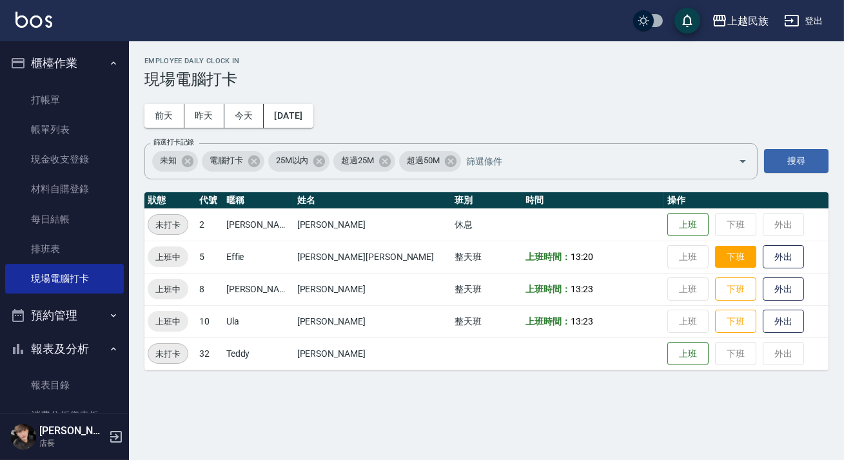
click at [715, 262] on button "下班" at bounding box center [735, 257] width 41 height 23
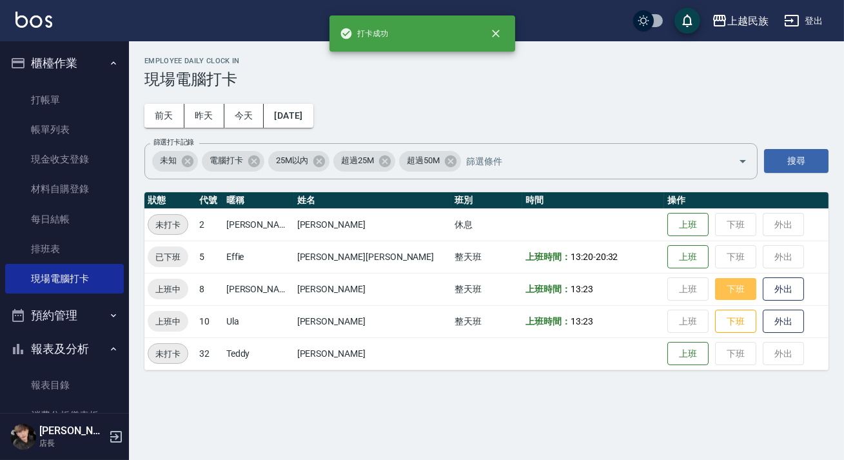
click at [715, 289] on button "下班" at bounding box center [735, 289] width 41 height 23
click at [715, 328] on button "下班" at bounding box center [735, 321] width 41 height 23
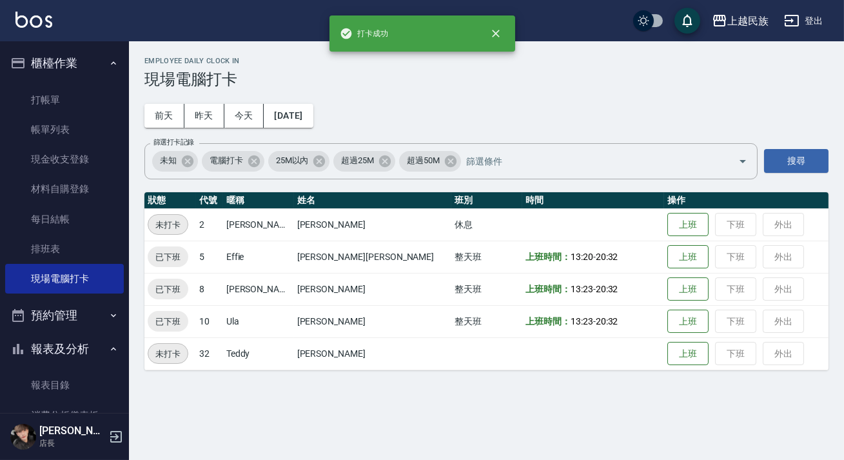
click at [81, 57] on button "櫃檯作業" at bounding box center [64, 63] width 119 height 34
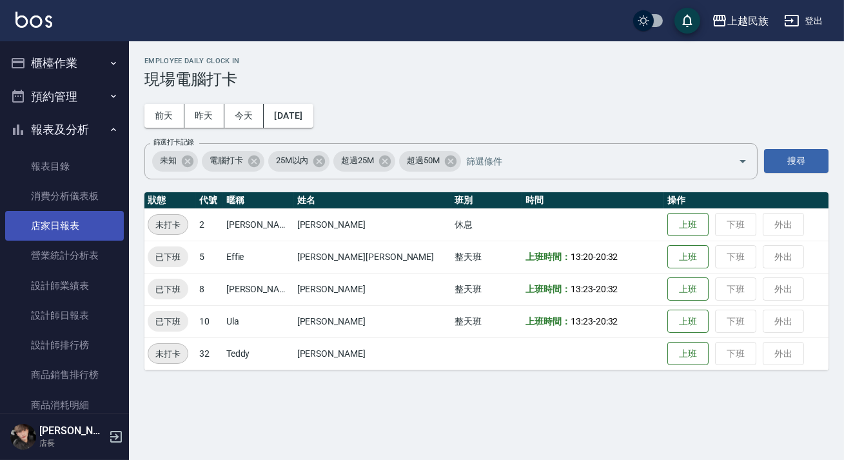
click at [90, 232] on link "店家日報表" at bounding box center [64, 226] width 119 height 30
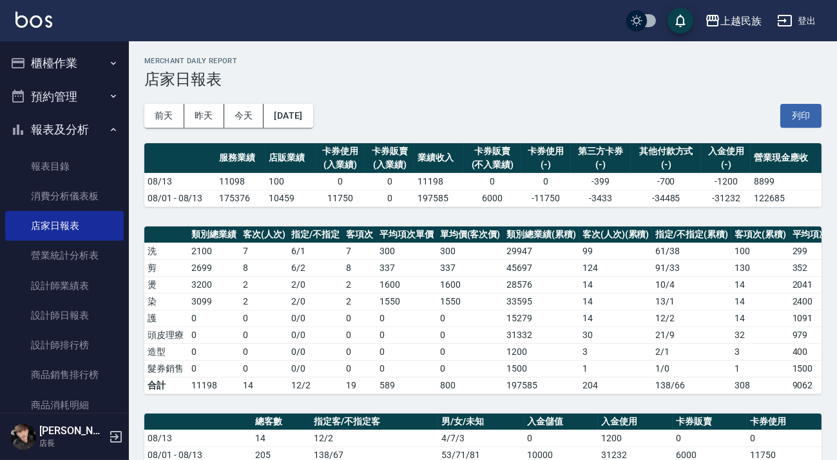
scroll to position [293, 0]
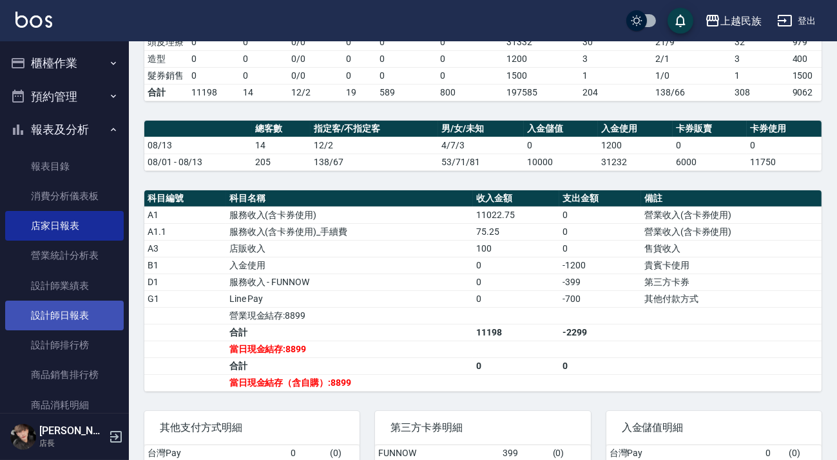
click at [108, 312] on link "設計師日報表" at bounding box center [64, 315] width 119 height 30
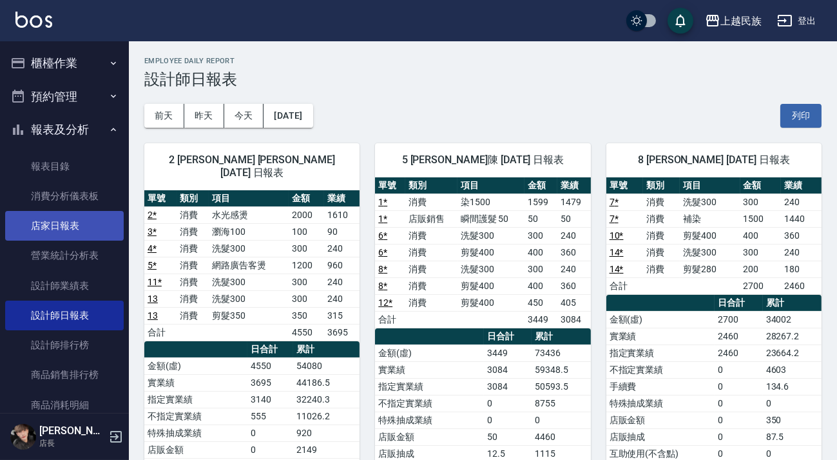
click at [92, 219] on link "店家日報表" at bounding box center [64, 226] width 119 height 30
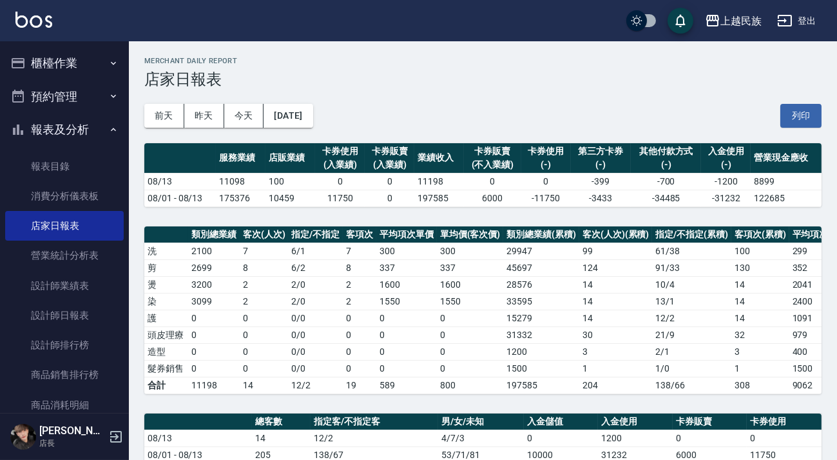
drag, startPoint x: 103, startPoint y: 157, endPoint x: 104, endPoint y: 146, distance: 11.7
click at [103, 157] on link "報表目錄" at bounding box center [64, 166] width 119 height 30
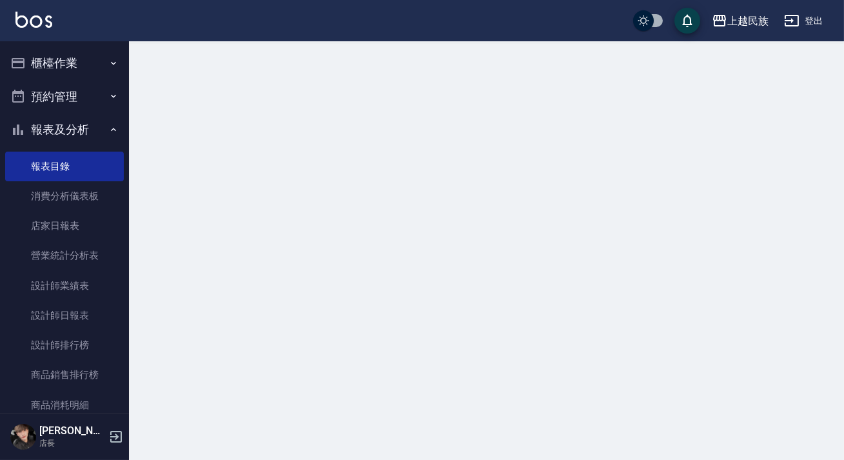
click at [109, 137] on button "報表及分析" at bounding box center [64, 130] width 119 height 34
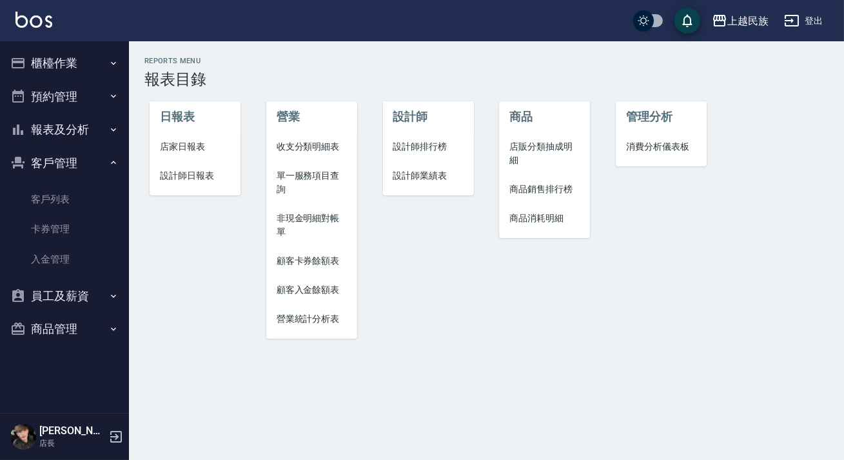
click at [108, 168] on button "客戶管理" at bounding box center [64, 163] width 119 height 34
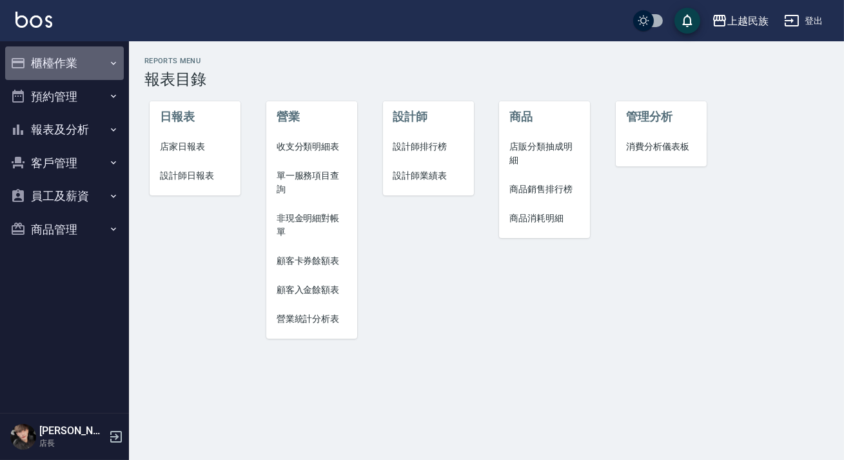
click at [93, 57] on button "櫃檯作業" at bounding box center [64, 63] width 119 height 34
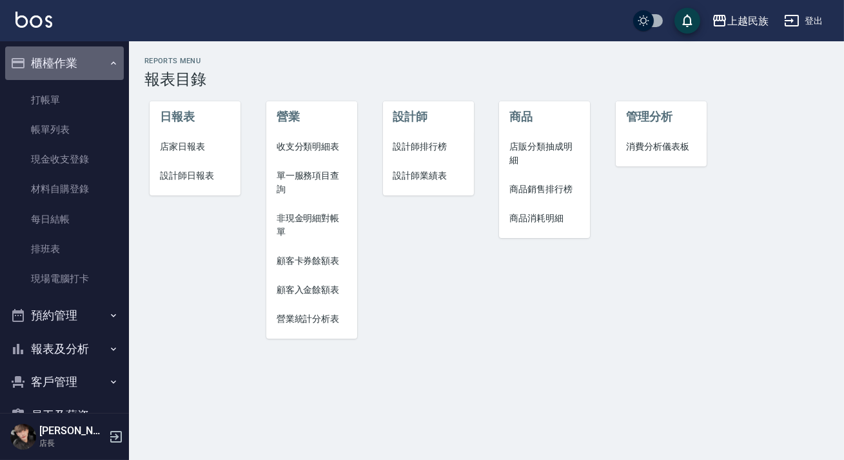
click at [100, 68] on button "櫃檯作業" at bounding box center [64, 63] width 119 height 34
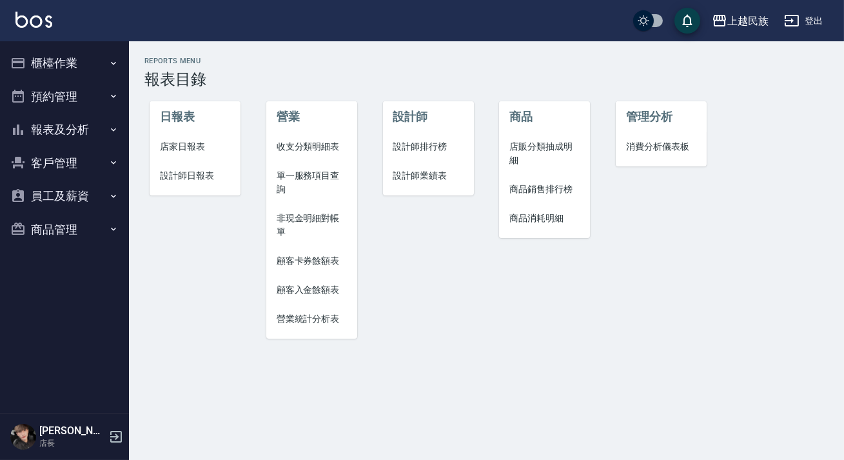
click at [49, 23] on img at bounding box center [33, 20] width 37 height 16
